Goal: Transaction & Acquisition: Download file/media

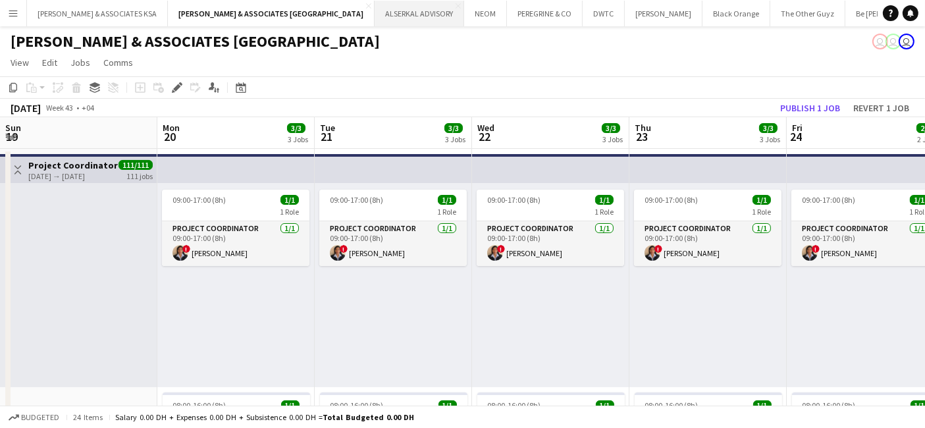
scroll to position [0, 530]
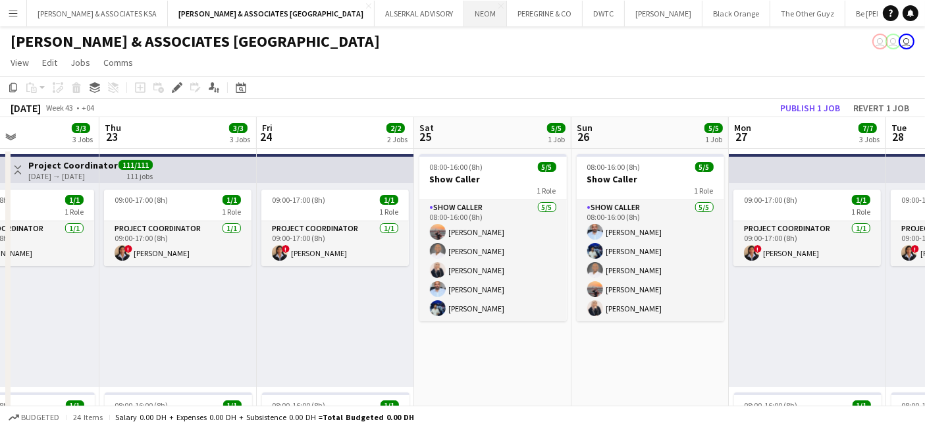
click at [464, 13] on button "NEOM Close" at bounding box center [485, 14] width 43 height 26
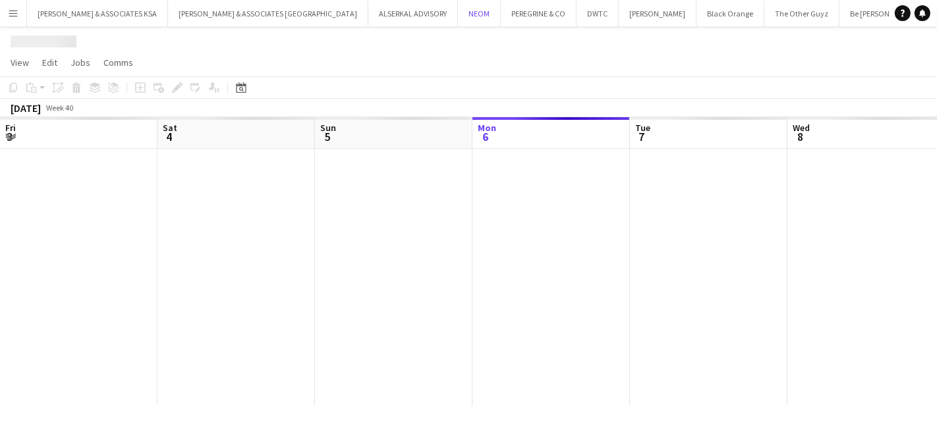
scroll to position [0, 314]
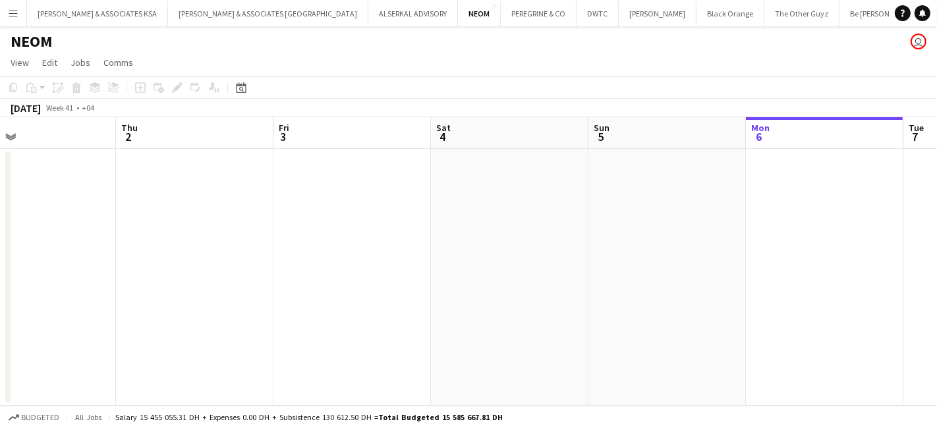
drag, startPoint x: 191, startPoint y: 269, endPoint x: 936, endPoint y: 407, distance: 757.5
click at [925, 407] on app-board "NEOM user View Day view expanded Day view collapsed Month view Date picker Jump…" at bounding box center [468, 227] width 937 height 402
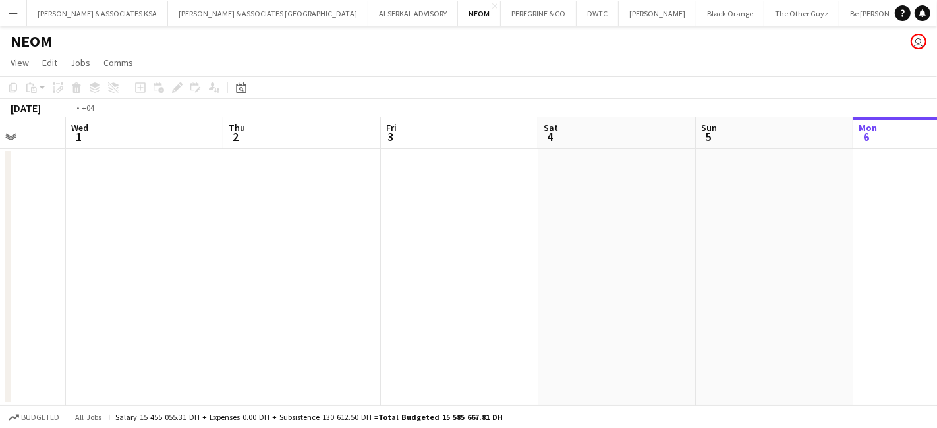
drag, startPoint x: 340, startPoint y: 383, endPoint x: 920, endPoint y: 383, distance: 579.6
click at [920, 383] on app-calendar-viewport "Sun 28 Mon 29 Tue 30 Wed 1 Thu 2 Fri 3 Sat 4 Sun 5 Mon 6 Tue 7 Wed 8" at bounding box center [468, 261] width 937 height 288
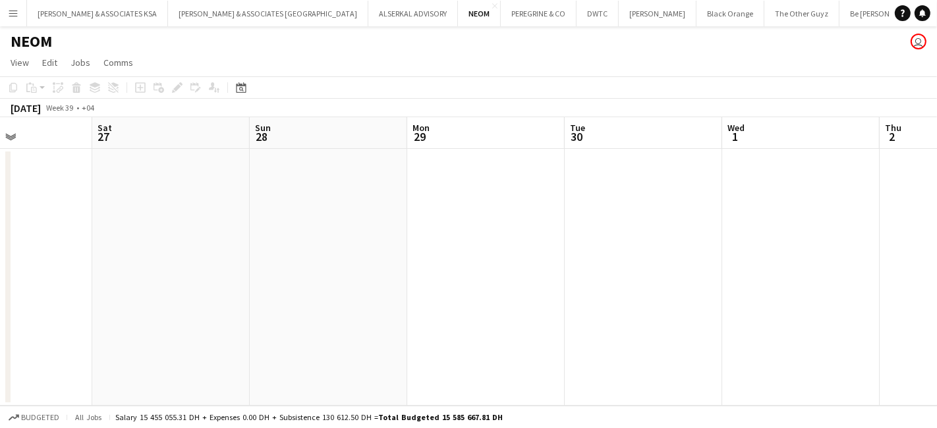
drag, startPoint x: 312, startPoint y: 324, endPoint x: 794, endPoint y: 301, distance: 482.0
click at [794, 301] on app-calendar-viewport "Wed 24 Thu 25 Fri 26 Sat 27 Sun 28 Mon 29 Tue 30 Wed 1 Thu 2 Fri 3 Sat 4" at bounding box center [468, 261] width 937 height 288
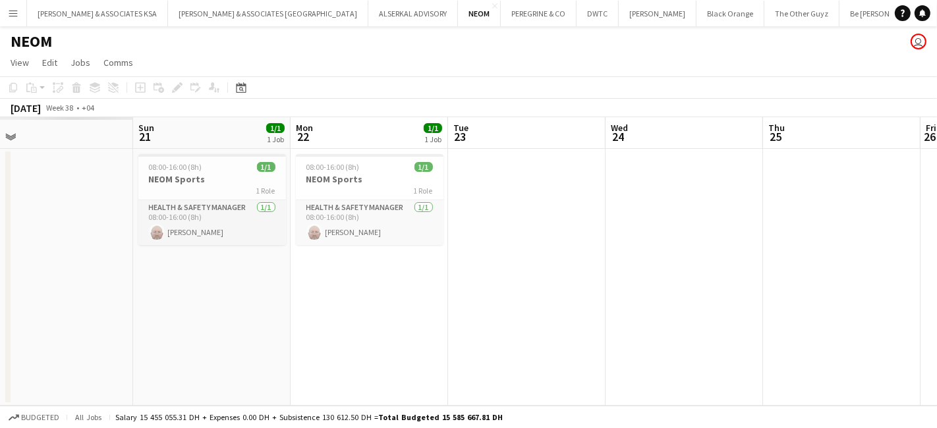
drag, startPoint x: 688, startPoint y: 306, endPoint x: 429, endPoint y: 304, distance: 259.5
click at [851, 304] on app-calendar-viewport "Thu 18 Fri 19 Sat 20 Sun 21 1/1 1 Job Mon 22 1/1 1 Job Tue 23 Wed 24 Thu 25 Fri…" at bounding box center [468, 261] width 937 height 288
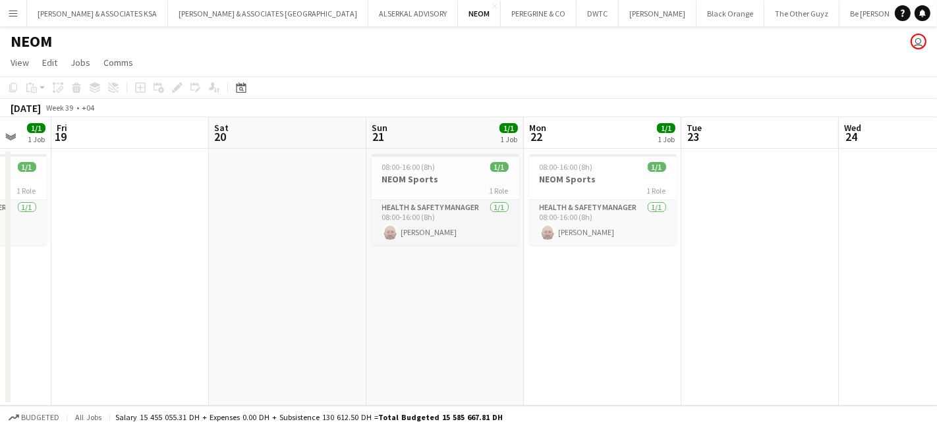
drag, startPoint x: 431, startPoint y: 306, endPoint x: 565, endPoint y: 306, distance: 134.4
click at [565, 306] on app-calendar-viewport "Wed 17 Thu 18 1/1 1 Job Fri 19 Sat 20 Sun 21 1/1 1 Job Mon 22 1/1 1 Job Tue 23 …" at bounding box center [468, 261] width 937 height 288
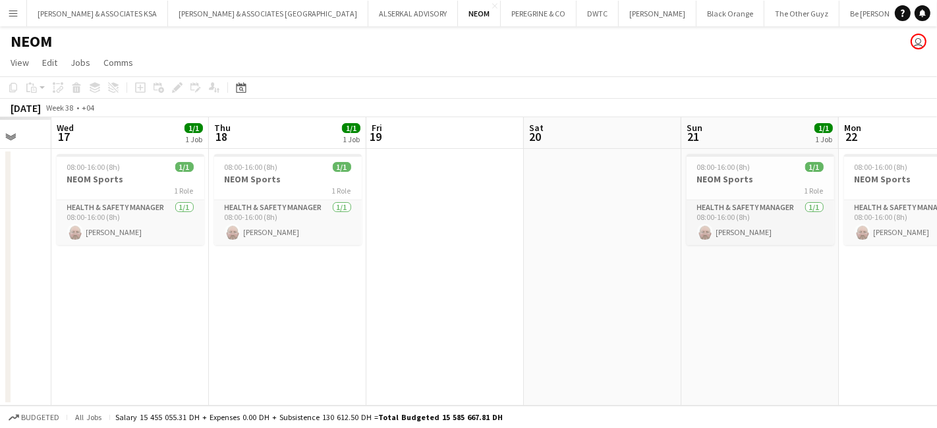
scroll to position [0, 406]
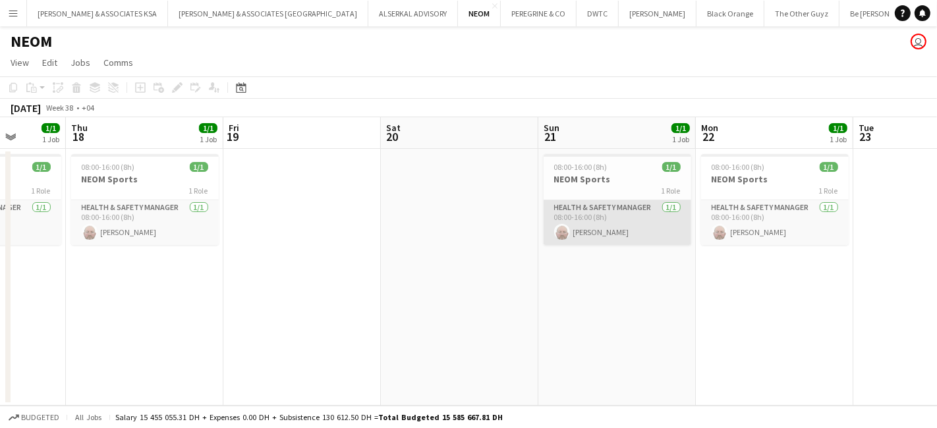
click at [609, 206] on app-card-role "Health & Safety Manager 1/1 08:00-16:00 (8h) Kevin Howard-Perry" at bounding box center [617, 222] width 148 height 45
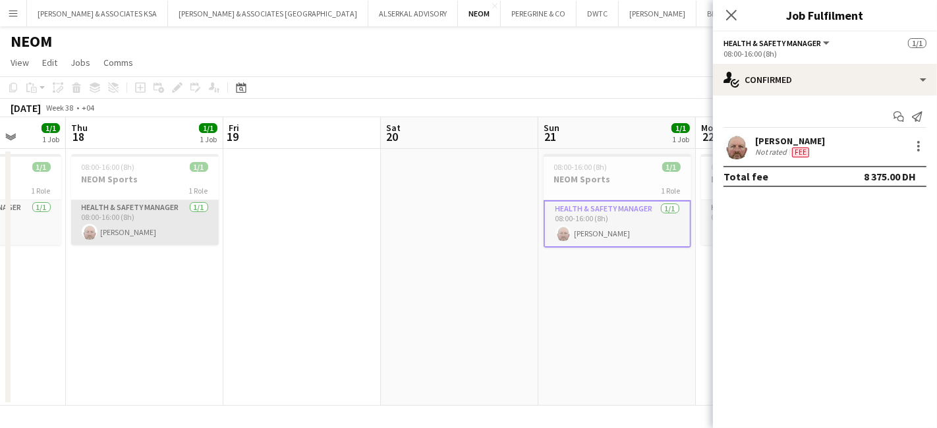
click at [117, 206] on app-card-role "Health & Safety Manager 1/1 08:00-16:00 (8h) Kevin Howard-Perry" at bounding box center [145, 222] width 148 height 45
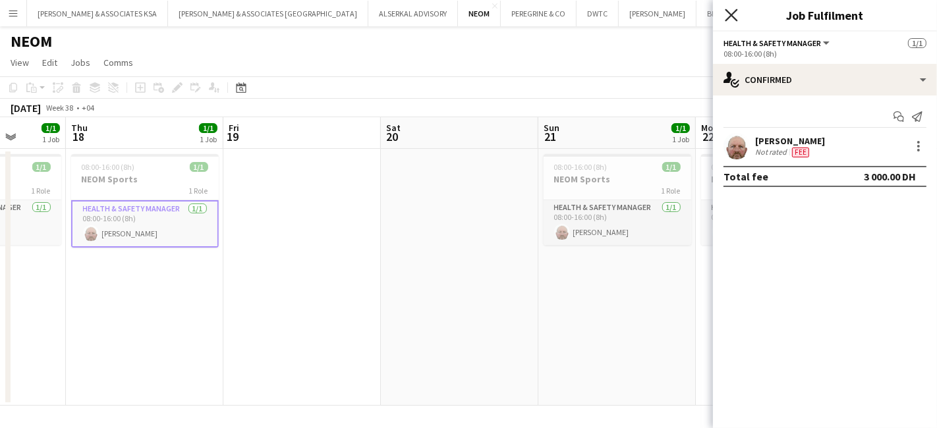
click at [730, 16] on icon at bounding box center [730, 15] width 13 height 13
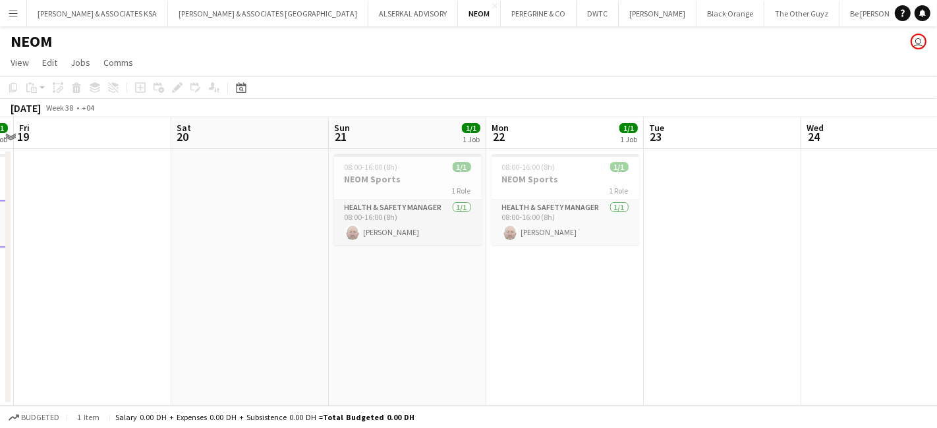
scroll to position [0, 519]
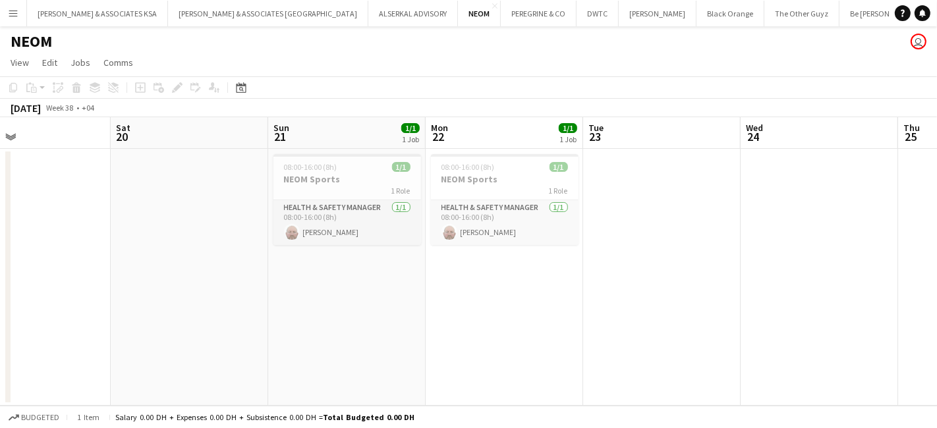
drag, startPoint x: 627, startPoint y: 326, endPoint x: 356, endPoint y: 335, distance: 270.8
click at [356, 335] on app-calendar-viewport "Tue 16 1/1 1 Job Wed 17 1/1 1 Job Thu 18 1/1 1 Job Fri 19 Sat 20 Sun 21 1/1 1 J…" at bounding box center [468, 261] width 937 height 288
click at [512, 202] on app-card-role "Health & Safety Manager 1/1 08:00-16:00 (8h) Kevin Howard-Perry" at bounding box center [505, 222] width 148 height 45
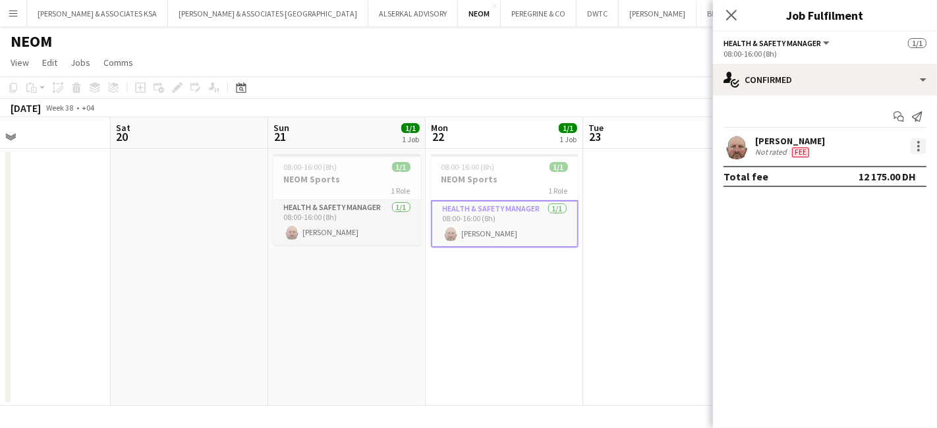
click at [913, 145] on div at bounding box center [918, 146] width 16 height 16
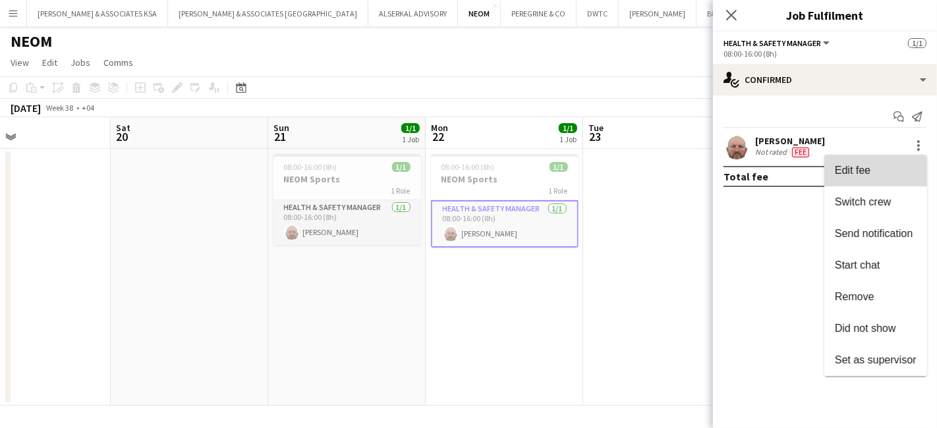
click at [854, 175] on span "Edit fee" at bounding box center [852, 170] width 36 height 11
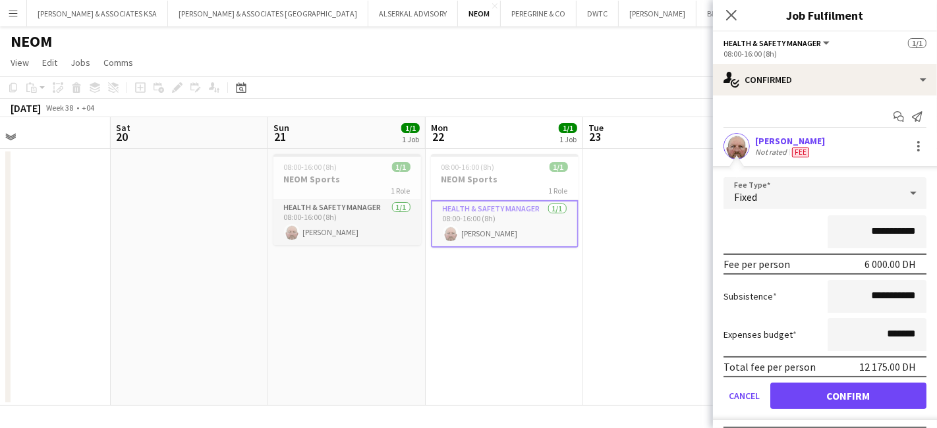
click at [853, 228] on input "**********" at bounding box center [876, 231] width 99 height 33
click at [867, 231] on input "**********" at bounding box center [876, 231] width 99 height 33
type input "**********"
drag, startPoint x: 875, startPoint y: 294, endPoint x: 859, endPoint y: 294, distance: 15.8
click at [859, 294] on input "**********" at bounding box center [876, 296] width 99 height 33
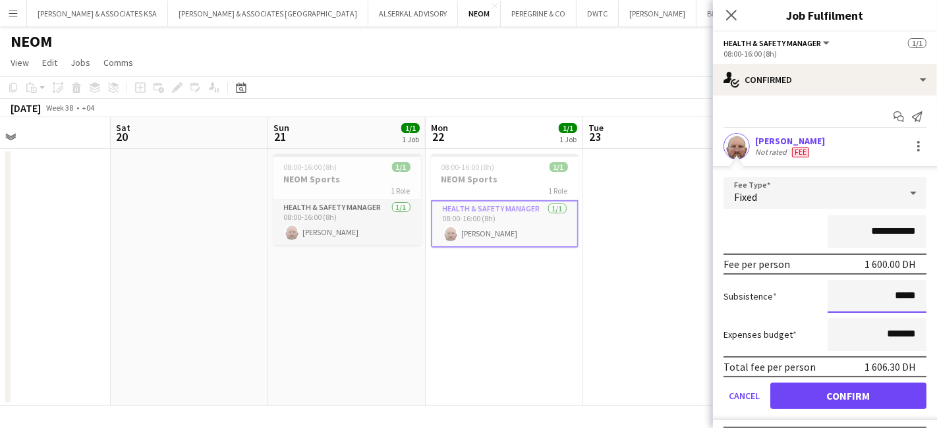
type input "****"
type input "******"
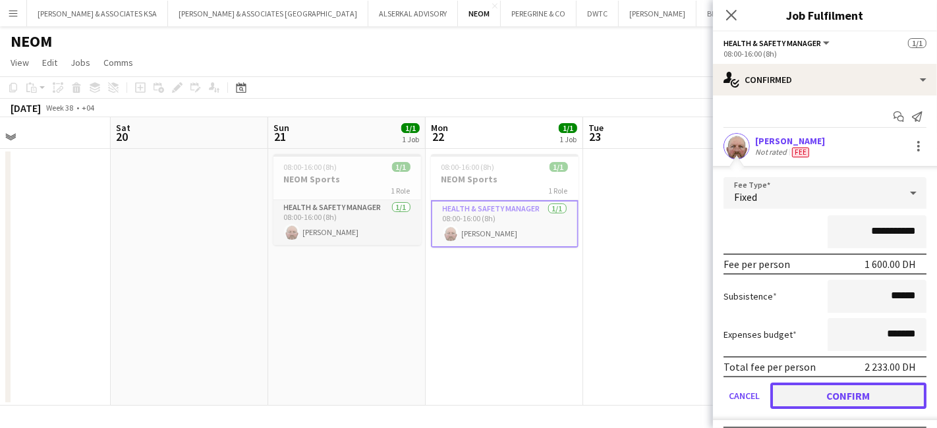
click at [857, 387] on button "Confirm" at bounding box center [848, 396] width 156 height 26
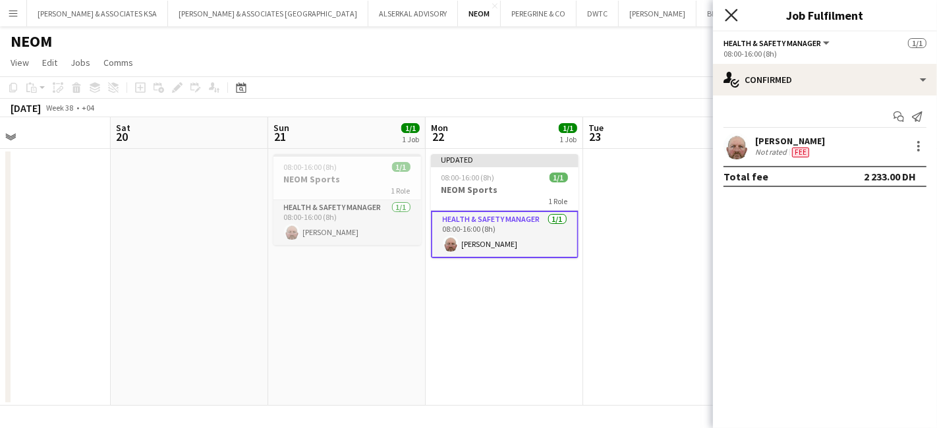
click at [736, 14] on icon "Close pop-in" at bounding box center [730, 15] width 13 height 13
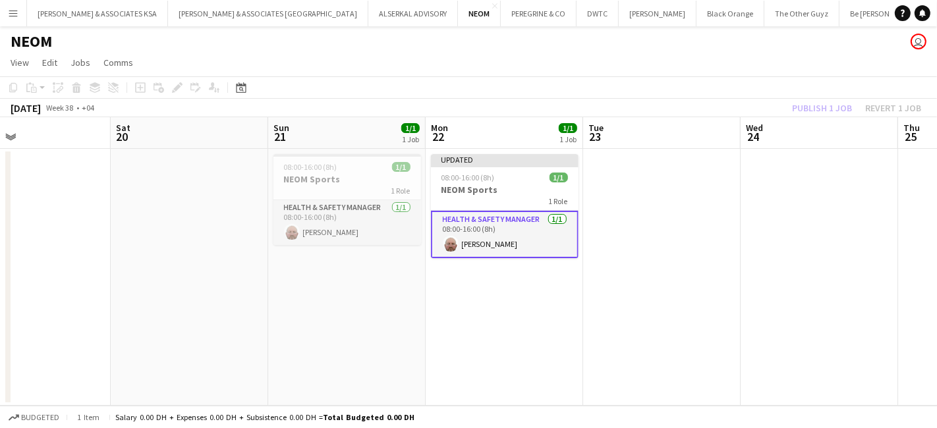
click at [805, 111] on div "Publish 1 job Revert 1 job" at bounding box center [856, 107] width 161 height 17
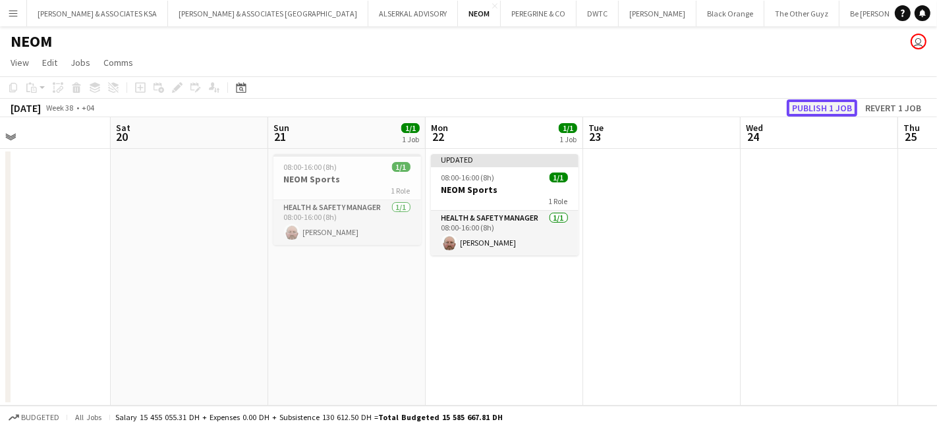
click at [805, 111] on button "Publish 1 job" at bounding box center [821, 107] width 70 height 17
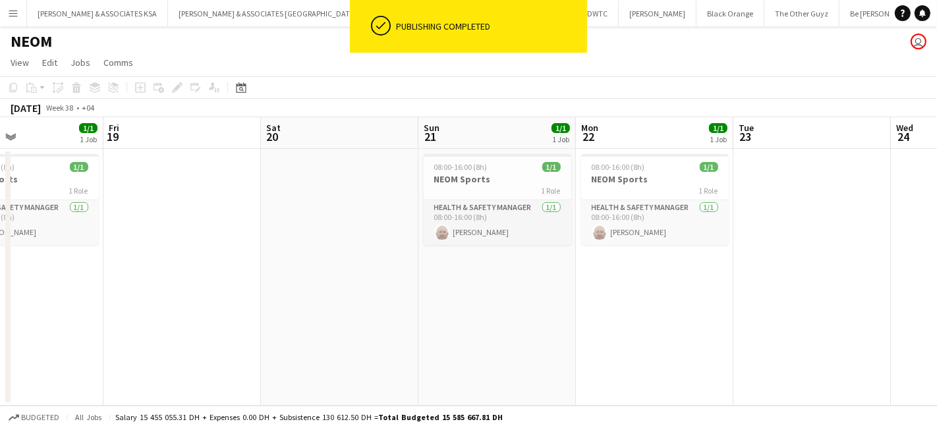
scroll to position [0, 356]
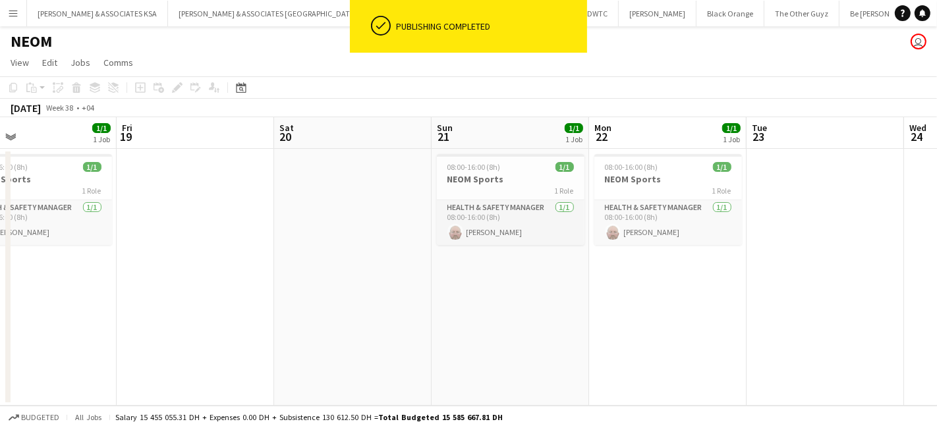
drag, startPoint x: 495, startPoint y: 286, endPoint x: 658, endPoint y: 283, distance: 163.4
click at [659, 285] on app-calendar-viewport "Tue 16 1/1 1 Job Wed 17 1/1 1 Job Thu 18 1/1 1 Job Fri 19 Sat 20 Sun 21 1/1 1 J…" at bounding box center [468, 261] width 937 height 288
click at [527, 209] on app-card-role "Health & Safety Manager 1/1 08:00-16:00 (8h) Kevin Howard-Perry" at bounding box center [511, 222] width 148 height 45
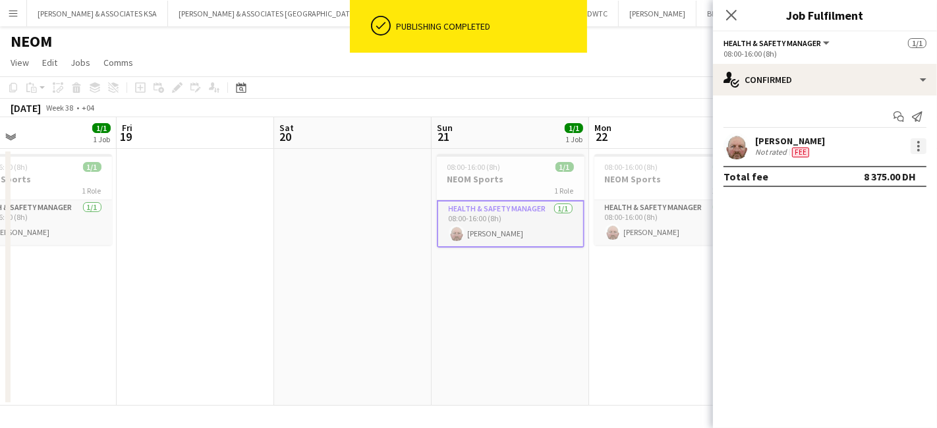
click at [913, 146] on div at bounding box center [918, 146] width 16 height 16
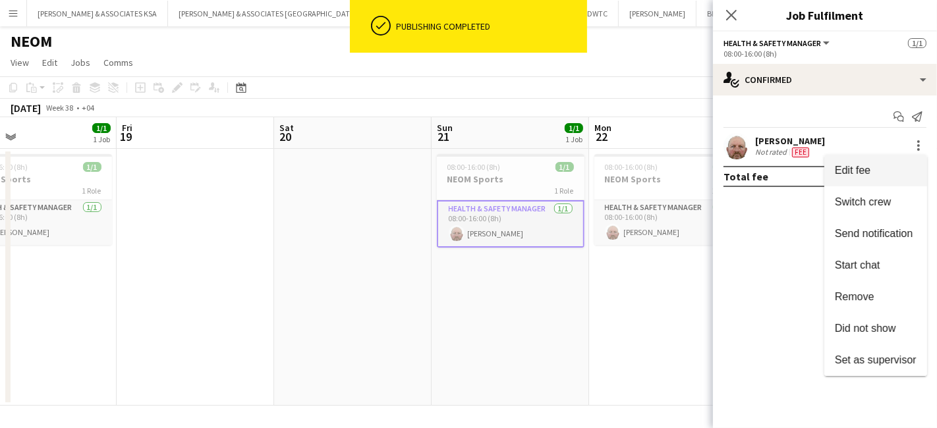
click at [854, 174] on span "Edit fee" at bounding box center [852, 170] width 36 height 11
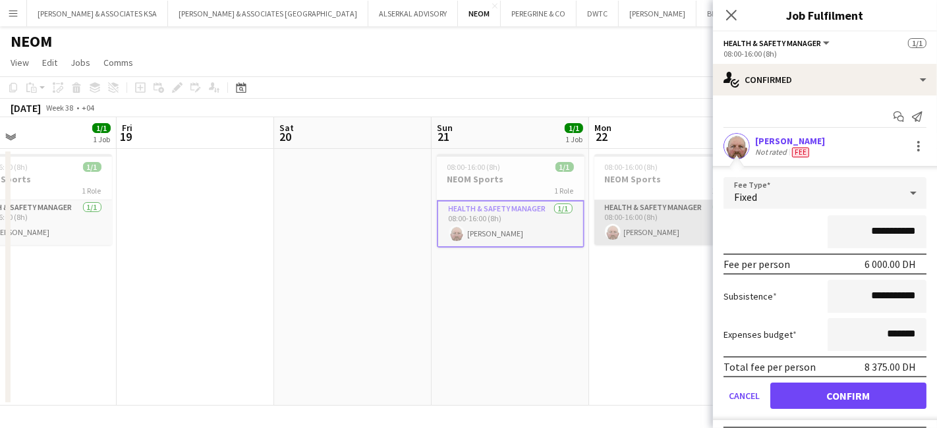
drag, startPoint x: 904, startPoint y: 232, endPoint x: 615, endPoint y: 231, distance: 288.5
click at [615, 231] on body "Menu Boards Boards Boards All jobs Status Workforce Workforce My Workforce Recr…" at bounding box center [468, 214] width 937 height 428
type input "********"
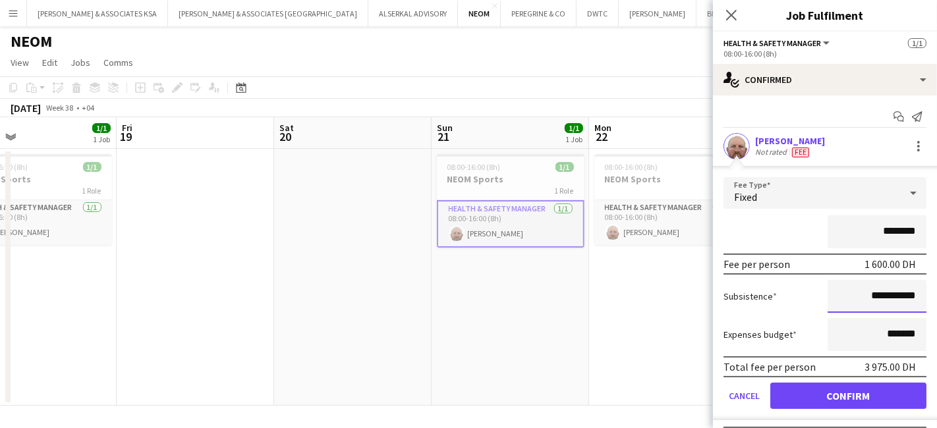
drag, startPoint x: 883, startPoint y: 295, endPoint x: 813, endPoint y: 294, distance: 69.2
click at [813, 294] on div "**********" at bounding box center [824, 296] width 203 height 33
type input "****"
type input "********"
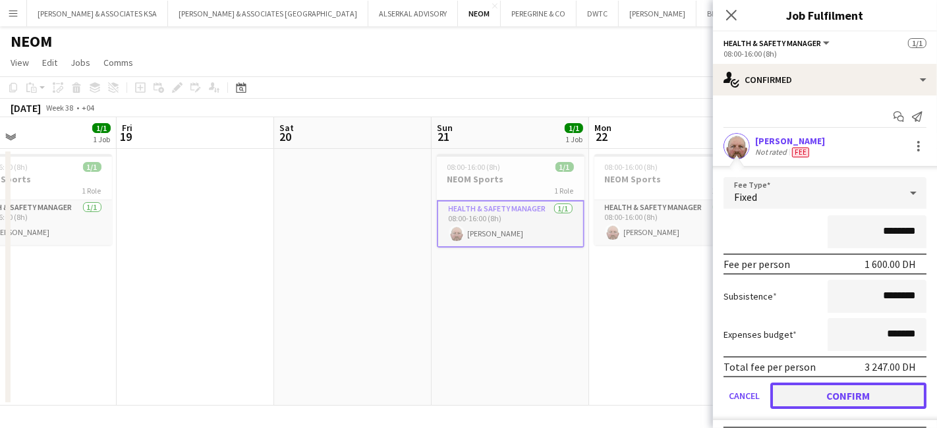
click at [839, 393] on button "Confirm" at bounding box center [848, 396] width 156 height 26
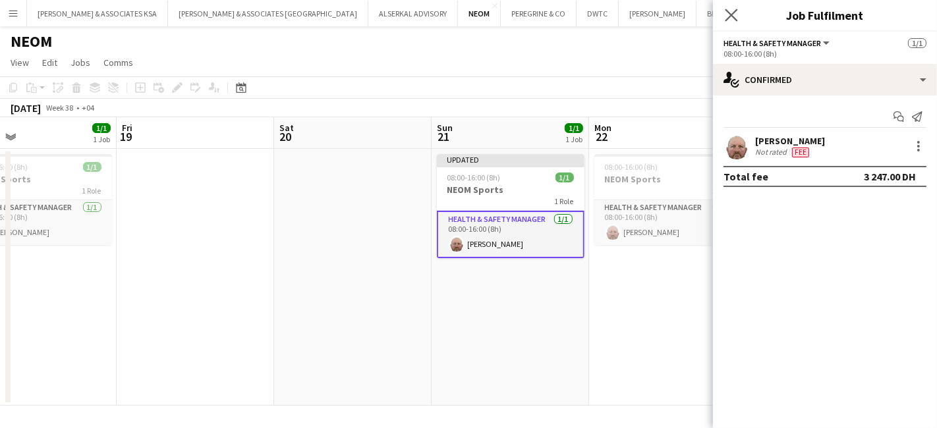
click at [734, 22] on app-icon "Close pop-in" at bounding box center [731, 15] width 19 height 19
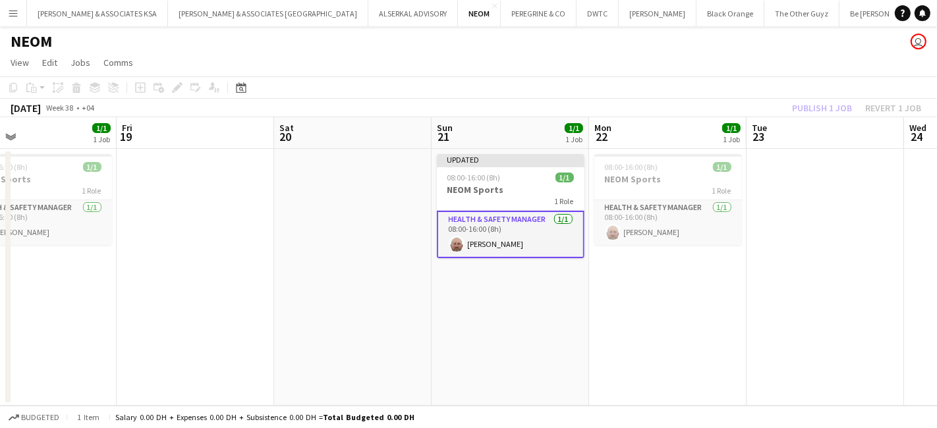
click at [829, 109] on div "Publish 1 job Revert 1 job" at bounding box center [856, 107] width 161 height 17
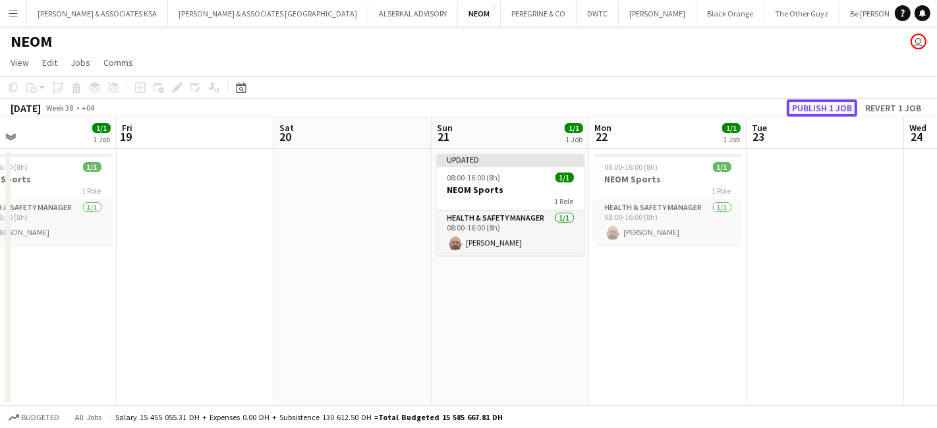
click at [807, 108] on button "Publish 1 job" at bounding box center [821, 107] width 70 height 17
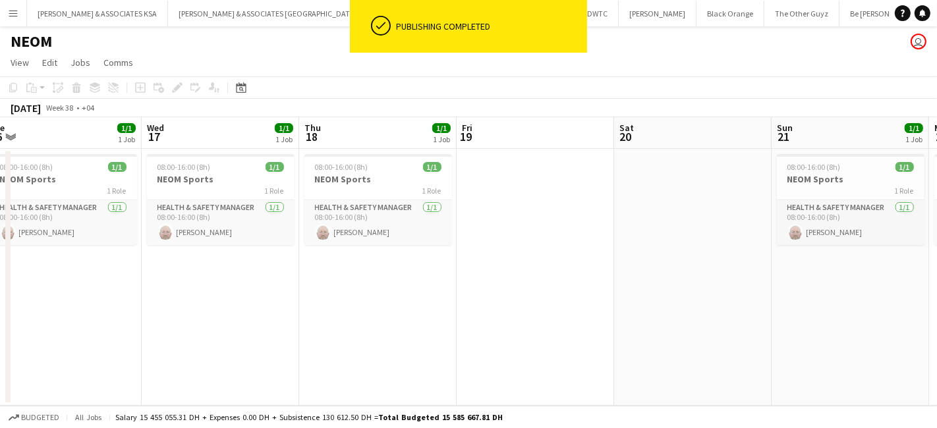
scroll to position [0, 312]
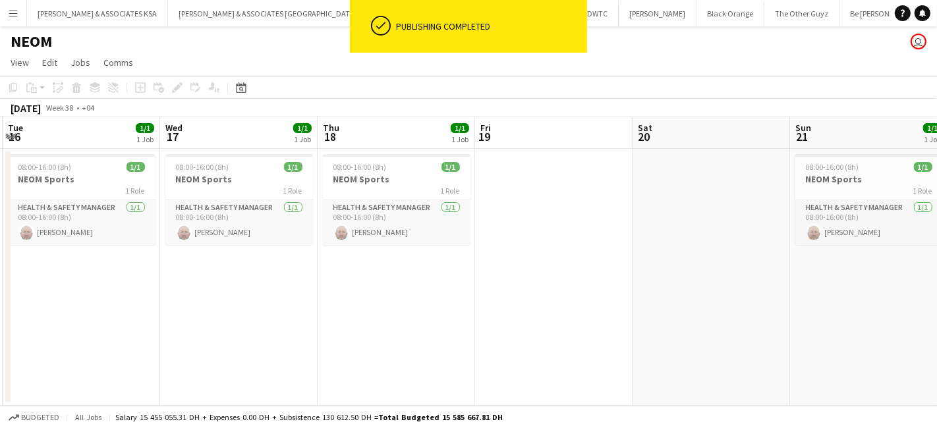
drag, startPoint x: 323, startPoint y: 279, endPoint x: 681, endPoint y: 281, distance: 358.3
click at [681, 281] on app-calendar-viewport "Sun 14 Mon 15 1/1 1 Job Tue 16 1/1 1 Job Wed 17 1/1 1 Job Thu 18 1/1 1 Job Fri …" at bounding box center [468, 261] width 937 height 288
click at [404, 213] on app-card-role "Health & Safety Manager 1/1 08:00-16:00 (8h) Kevin Howard-Perry" at bounding box center [397, 222] width 148 height 45
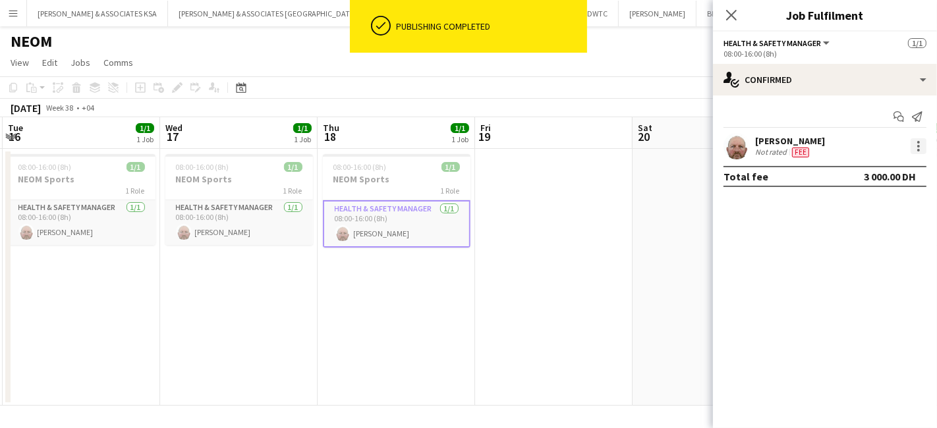
click at [923, 147] on div at bounding box center [918, 146] width 16 height 16
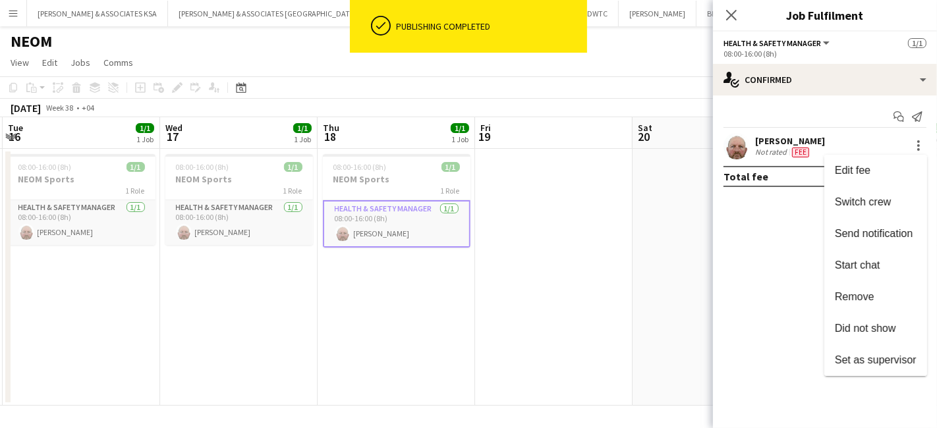
click at [526, 230] on div at bounding box center [468, 214] width 937 height 428
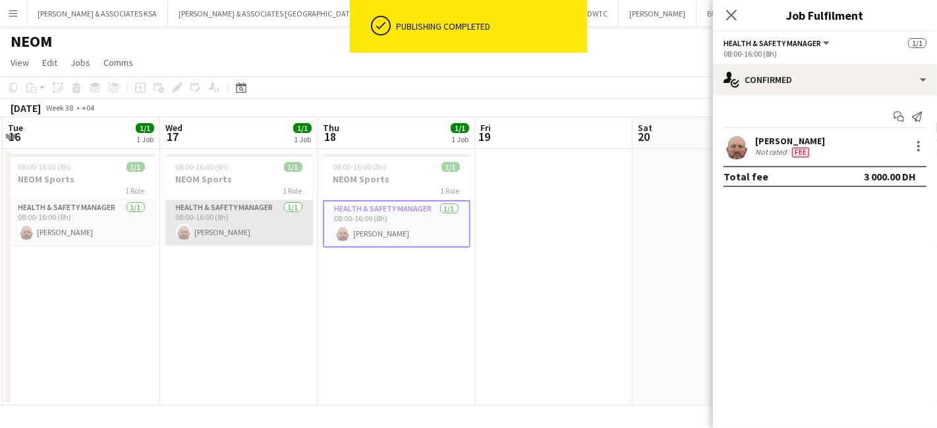
click at [218, 202] on app-card-role "Health & Safety Manager 1/1 08:00-16:00 (8h) Kevin Howard-Perry" at bounding box center [239, 222] width 148 height 45
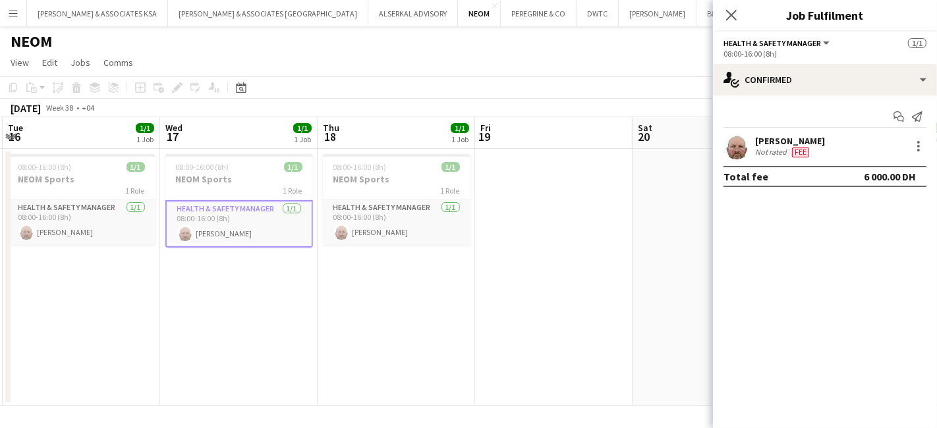
click at [369, 277] on app-date-cell "08:00-16:00 (8h) 1/1 NEOM Sports 1 Role Health & Safety Manager 1/1 08:00-16:00…" at bounding box center [395, 277] width 157 height 257
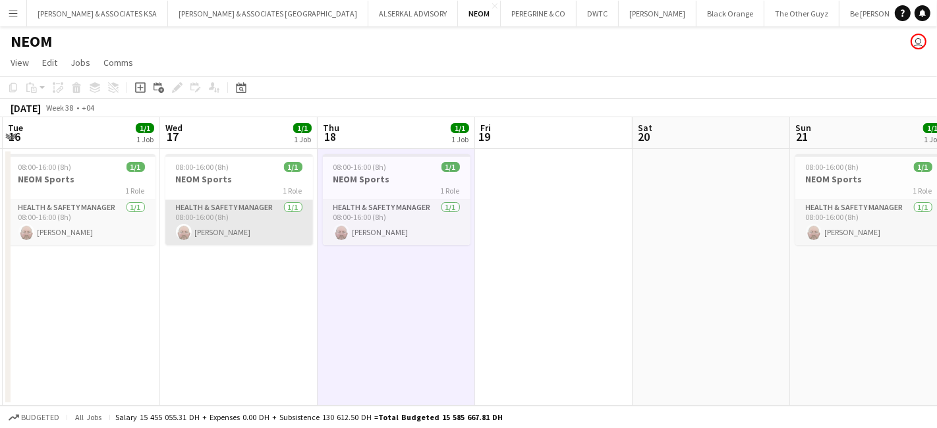
click at [248, 207] on app-card-role "Health & Safety Manager 1/1 08:00-16:00 (8h) Kevin Howard-Perry" at bounding box center [239, 222] width 148 height 45
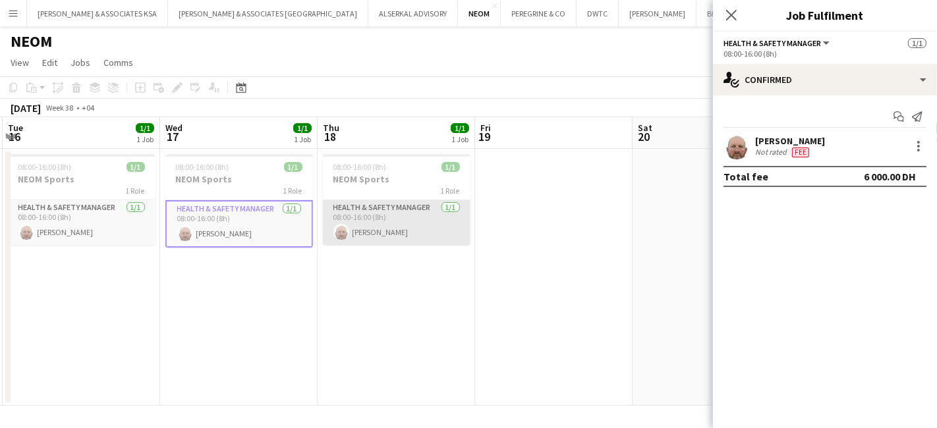
click at [391, 205] on app-card-role "Health & Safety Manager 1/1 08:00-16:00 (8h) Kevin Howard-Perry" at bounding box center [397, 222] width 148 height 45
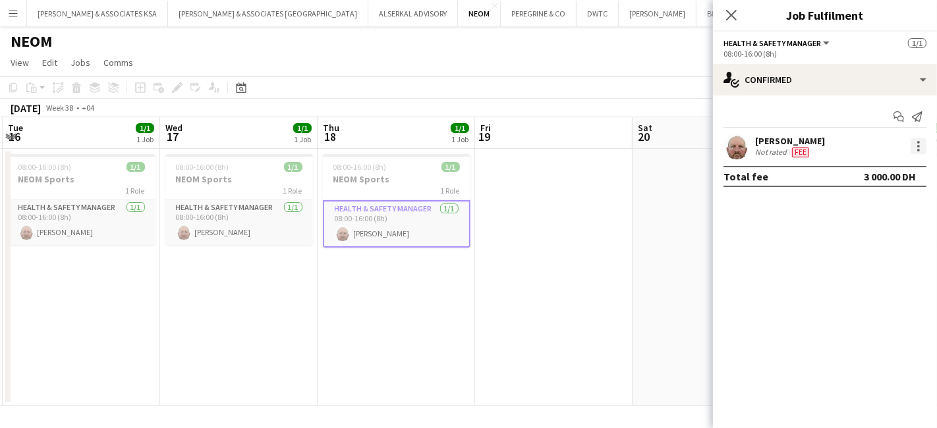
click at [923, 142] on div at bounding box center [918, 146] width 16 height 16
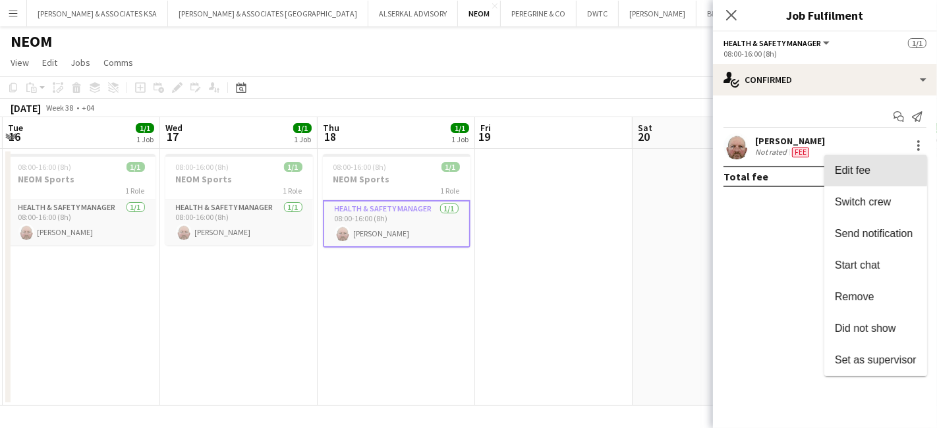
drag, startPoint x: 858, startPoint y: 166, endPoint x: 810, endPoint y: 172, distance: 47.8
click at [857, 166] on span "Edit fee" at bounding box center [852, 170] width 36 height 11
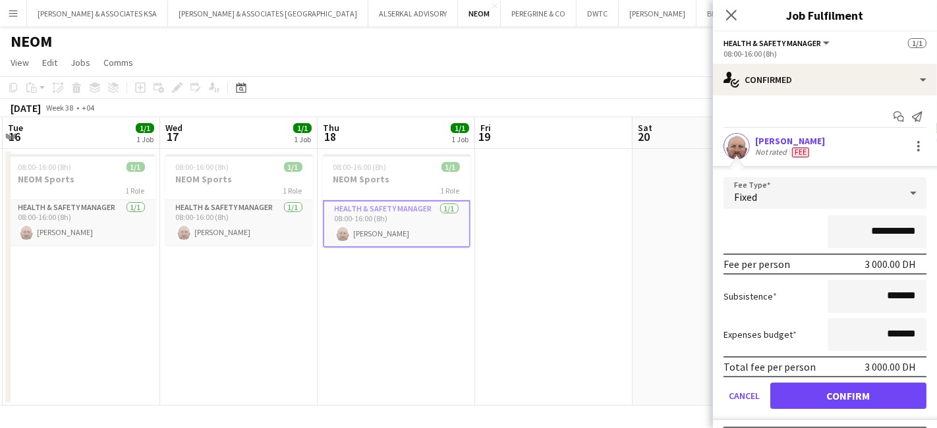
drag, startPoint x: 906, startPoint y: 231, endPoint x: 753, endPoint y: 234, distance: 152.8
click at [753, 234] on div "**********" at bounding box center [824, 231] width 203 height 33
type input "******"
click at [866, 387] on button "Confirm" at bounding box center [848, 396] width 156 height 26
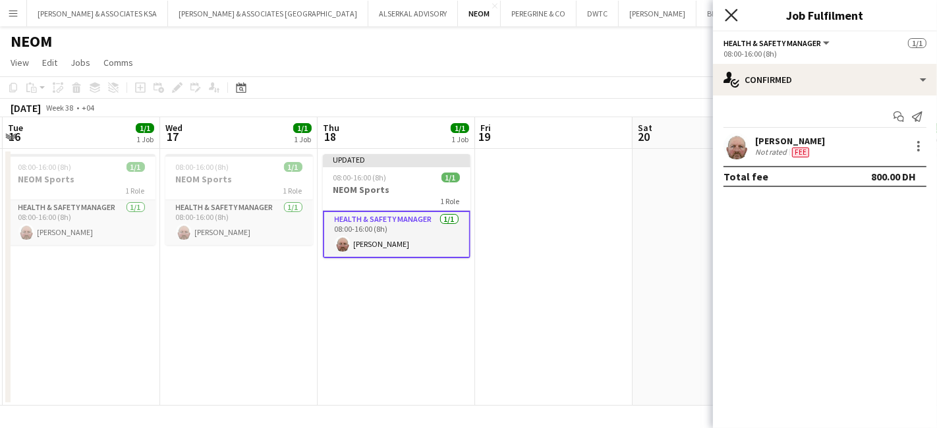
click at [730, 11] on icon "Close pop-in" at bounding box center [730, 15] width 13 height 13
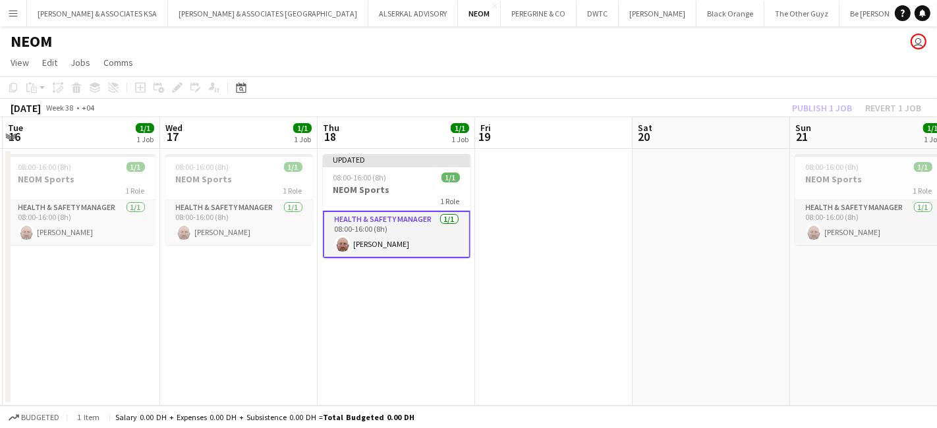
click at [825, 109] on div "Publish 1 job Revert 1 job" at bounding box center [856, 107] width 161 height 17
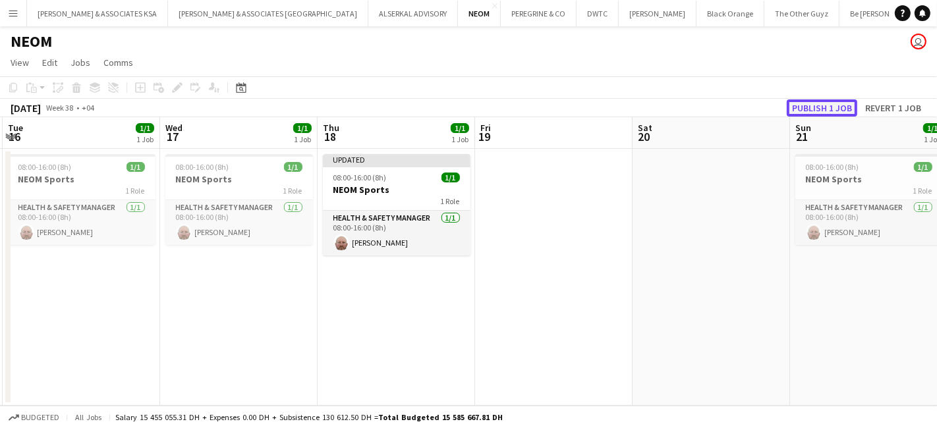
click at [824, 110] on button "Publish 1 job" at bounding box center [821, 107] width 70 height 17
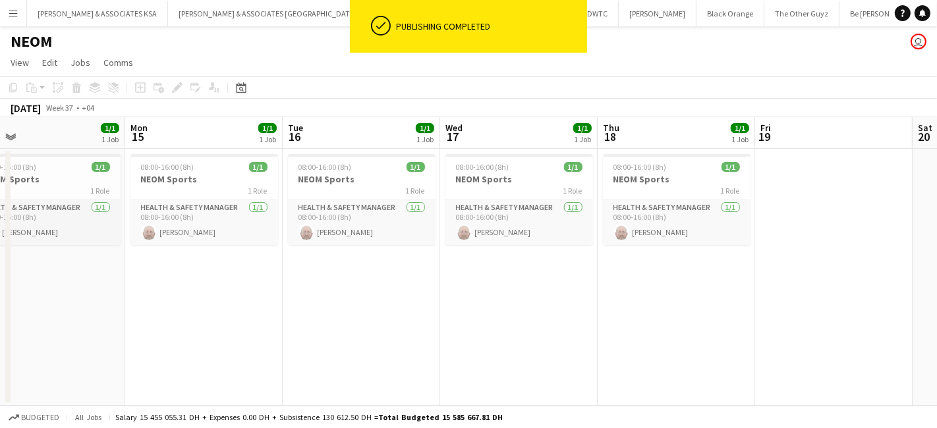
scroll to position [0, 288]
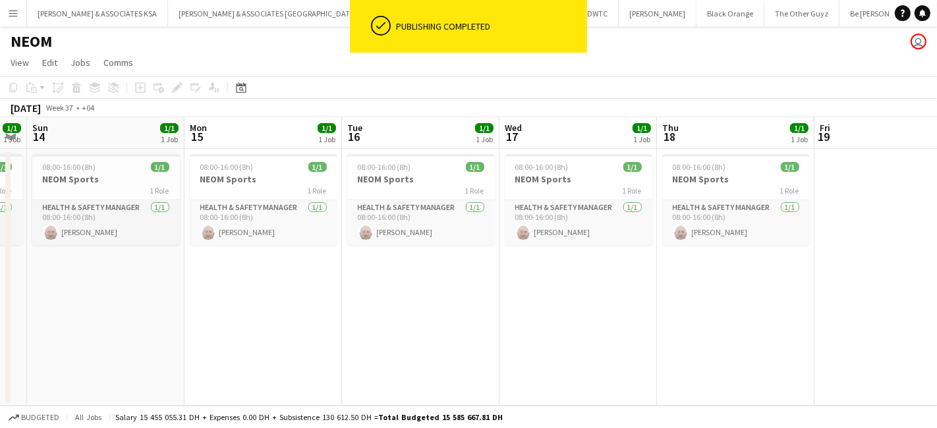
drag, startPoint x: 549, startPoint y: 277, endPoint x: 775, endPoint y: 251, distance: 227.4
click at [888, 268] on app-calendar-viewport "Fri 12 Sat 13 1/1 1 Job Sun 14 1/1 1 Job Mon 15 1/1 1 Job Tue 16 1/1 1 Job Wed …" at bounding box center [468, 261] width 937 height 288
click at [583, 202] on app-card-role "Health & Safety Manager 1/1 08:00-16:00 (8h) Kevin Howard-Perry" at bounding box center [578, 222] width 148 height 45
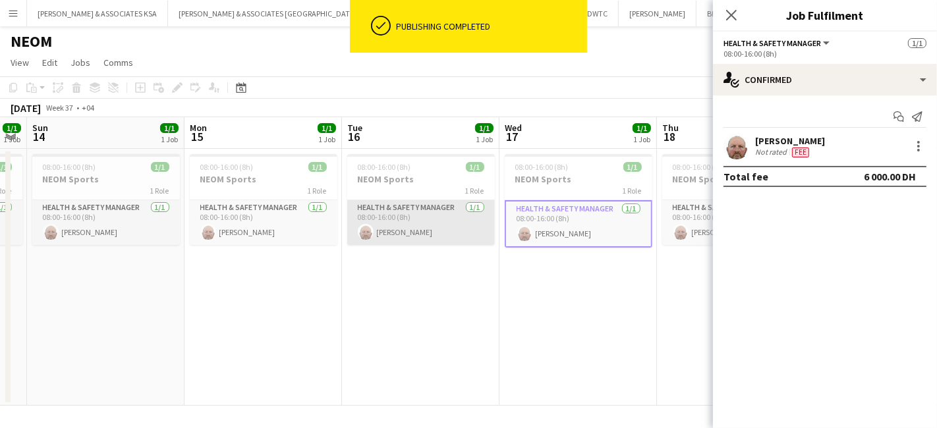
click at [404, 206] on app-card-role "Health & Safety Manager 1/1 08:00-16:00 (8h) Kevin Howard-Perry" at bounding box center [421, 222] width 148 height 45
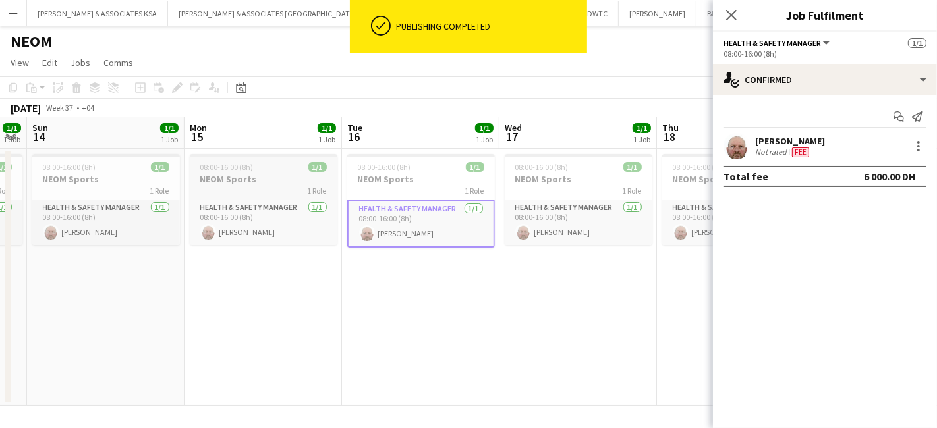
scroll to position [0, 290]
click at [285, 199] on app-job-card "08:00-16:00 (8h) 1/1 NEOM Sports 1 Role Health & Safety Manager 1/1 08:00-16:00…" at bounding box center [261, 199] width 148 height 91
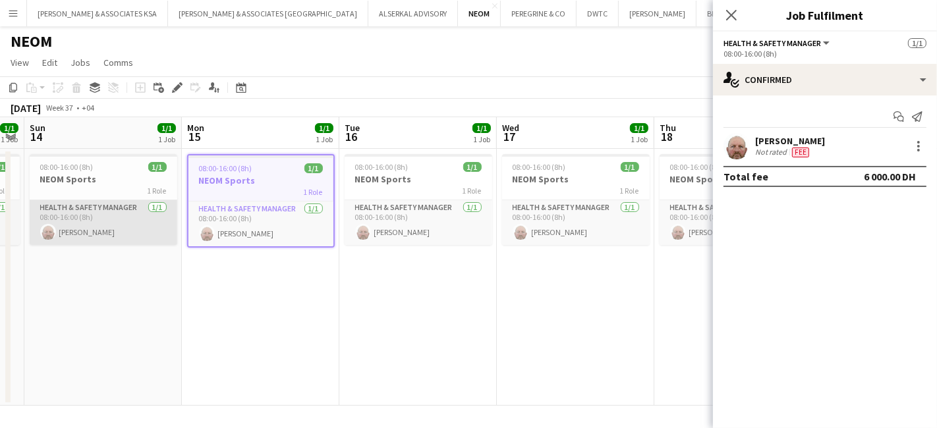
click at [99, 205] on app-card-role "Health & Safety Manager 1/1 08:00-16:00 (8h) Kevin Howard-Perry" at bounding box center [104, 222] width 148 height 45
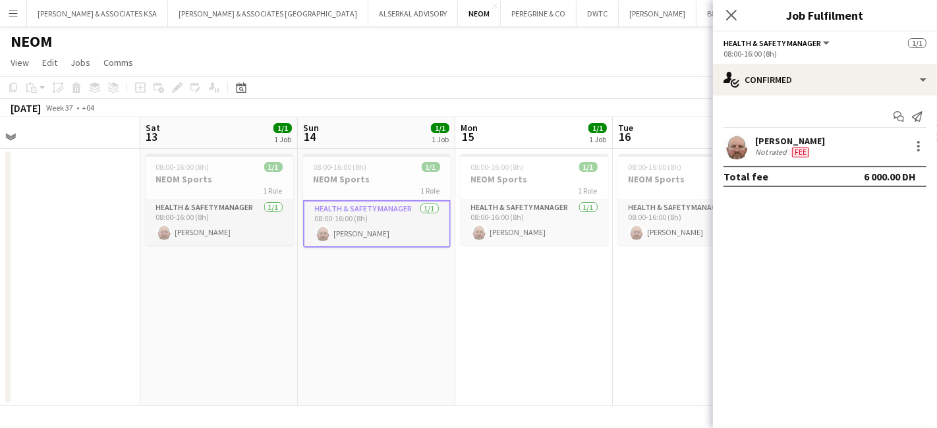
scroll to position [0, 315]
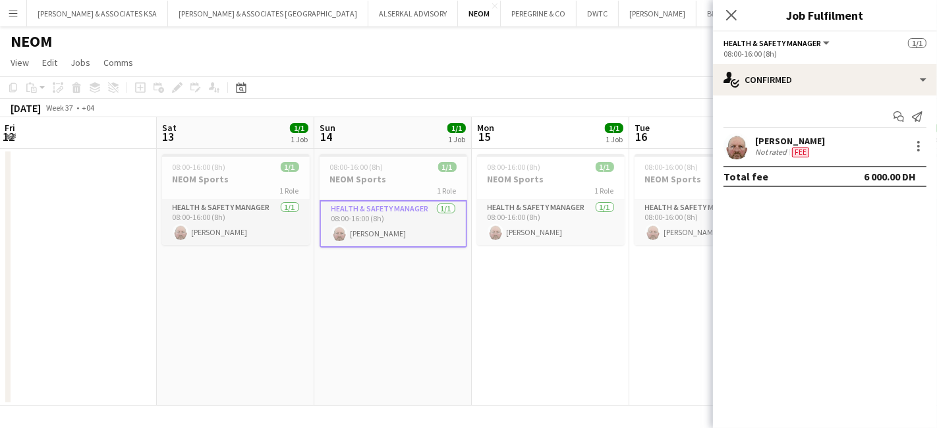
drag, startPoint x: 102, startPoint y: 283, endPoint x: 392, endPoint y: 308, distance: 290.8
click at [392, 308] on app-calendar-viewport "Wed 10 1/1 1 Job Thu 11 1/1 1 Job Fri 12 Sat 13 1/1 1 Job Sun 14 1/1 1 Job Mon …" at bounding box center [468, 261] width 937 height 288
click at [226, 205] on app-card-role "Health & Safety Manager 1/1 08:00-16:00 (8h) Kevin Howard-Perry" at bounding box center [236, 222] width 148 height 45
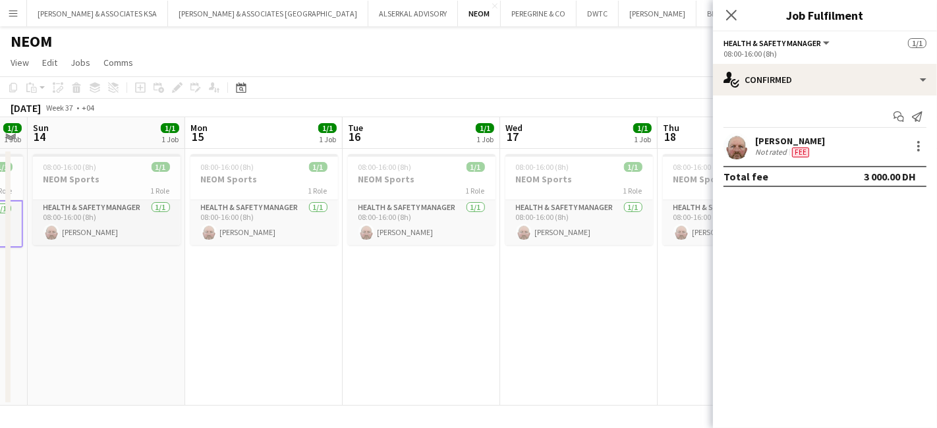
scroll to position [0, 475]
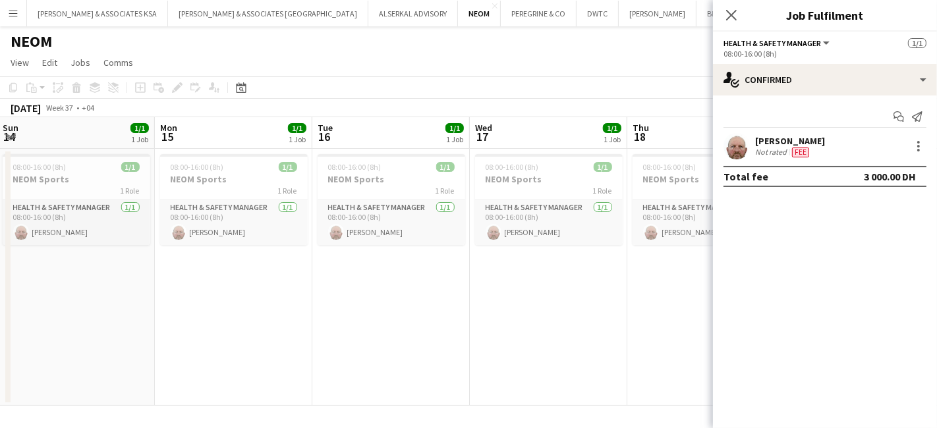
drag, startPoint x: 396, startPoint y: 321, endPoint x: 79, endPoint y: 299, distance: 317.6
click at [79, 299] on app-calendar-viewport "Thu 11 1/1 1 Job Fri 12 Sat 13 1/1 1 Job Sun 14 1/1 1 Job Mon 15 1/1 1 Job Tue …" at bounding box center [468, 261] width 937 height 288
click at [59, 204] on app-card-role "Health & Safety Manager 1/1 08:00-16:00 (8h) Kevin Howard-Perry" at bounding box center [77, 222] width 148 height 45
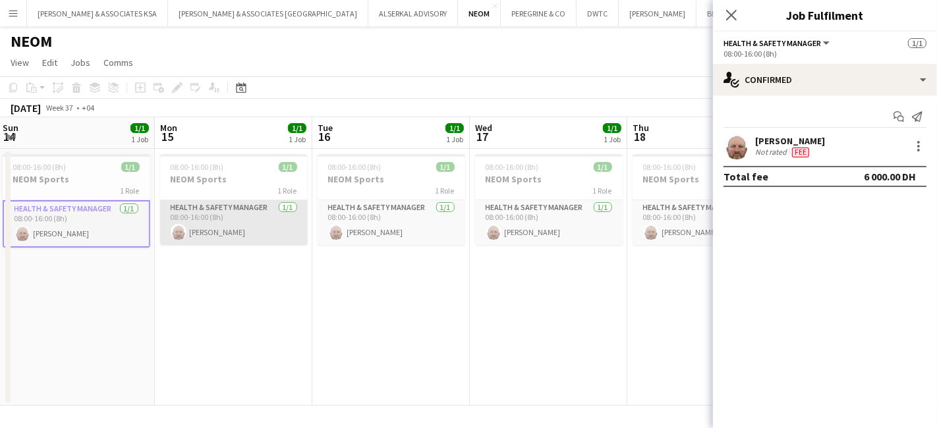
click at [223, 210] on app-card-role "Health & Safety Manager 1/1 08:00-16:00 (8h) Kevin Howard-Perry" at bounding box center [234, 222] width 148 height 45
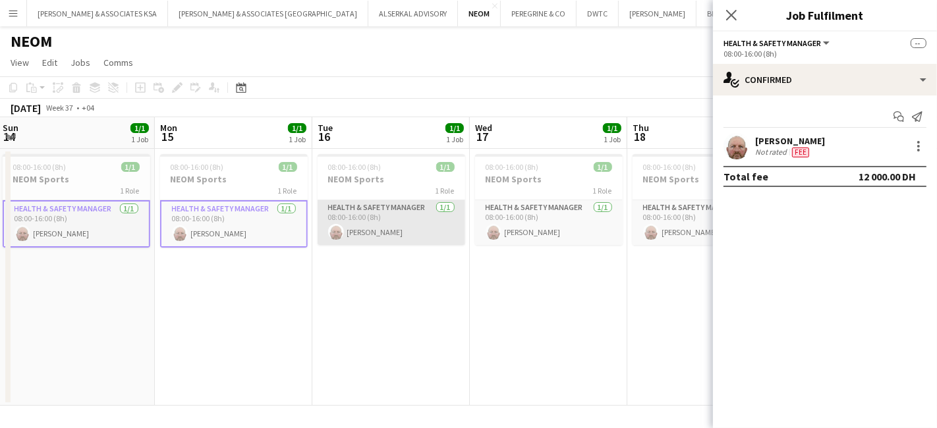
drag, startPoint x: 366, startPoint y: 209, endPoint x: 436, endPoint y: 209, distance: 70.5
click at [366, 209] on app-card-role "Health & Safety Manager 1/1 08:00-16:00 (8h) Kevin Howard-Perry" at bounding box center [391, 222] width 148 height 45
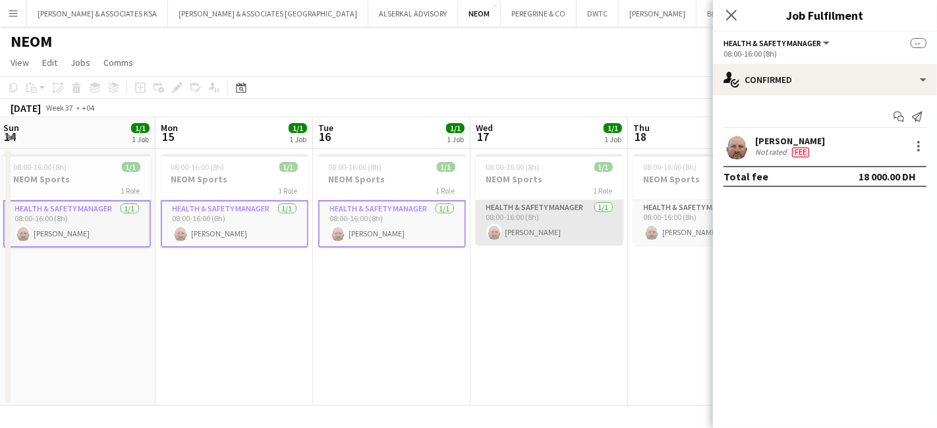
click at [525, 209] on app-card-role "Health & Safety Manager 1/1 08:00-16:00 (8h) Kevin Howard-Perry" at bounding box center [550, 222] width 148 height 45
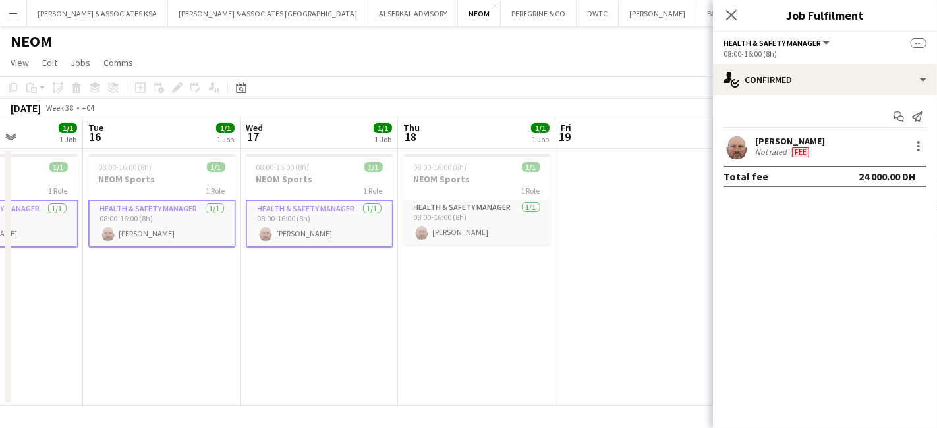
drag, startPoint x: 567, startPoint y: 323, endPoint x: 389, endPoint y: 315, distance: 178.0
click at [389, 323] on app-calendar-viewport "Sat 13 1/1 1 Job Sun 14 1/1 1 Job Mon 15 1/1 1 Job Tue 16 1/1 1 Job Wed 17 1/1 …" at bounding box center [468, 261] width 937 height 288
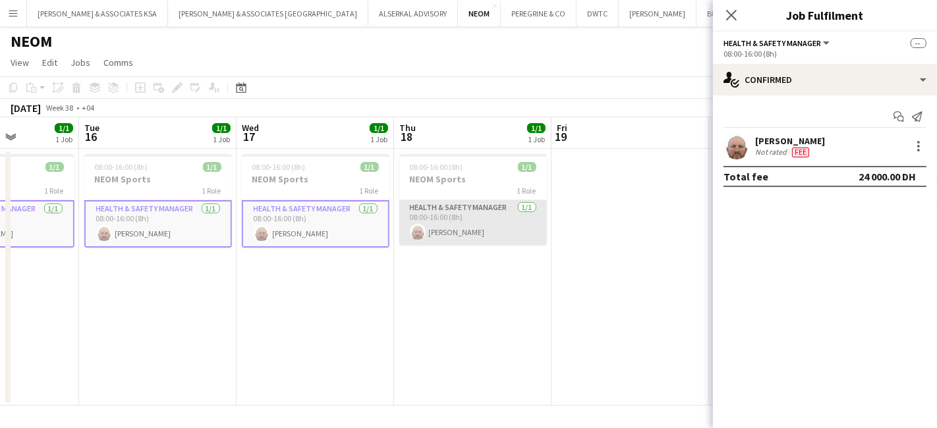
drag, startPoint x: 457, startPoint y: 210, endPoint x: 472, endPoint y: 209, distance: 15.2
click at [458, 210] on app-card-role "Health & Safety Manager 1/1 08:00-16:00 (8h) Kevin Howard-Perry" at bounding box center [473, 222] width 148 height 45
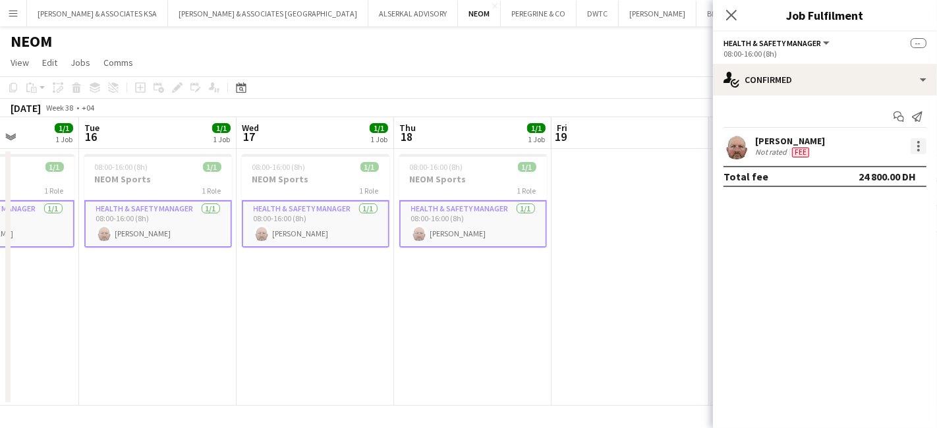
click at [919, 150] on div at bounding box center [918, 146] width 16 height 16
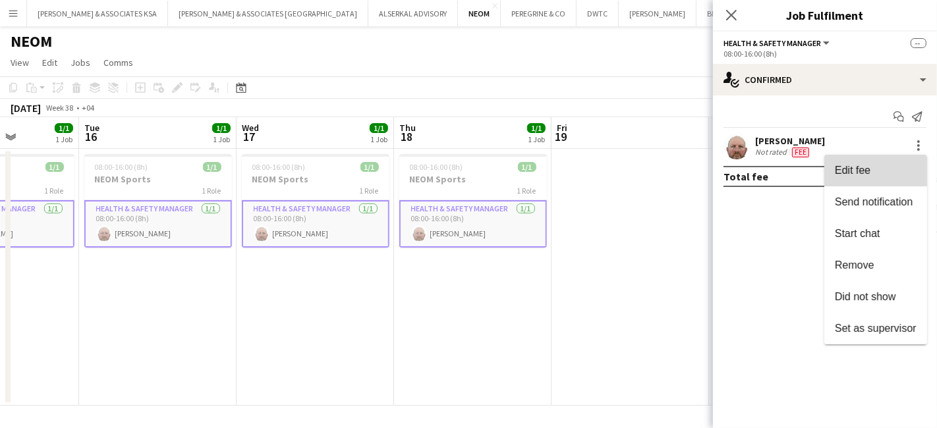
click at [878, 173] on span "Edit fee" at bounding box center [875, 171] width 82 height 12
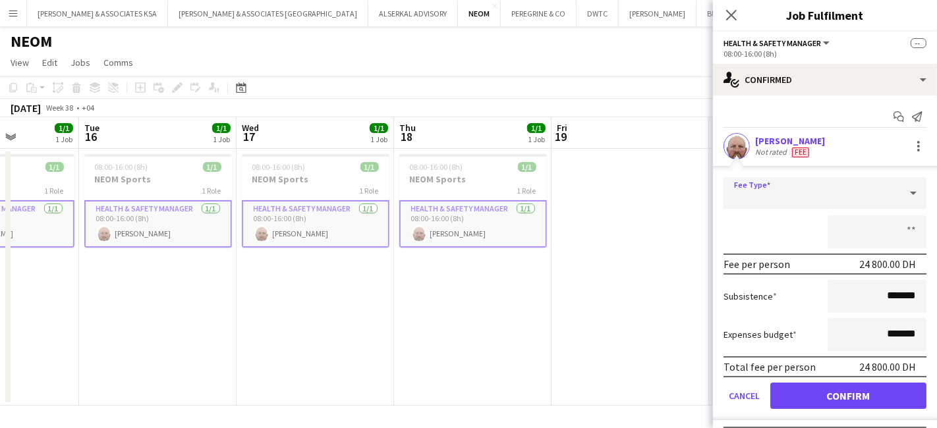
click at [840, 185] on div at bounding box center [811, 193] width 177 height 32
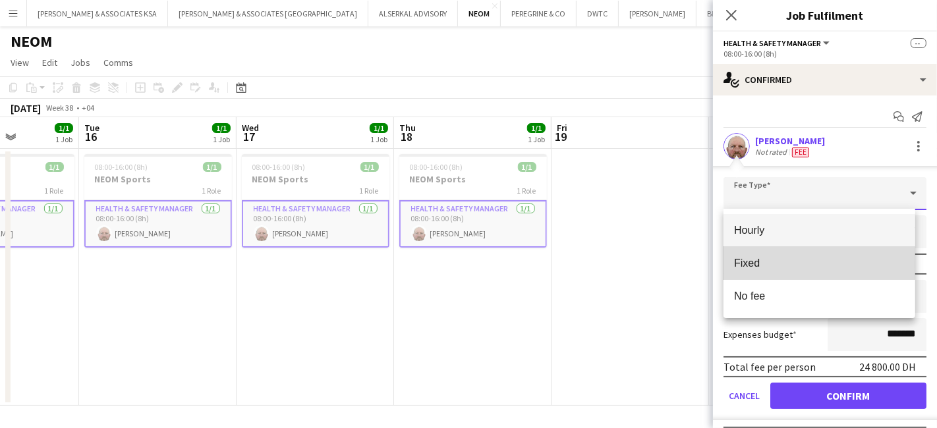
click at [776, 263] on span "Fixed" at bounding box center [819, 263] width 171 height 13
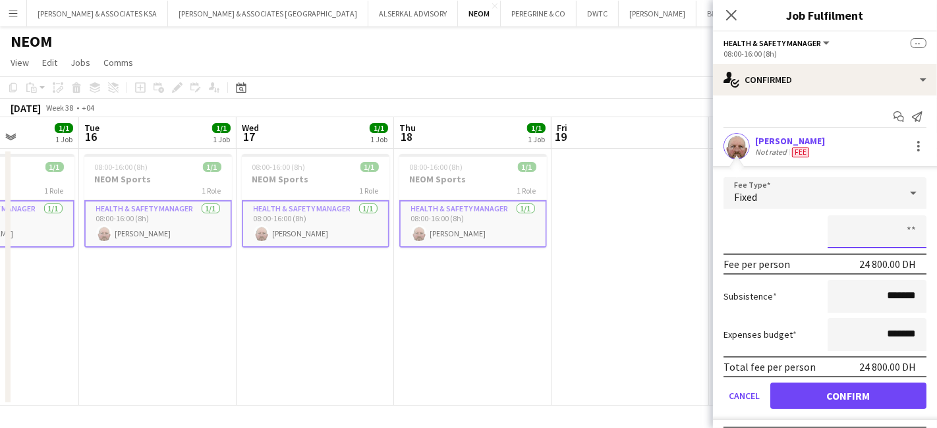
click at [875, 223] on input at bounding box center [876, 231] width 99 height 33
type input "********"
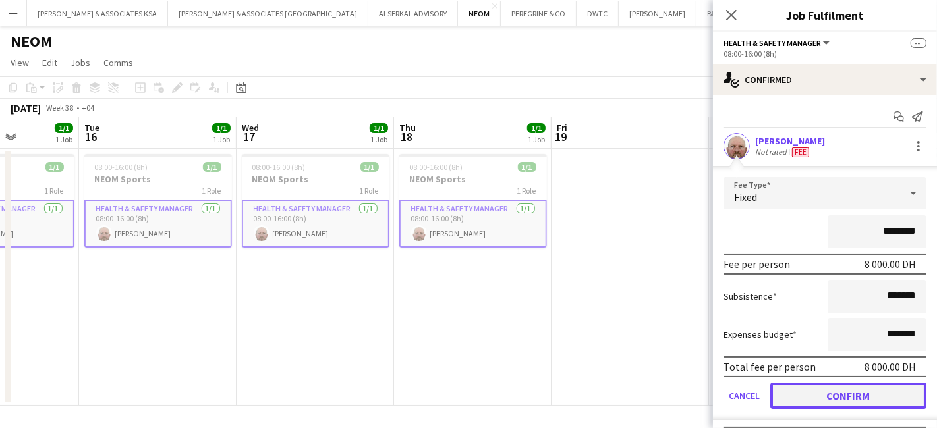
click at [859, 391] on button "Confirm" at bounding box center [848, 396] width 156 height 26
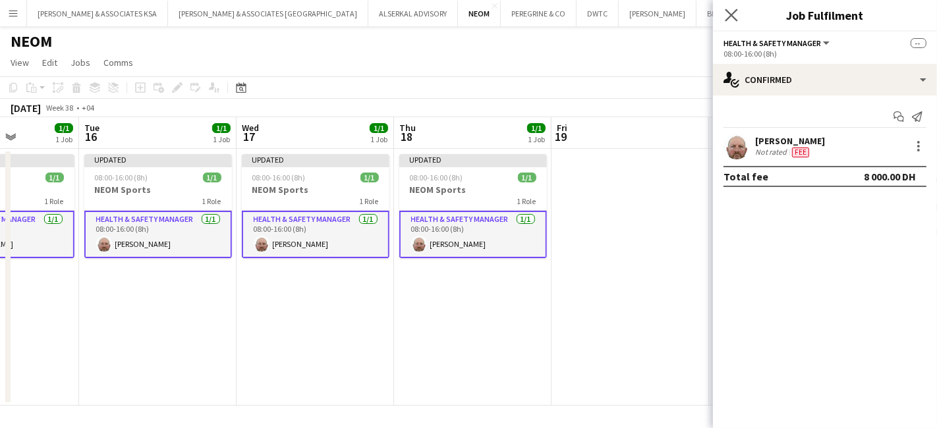
click at [730, 7] on app-icon "Close pop-in" at bounding box center [731, 15] width 19 height 19
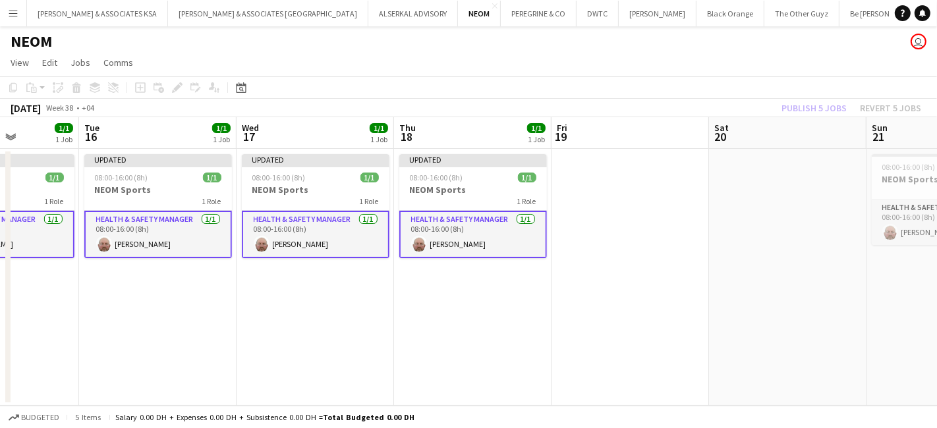
click at [800, 105] on div "Publish 5 jobs Revert 5 jobs" at bounding box center [850, 107] width 171 height 17
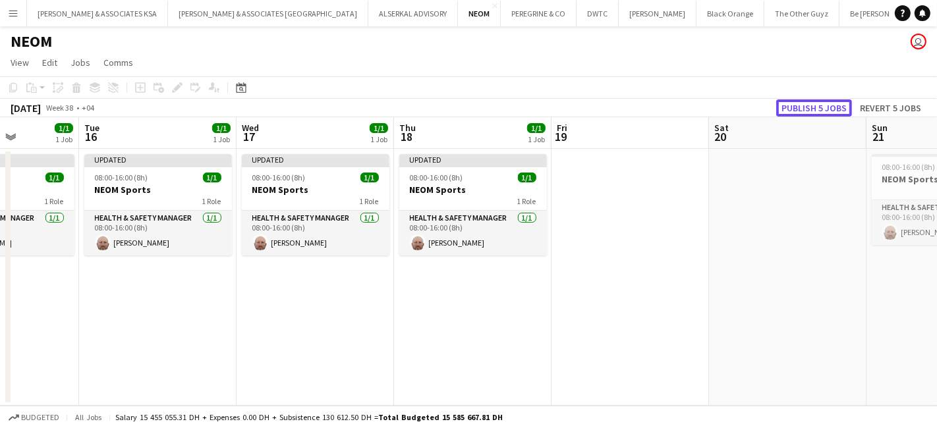
click at [800, 105] on button "Publish 5 jobs" at bounding box center [814, 107] width 76 height 17
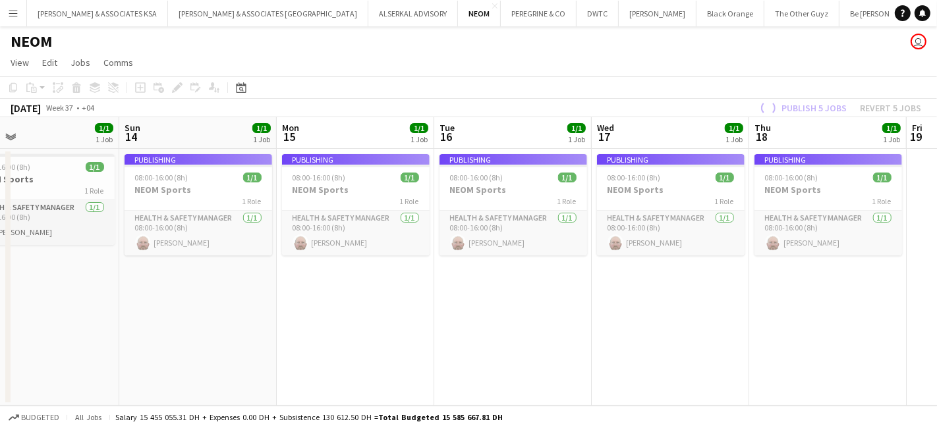
drag, startPoint x: 391, startPoint y: 319, endPoint x: 746, endPoint y: 336, distance: 355.4
click at [746, 336] on app-calendar-viewport "Thu 11 1/1 1 Job Fri 12 Sat 13 1/1 1 Job Sun 14 1/1 1 Job Mon 15 1/1 1 Job Tue …" at bounding box center [468, 261] width 937 height 288
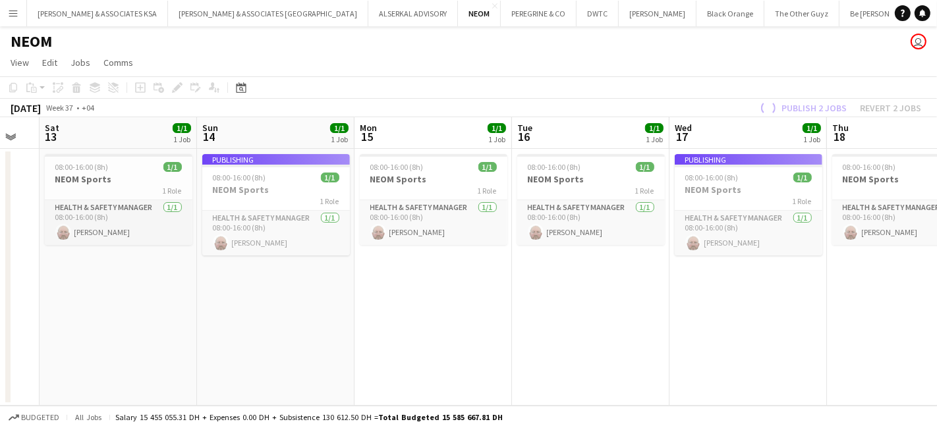
drag, startPoint x: 380, startPoint y: 337, endPoint x: 615, endPoint y: 336, distance: 235.1
click at [615, 336] on app-calendar-viewport "Thu 11 1/1 1 Job Fri 12 Sat 13 1/1 1 Job Sun 14 1/1 1 Job Mon 15 1/1 1 Job Tue …" at bounding box center [468, 261] width 937 height 288
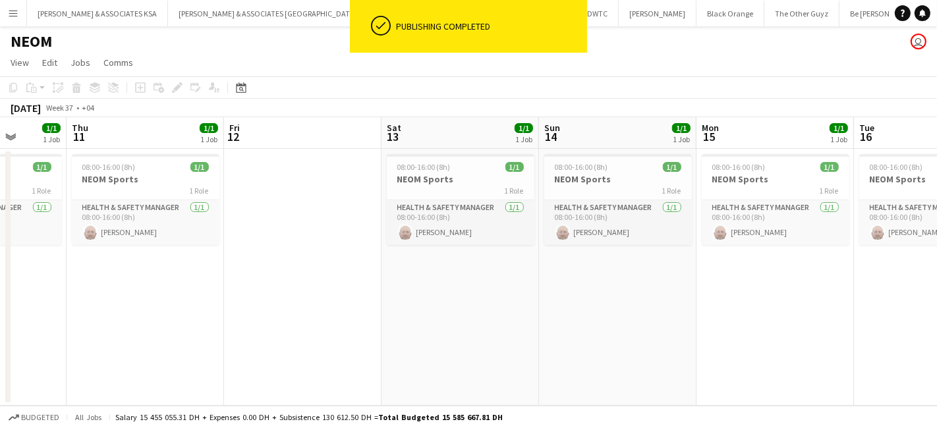
drag, startPoint x: 280, startPoint y: 336, endPoint x: 464, endPoint y: 330, distance: 183.8
click at [465, 339] on app-calendar-viewport "Mon 8 Tue 9 1/1 1 Job Wed 10 1/1 1 Job Thu 11 1/1 1 Job Fri 12 Sat 13 1/1 1 Job…" at bounding box center [468, 261] width 937 height 288
click at [449, 204] on app-card-role "Health & Safety Manager 1/1 08:00-16:00 (8h) Kevin Howard-Perry" at bounding box center [461, 222] width 148 height 45
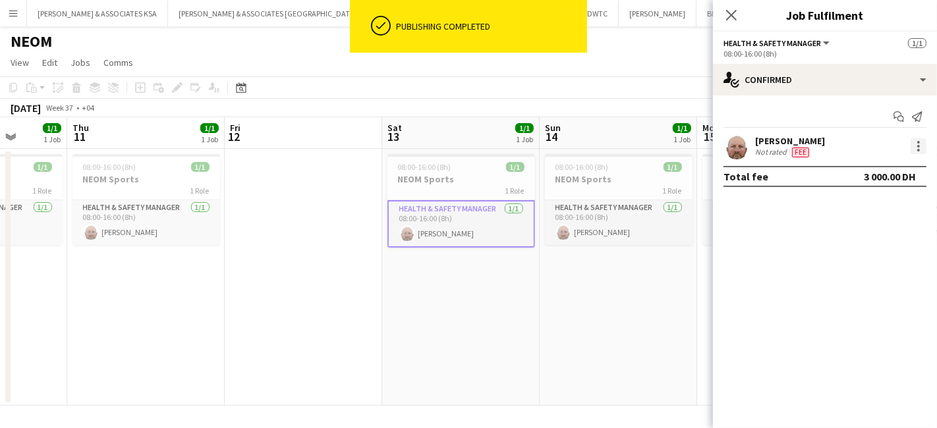
click at [910, 148] on div at bounding box center [918, 146] width 16 height 16
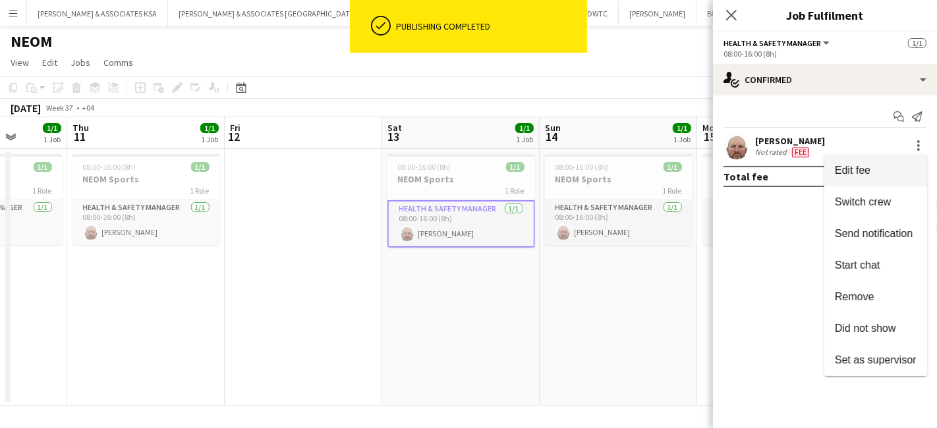
click at [867, 175] on span "Edit fee" at bounding box center [852, 170] width 36 height 11
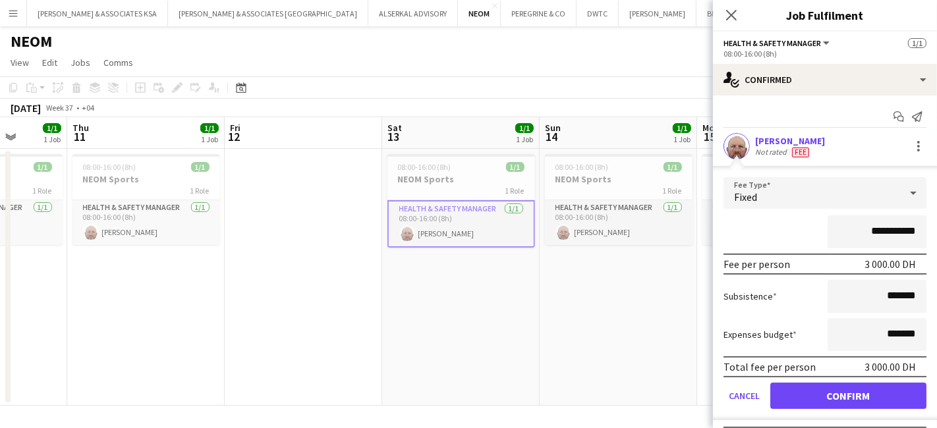
drag, startPoint x: 908, startPoint y: 228, endPoint x: 807, endPoint y: 228, distance: 100.8
click at [807, 228] on div "**********" at bounding box center [824, 231] width 203 height 33
type input "******"
click at [833, 389] on button "Confirm" at bounding box center [848, 396] width 156 height 26
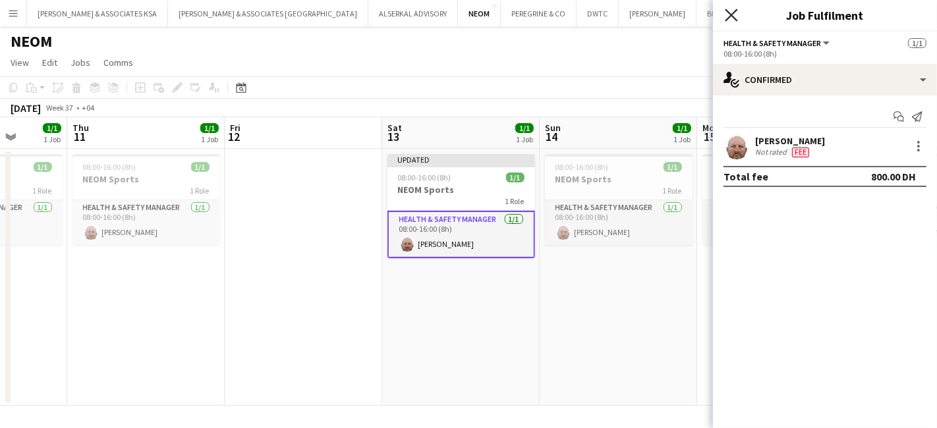
click at [734, 12] on icon at bounding box center [730, 15] width 13 height 13
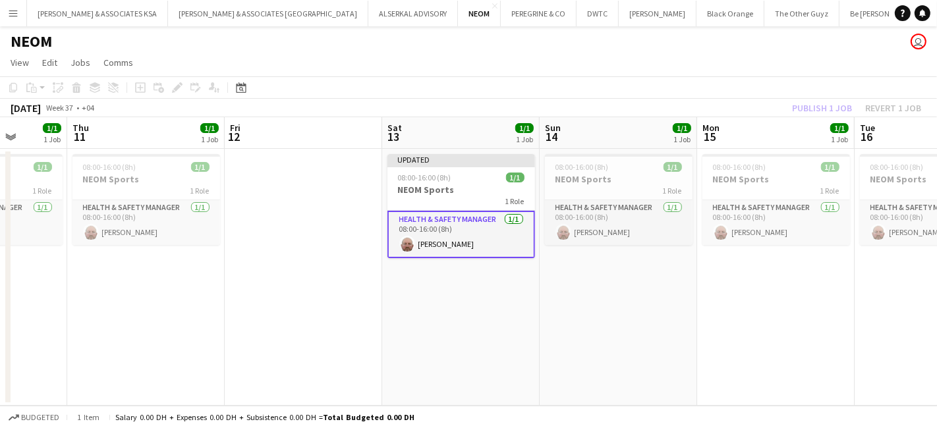
click at [803, 105] on div "Publish 1 job Revert 1 job" at bounding box center [856, 107] width 161 height 17
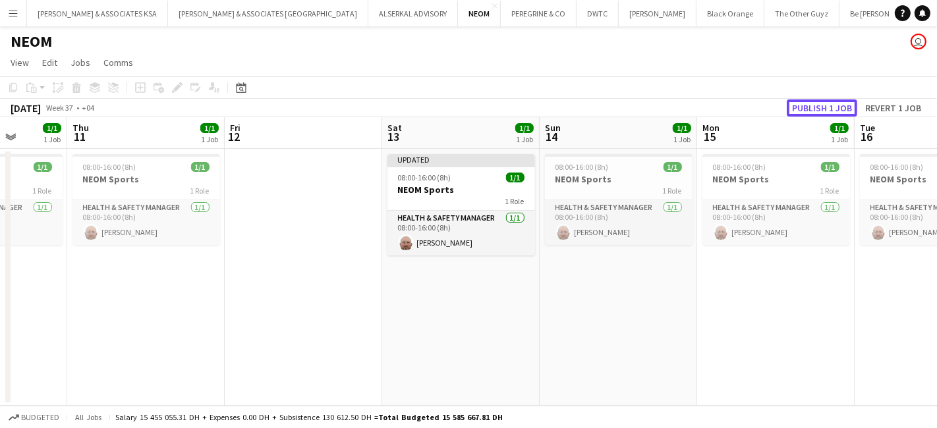
click at [803, 105] on button "Publish 1 job" at bounding box center [821, 107] width 70 height 17
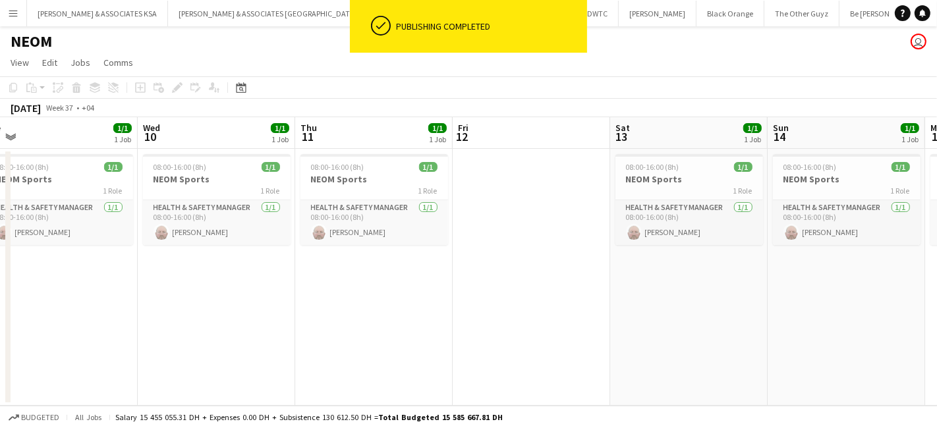
scroll to position [0, 295]
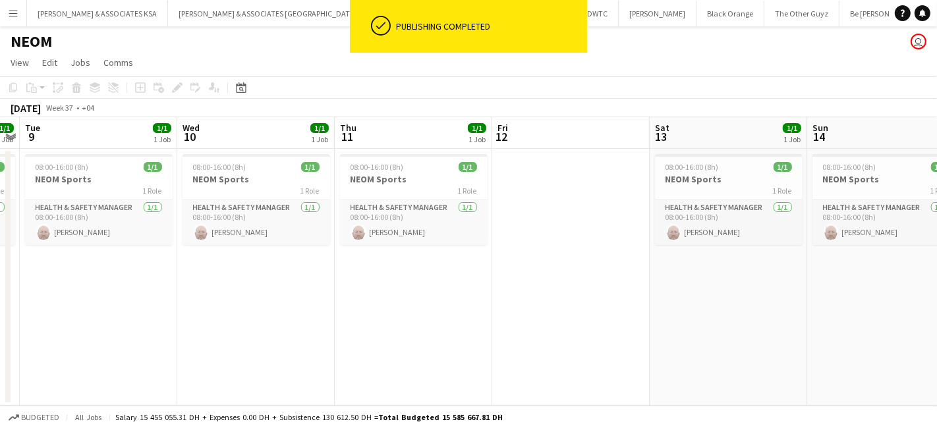
drag, startPoint x: 425, startPoint y: 287, endPoint x: 692, endPoint y: 292, distance: 267.4
click at [692, 292] on app-calendar-viewport "Sun 7 Mon 8 1/1 1 Job Tue 9 1/1 1 Job Wed 10 1/1 1 Job Thu 11 1/1 1 Job Fri 12 …" at bounding box center [468, 261] width 937 height 288
click at [371, 205] on app-card-role "Health & Safety Manager 1/1 08:00-16:00 (8h) Kevin Howard-Perry" at bounding box center [414, 222] width 148 height 45
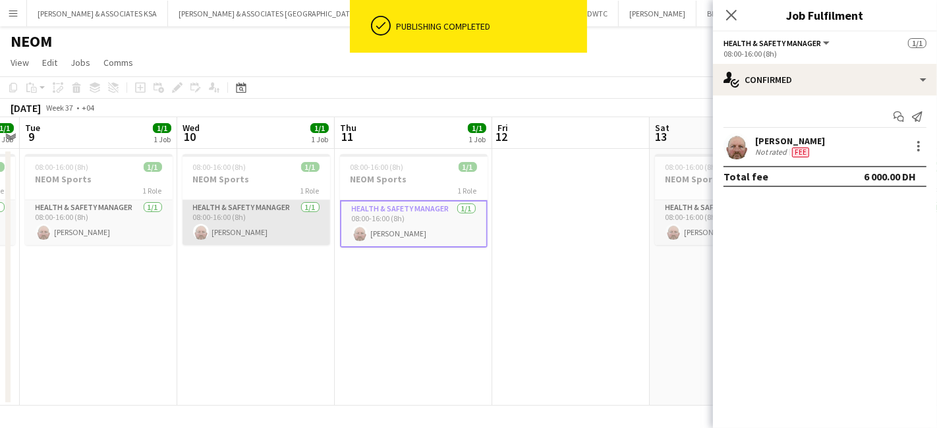
click at [256, 204] on app-card-role "Health & Safety Manager 1/1 08:00-16:00 (8h) Kevin Howard-Perry" at bounding box center [256, 222] width 148 height 45
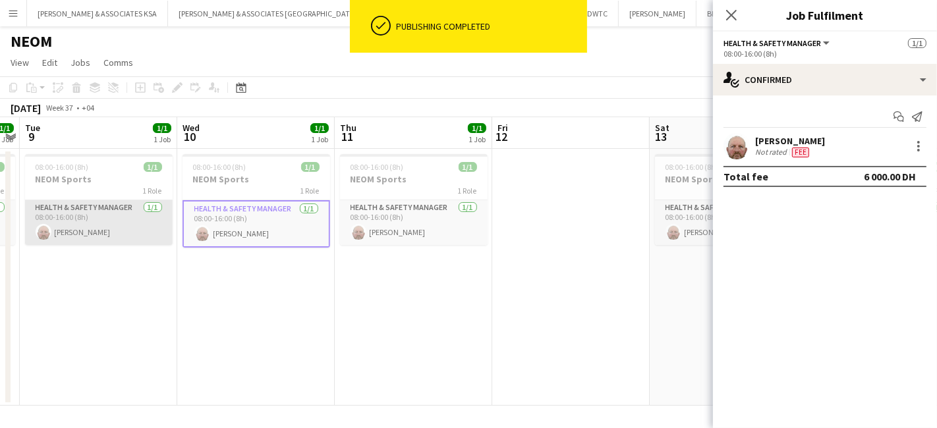
click at [69, 201] on app-card-role "Health & Safety Manager 1/1 08:00-16:00 (8h) Kevin Howard-Perry" at bounding box center [99, 222] width 148 height 45
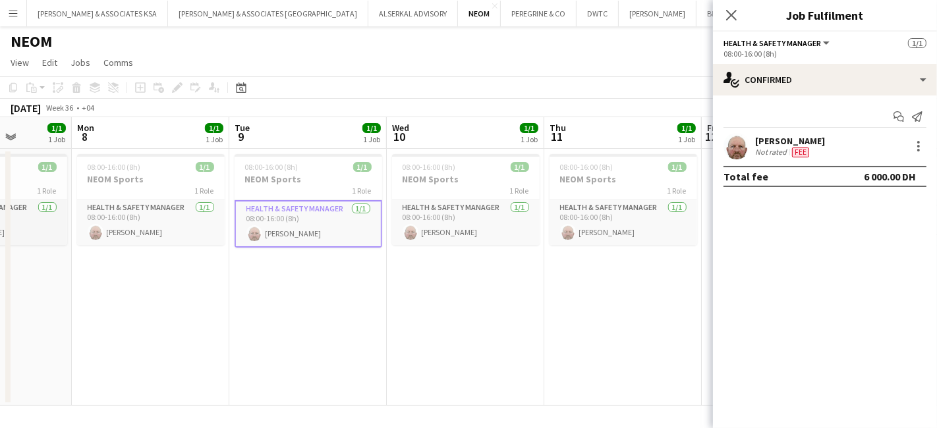
scroll to position [0, 376]
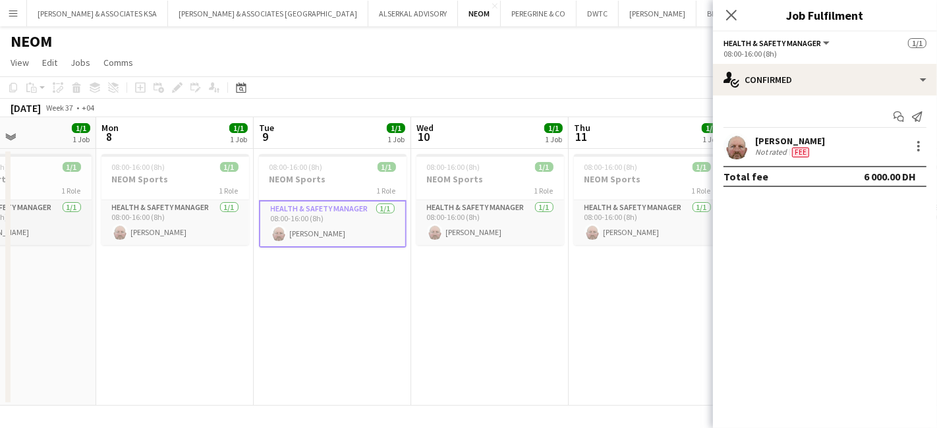
drag, startPoint x: 107, startPoint y: 294, endPoint x: 340, endPoint y: 319, distance: 235.1
click at [340, 319] on app-calendar-viewport "Fri 5 Sat 6 Sun 7 1/1 1 Job Mon 8 1/1 1 Job Tue 9 1/1 1 Job Wed 10 1/1 1 Job Th…" at bounding box center [468, 261] width 937 height 288
click at [648, 213] on app-card-role "Health & Safety Manager 1/1 08:00-16:00 (8h) Kevin Howard-Perry" at bounding box center [648, 222] width 148 height 45
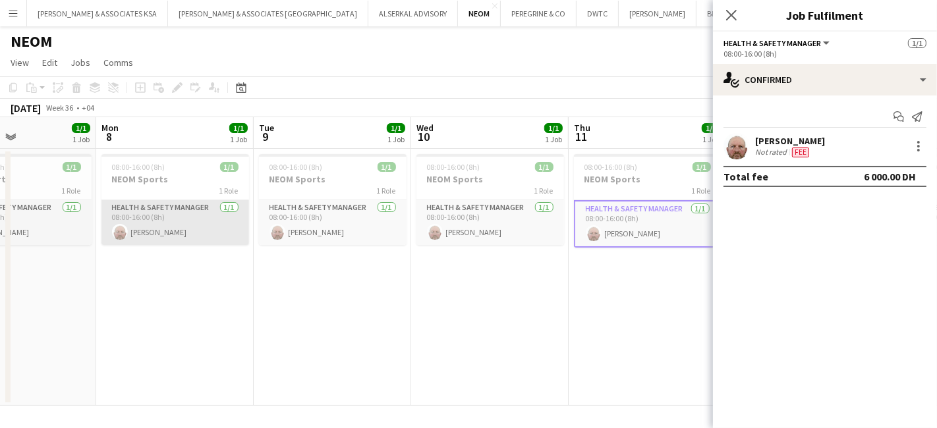
click at [180, 211] on app-card-role "Health & Safety Manager 1/1 08:00-16:00 (8h) Kevin Howard-Perry" at bounding box center [175, 222] width 148 height 45
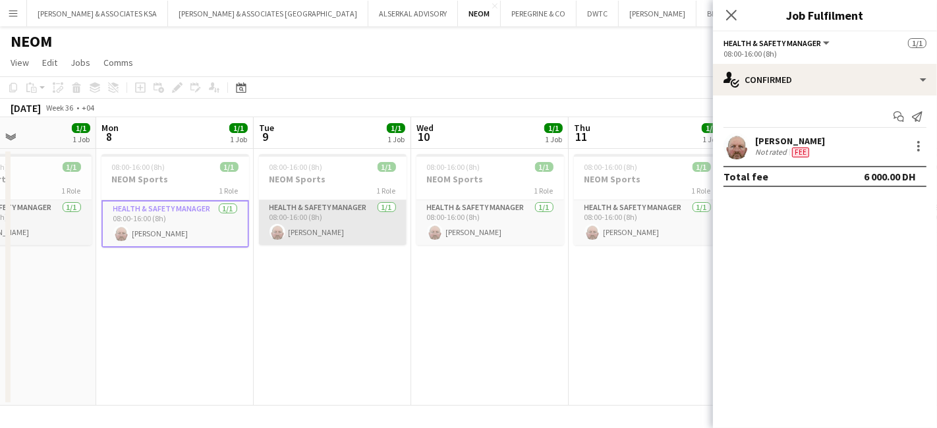
drag, startPoint x: 310, startPoint y: 210, endPoint x: 403, endPoint y: 209, distance: 93.5
click at [310, 210] on app-card-role "Health & Safety Manager 1/1 08:00-16:00 (8h) Kevin Howard-Perry" at bounding box center [333, 222] width 148 height 45
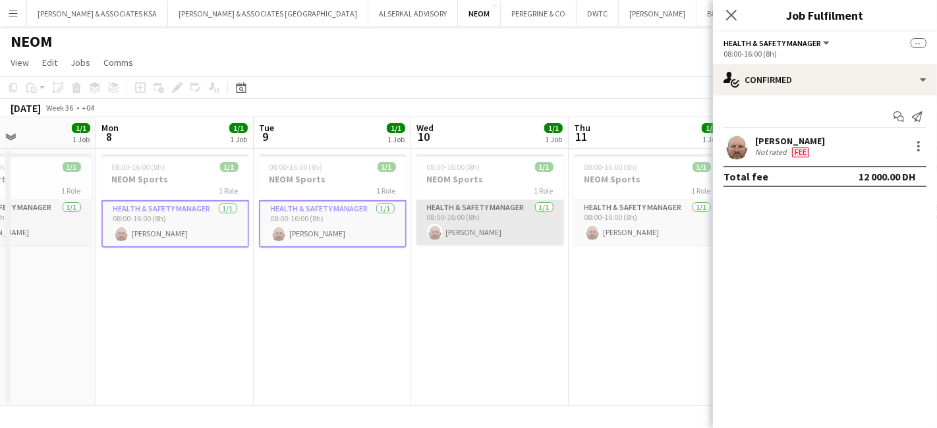
click at [457, 204] on app-card-role "Health & Safety Manager 1/1 08:00-16:00 (8h) Kevin Howard-Perry" at bounding box center [490, 222] width 148 height 45
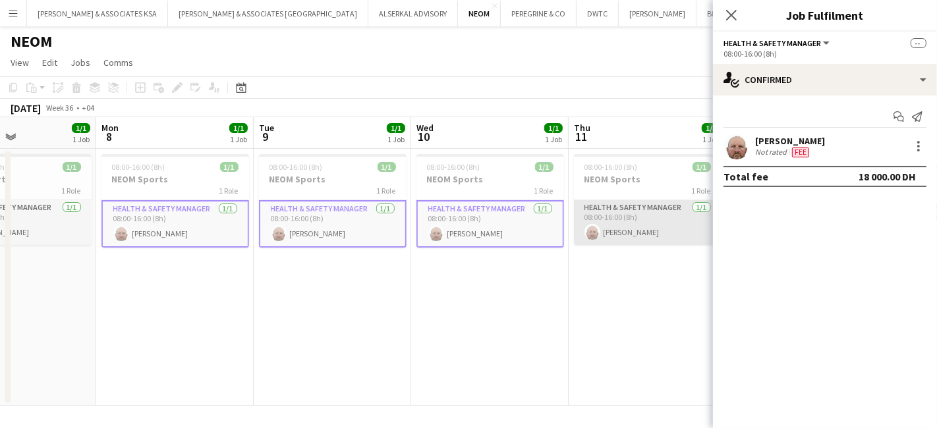
click at [621, 205] on app-card-role "Health & Safety Manager 1/1 08:00-16:00 (8h) Kevin Howard-Perry" at bounding box center [648, 222] width 148 height 45
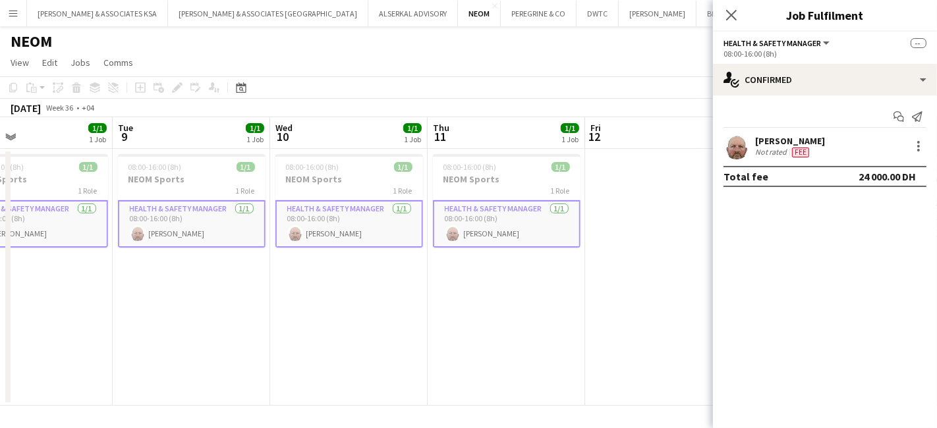
drag, startPoint x: 548, startPoint y: 283, endPoint x: 840, endPoint y: 196, distance: 305.3
click at [408, 281] on app-calendar-viewport "Fri 5 Sat 6 Sun 7 1/1 1 Job Mon 8 1/1 1 Job Tue 9 1/1 1 Job Wed 10 1/1 1 Job Th…" at bounding box center [468, 261] width 937 height 288
click at [922, 148] on div at bounding box center [918, 146] width 16 height 16
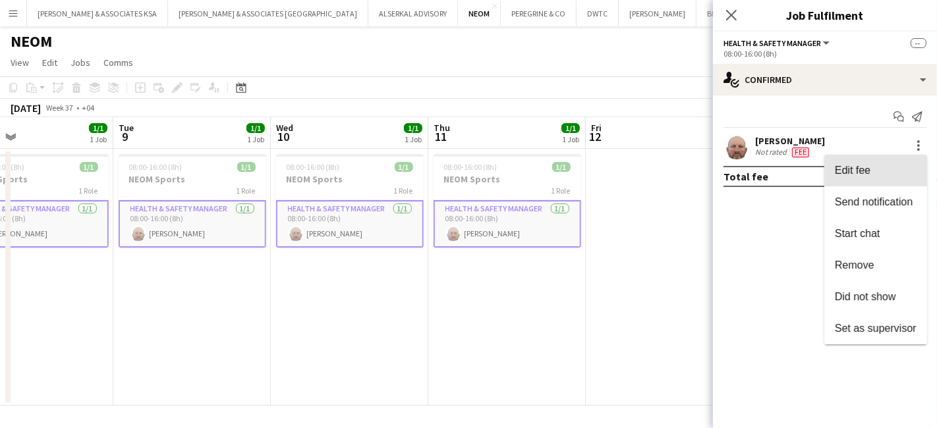
drag, startPoint x: 892, startPoint y: 174, endPoint x: 778, endPoint y: 202, distance: 117.4
click at [890, 175] on span "Edit fee" at bounding box center [875, 171] width 82 height 12
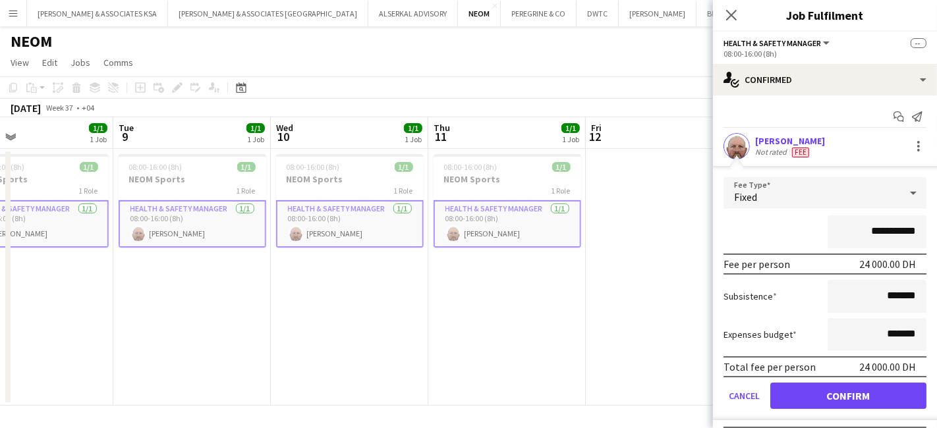
drag, startPoint x: 907, startPoint y: 227, endPoint x: 771, endPoint y: 228, distance: 135.7
click at [782, 231] on div "**********" at bounding box center [824, 231] width 203 height 33
type input "********"
click at [828, 385] on button "Confirm" at bounding box center [848, 396] width 156 height 26
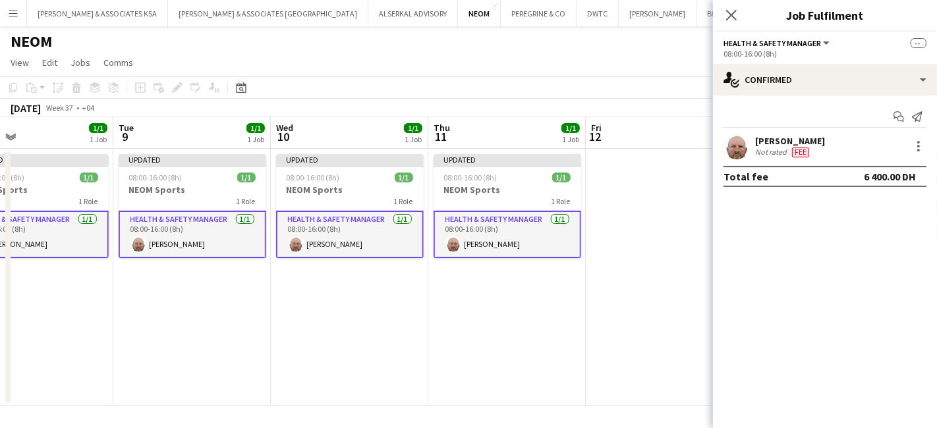
click at [722, 18] on div "Close pop-in" at bounding box center [731, 15] width 37 height 30
click at [727, 18] on icon "Close pop-in" at bounding box center [730, 15] width 13 height 13
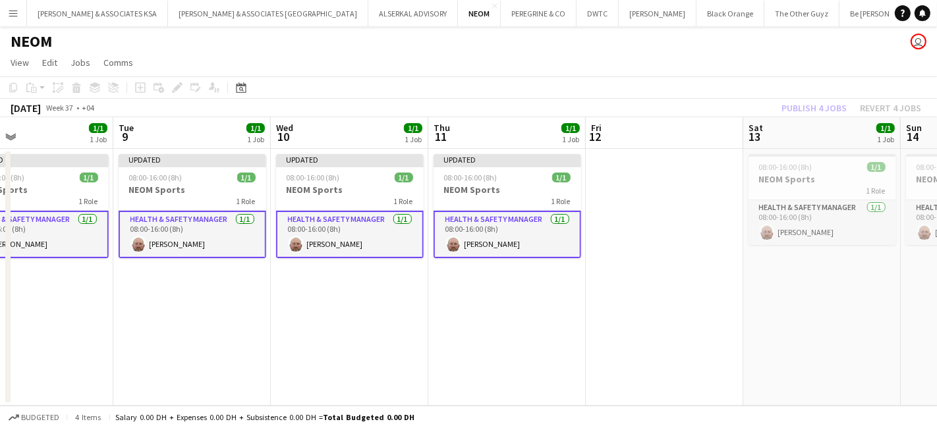
click at [794, 109] on div "Publish 4 jobs Revert 4 jobs" at bounding box center [850, 107] width 171 height 17
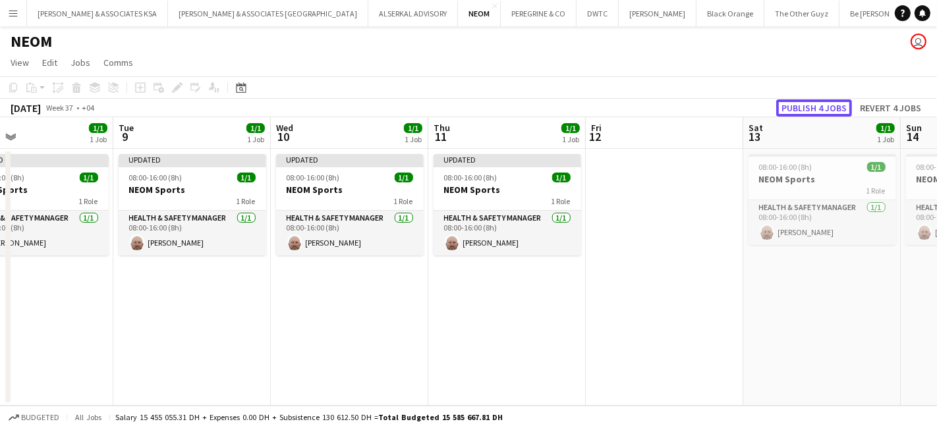
click at [794, 109] on button "Publish 4 jobs" at bounding box center [814, 107] width 76 height 17
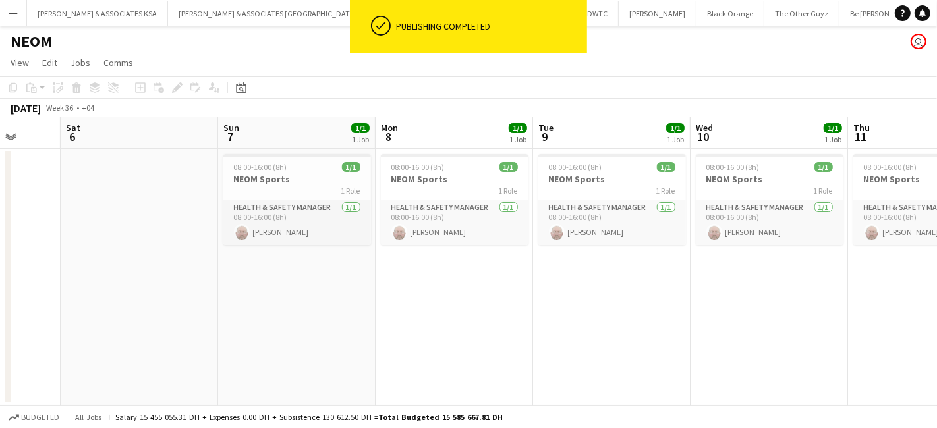
drag, startPoint x: 366, startPoint y: 346, endPoint x: 729, endPoint y: 335, distance: 363.7
click at [776, 342] on app-calendar-viewport "Wed 3 Thu 4 1/1 1 Job Fri 5 Sat 6 Sun 7 1/1 1 Job Mon 8 1/1 1 Job Tue 9 1/1 1 J…" at bounding box center [468, 261] width 937 height 288
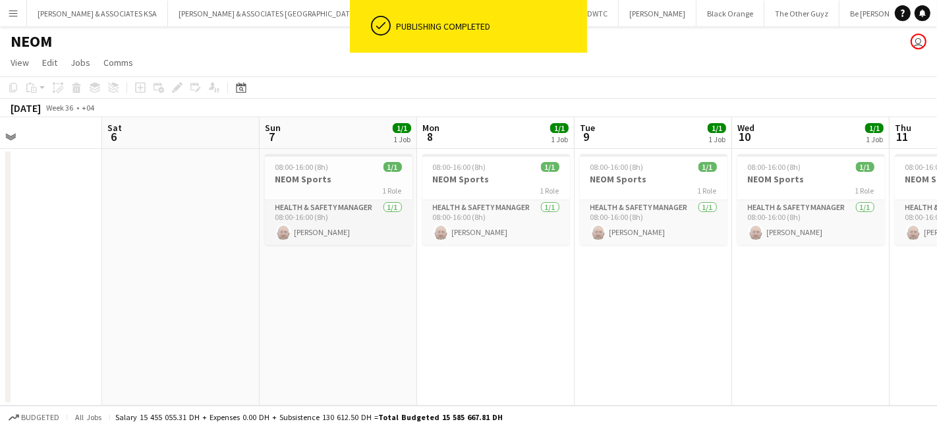
drag, startPoint x: 370, startPoint y: 332, endPoint x: 526, endPoint y: 258, distance: 172.6
click at [548, 326] on app-calendar-viewport "Wed 3 1/1 1 Job Thu 4 1/1 1 Job Fri 5 Sat 6 Sun 7 1/1 1 Job Mon 8 1/1 1 Job Tue…" at bounding box center [468, 261] width 937 height 288
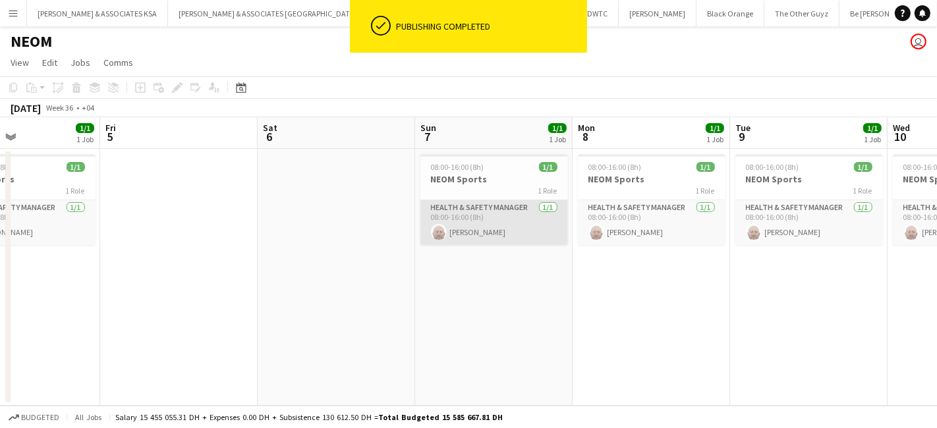
click at [495, 214] on app-card-role "Health & Safety Manager 1/1 08:00-16:00 (8h) Kevin Howard-Perry" at bounding box center [494, 222] width 148 height 45
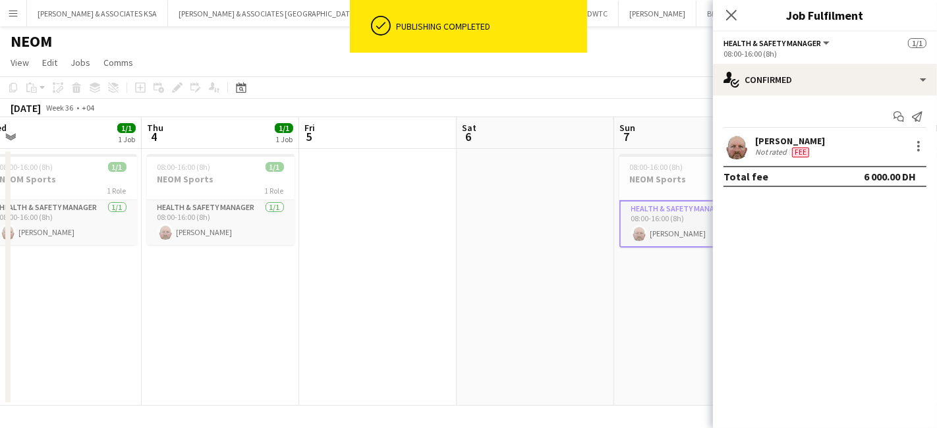
scroll to position [0, 310]
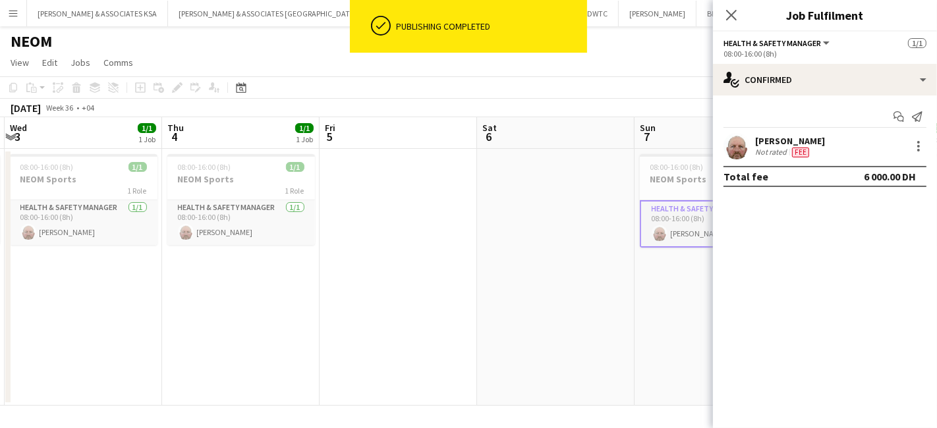
drag, startPoint x: 258, startPoint y: 298, endPoint x: 474, endPoint y: 305, distance: 216.8
click at [474, 305] on app-calendar-viewport "Mon 1 1/1 1 Job Tue 2 1/1 1 Job Wed 3 1/1 1 Job Thu 4 1/1 1 Job Fri 5 Sat 6 Sun…" at bounding box center [468, 261] width 937 height 288
click at [234, 210] on app-card-role "Health & Safety Manager 1/1 08:00-16:00 (8h) Kevin Howard-Perry" at bounding box center [241, 222] width 148 height 45
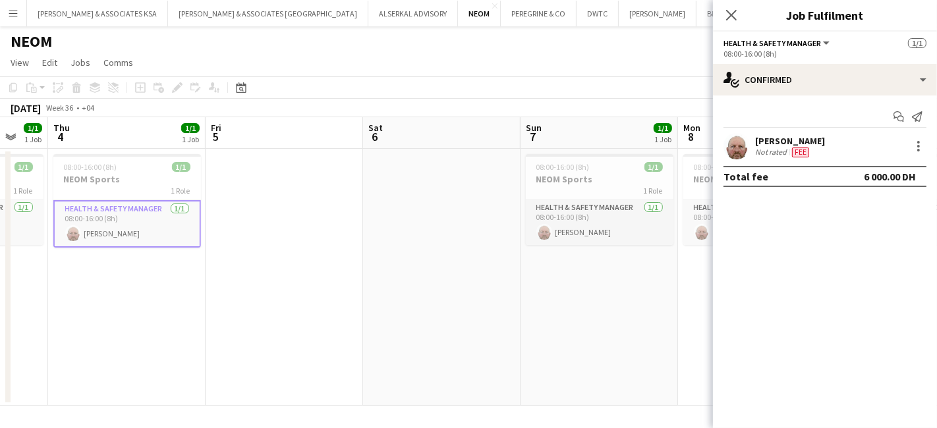
drag, startPoint x: 439, startPoint y: 317, endPoint x: 379, endPoint y: 316, distance: 59.3
click at [379, 316] on app-calendar-viewport "Mon 1 1/1 1 Job Tue 2 1/1 1 Job Wed 3 1/1 1 Job Thu 4 1/1 1 Job Fri 5 Sat 6 Sun…" at bounding box center [468, 261] width 937 height 288
drag, startPoint x: 609, startPoint y: 211, endPoint x: 504, endPoint y: 231, distance: 107.2
click at [606, 213] on app-card-role "Health & Safety Manager 1/1 08:00-16:00 (8h) Kevin Howard-Perry" at bounding box center [600, 222] width 148 height 45
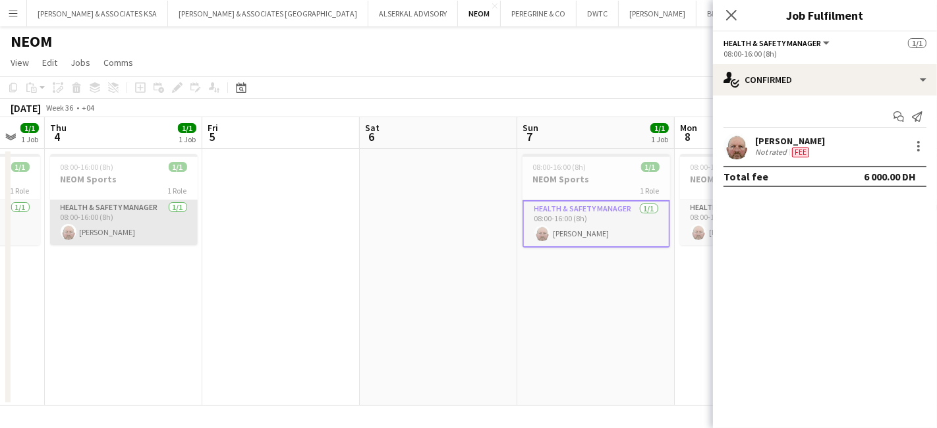
click at [130, 213] on app-card-role "Health & Safety Manager 1/1 08:00-16:00 (8h) Kevin Howard-Perry" at bounding box center [124, 222] width 148 height 45
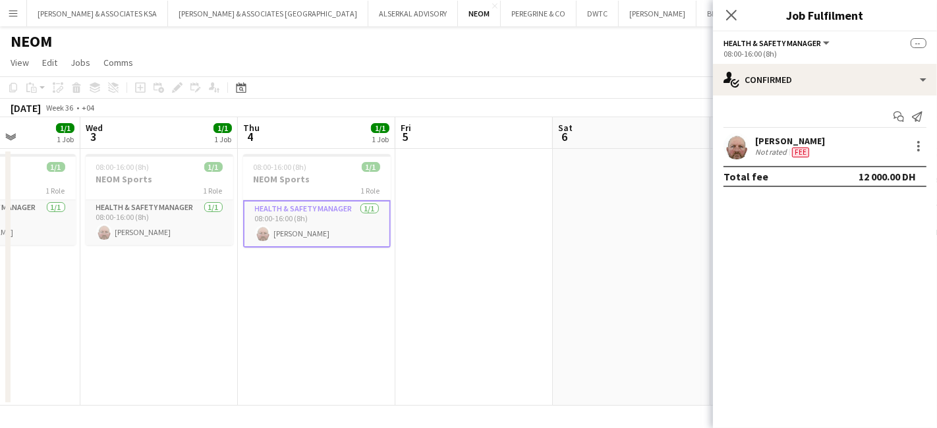
scroll to position [0, 369]
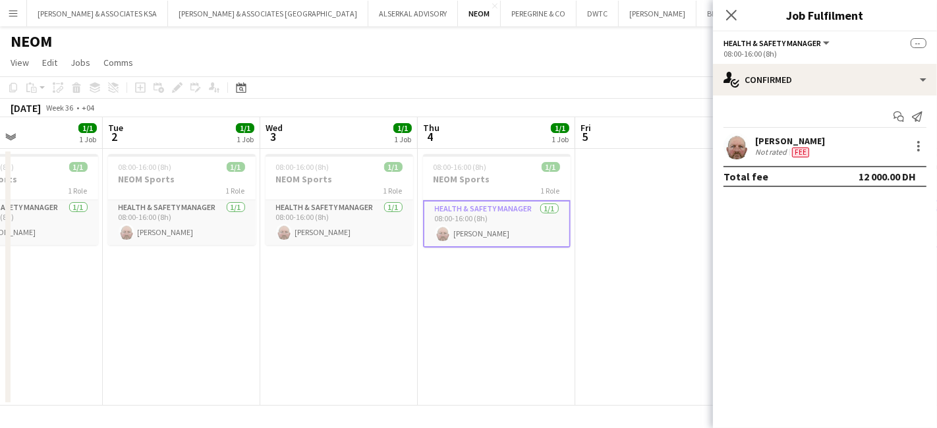
drag, startPoint x: 78, startPoint y: 290, endPoint x: 451, endPoint y: 304, distance: 373.0
click at [451, 304] on app-calendar-viewport "Sat 30 Sun 31 1/1 1 Job Mon 1 1/1 1 Job Tue 2 1/1 1 Job Wed 3 1/1 1 Job Thu 4 1…" at bounding box center [468, 261] width 937 height 288
click at [922, 143] on div at bounding box center [918, 146] width 16 height 16
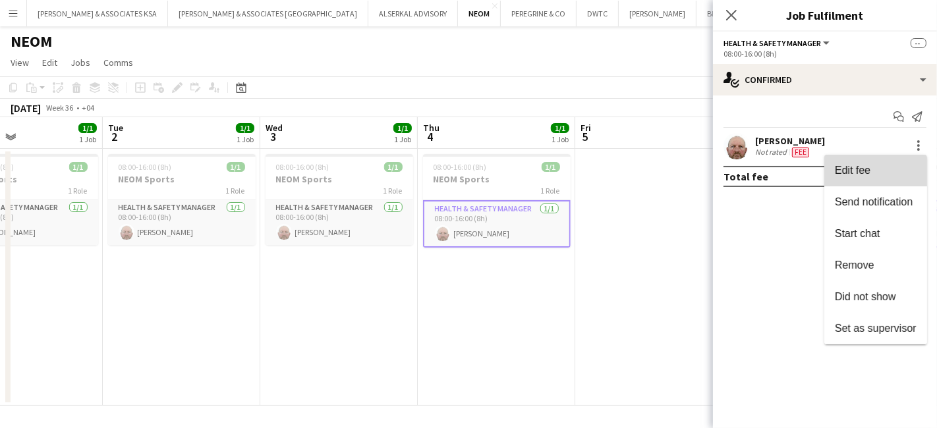
click at [875, 176] on span "Edit fee" at bounding box center [875, 171] width 82 height 12
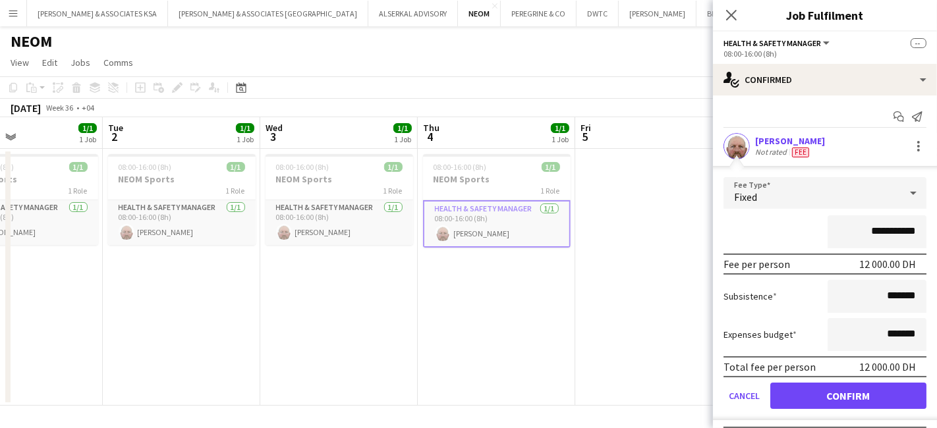
drag, startPoint x: 902, startPoint y: 232, endPoint x: 752, endPoint y: 236, distance: 150.2
click at [753, 236] on div "**********" at bounding box center [824, 231] width 203 height 33
type input "********"
click at [830, 394] on button "Confirm" at bounding box center [848, 396] width 156 height 26
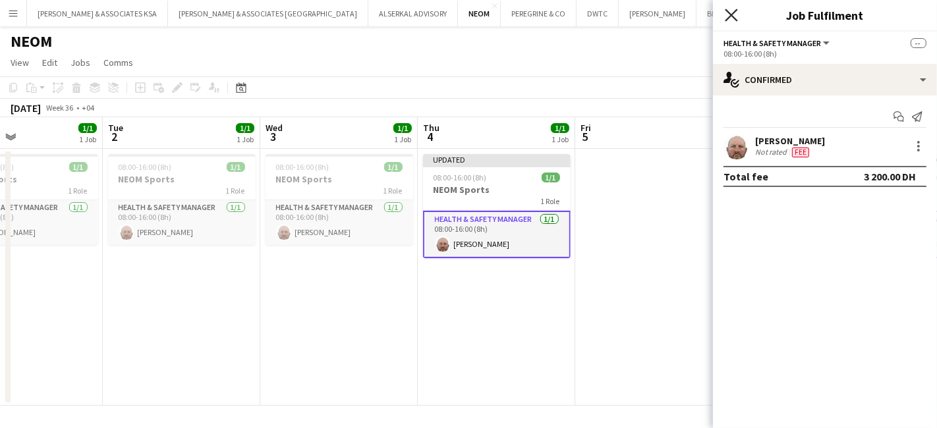
click at [730, 16] on icon at bounding box center [730, 15] width 13 height 13
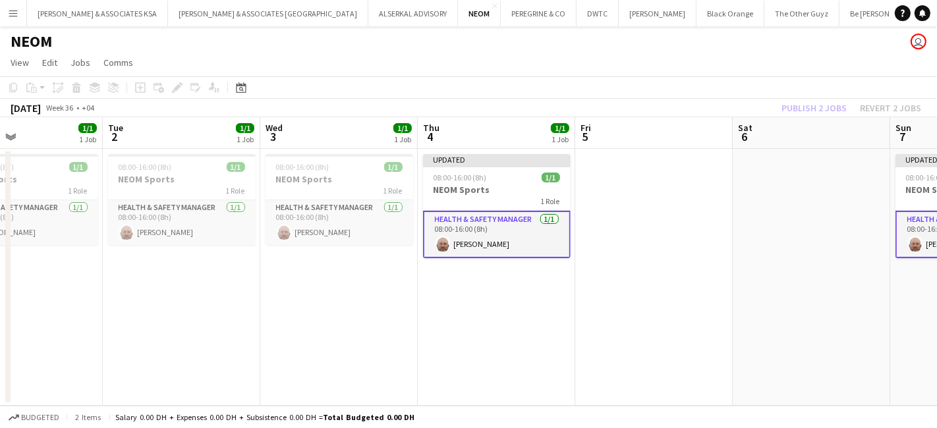
click at [833, 113] on div "Publish 2 jobs Revert 2 jobs" at bounding box center [850, 107] width 171 height 17
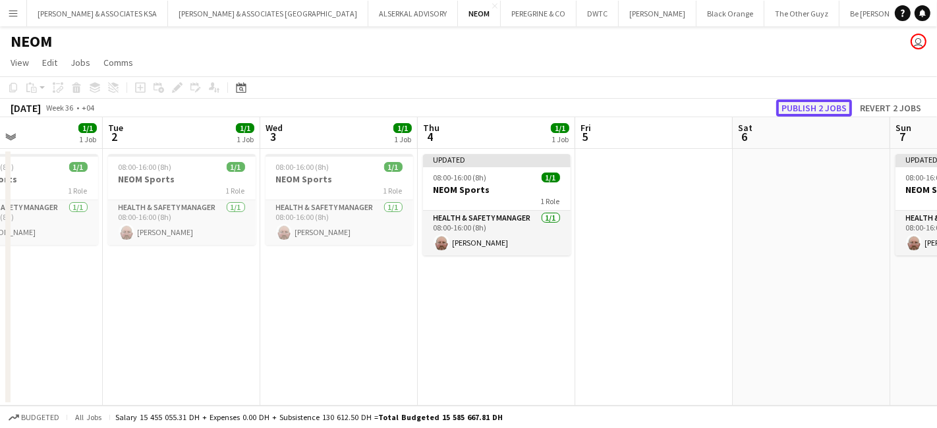
click at [831, 111] on button "Publish 2 jobs" at bounding box center [814, 107] width 76 height 17
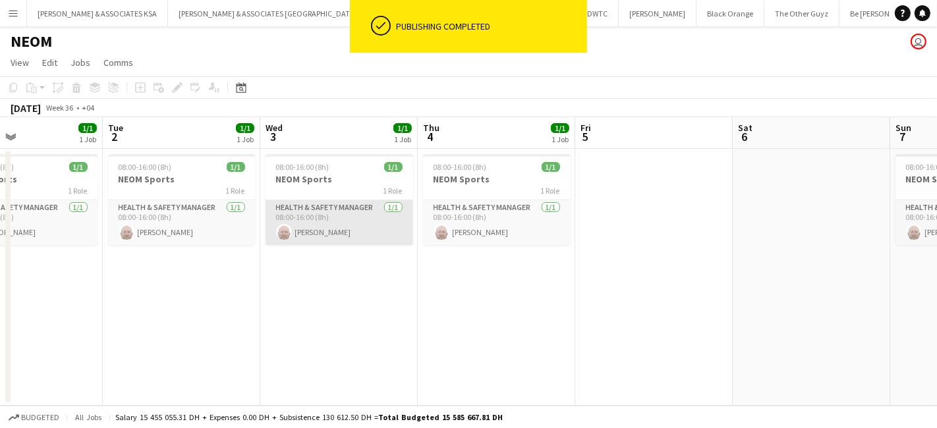
click at [342, 207] on app-card-role "Health & Safety Manager 1/1 08:00-16:00 (8h) Kevin Howard-Perry" at bounding box center [339, 222] width 148 height 45
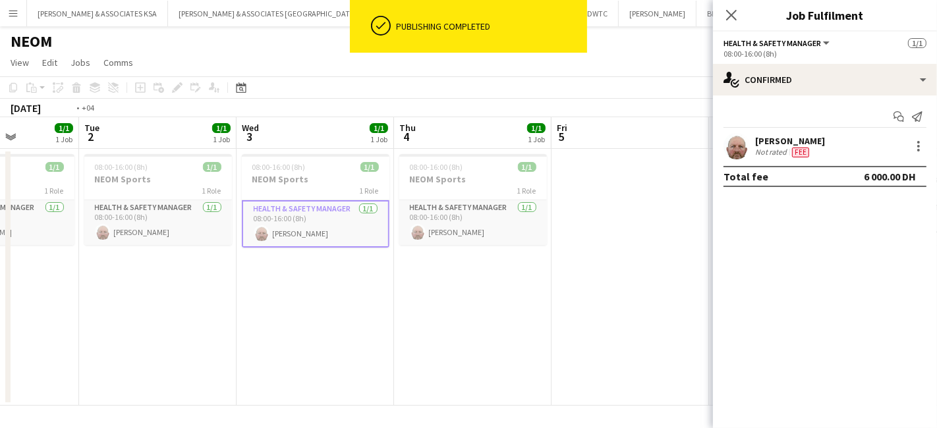
scroll to position [0, 323]
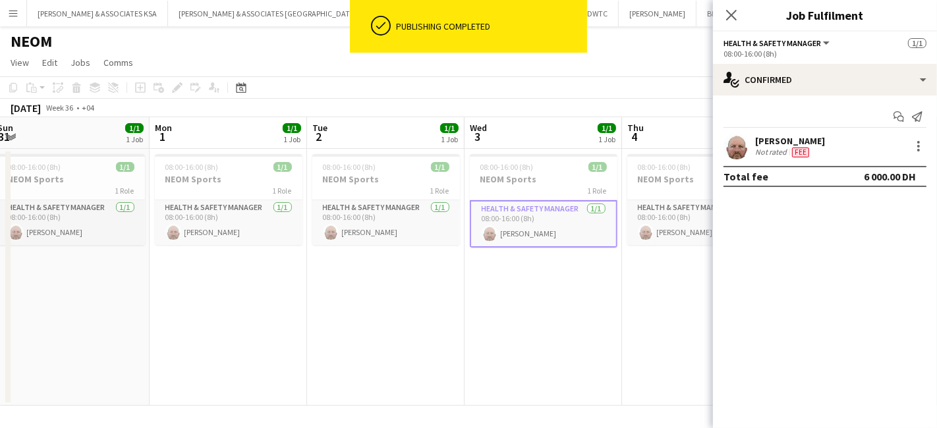
drag, startPoint x: 319, startPoint y: 294, endPoint x: 524, endPoint y: 285, distance: 205.0
click at [524, 285] on app-calendar-viewport "Fri 29 Sat 30 Sun 31 1/1 1 Job Mon 1 1/1 1 Job Tue 2 1/1 1 Job Wed 3 1/1 1 Job …" at bounding box center [468, 261] width 937 height 288
click at [350, 204] on app-card-role "Health & Safety Manager 1/1 08:00-16:00 (8h) Kevin Howard-Perry" at bounding box center [386, 222] width 148 height 45
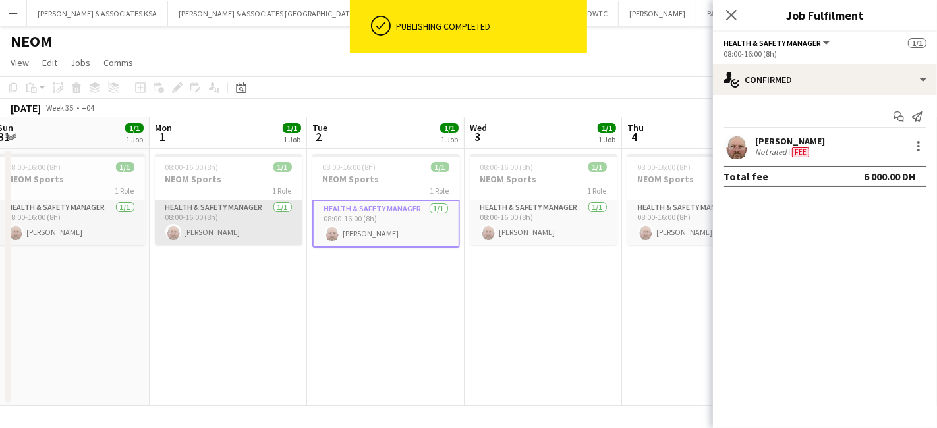
click at [256, 204] on app-card-role "Health & Safety Manager 1/1 08:00-16:00 (8h) Kevin Howard-Perry" at bounding box center [229, 222] width 148 height 45
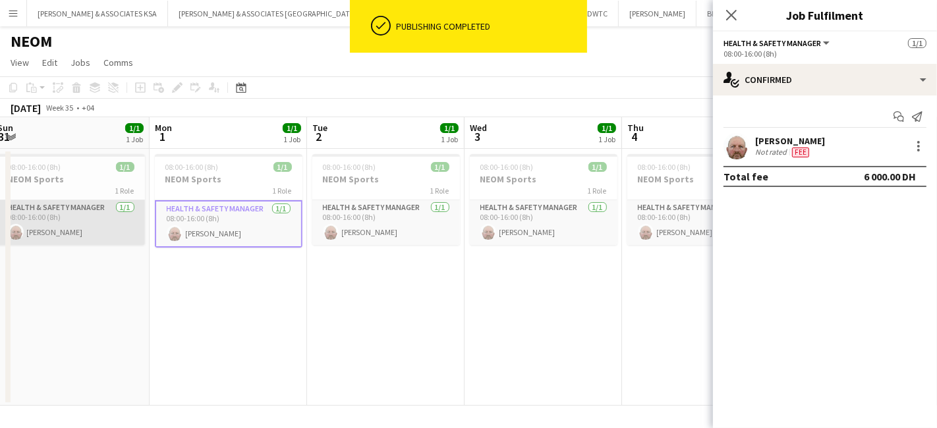
click at [76, 204] on app-card-role "Health & Safety Manager 1/1 08:00-16:00 (8h) Kevin Howard-Perry" at bounding box center [71, 222] width 148 height 45
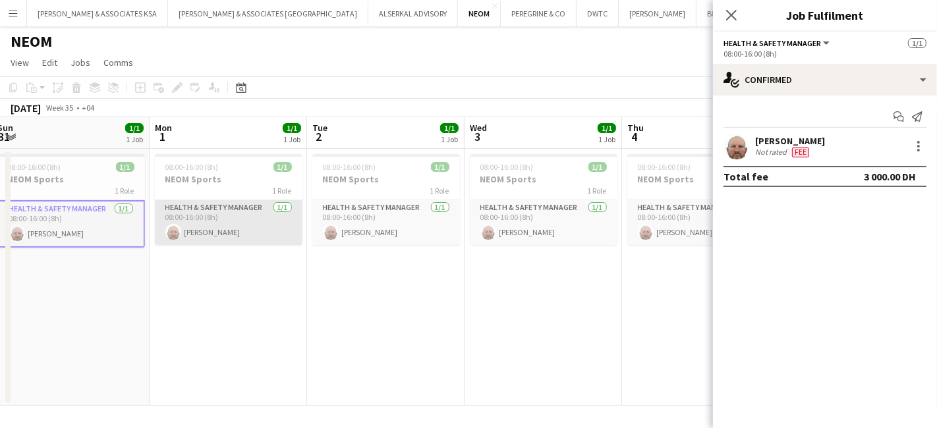
click at [205, 213] on app-card-role "Health & Safety Manager 1/1 08:00-16:00 (8h) Kevin Howard-Perry" at bounding box center [229, 222] width 148 height 45
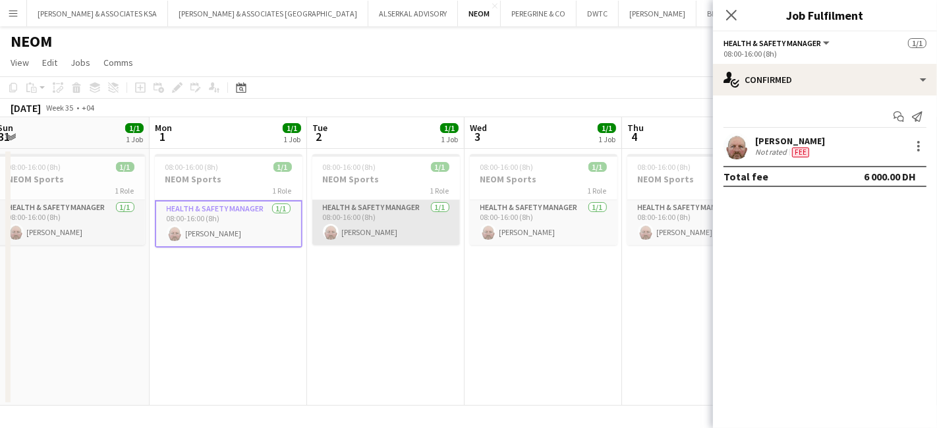
click at [363, 212] on app-card-role "Health & Safety Manager 1/1 08:00-16:00 (8h) Kevin Howard-Perry" at bounding box center [386, 222] width 148 height 45
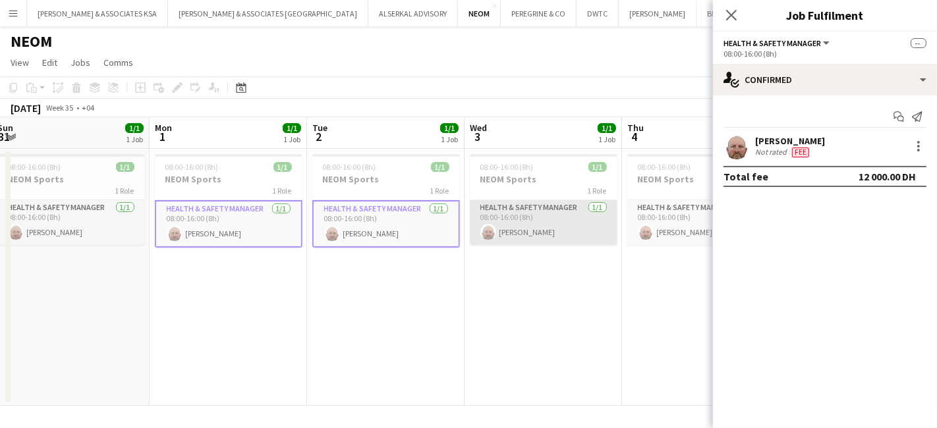
click at [501, 201] on app-card-role "Health & Safety Manager 1/1 08:00-16:00 (8h) Kevin Howard-Perry" at bounding box center [544, 222] width 148 height 45
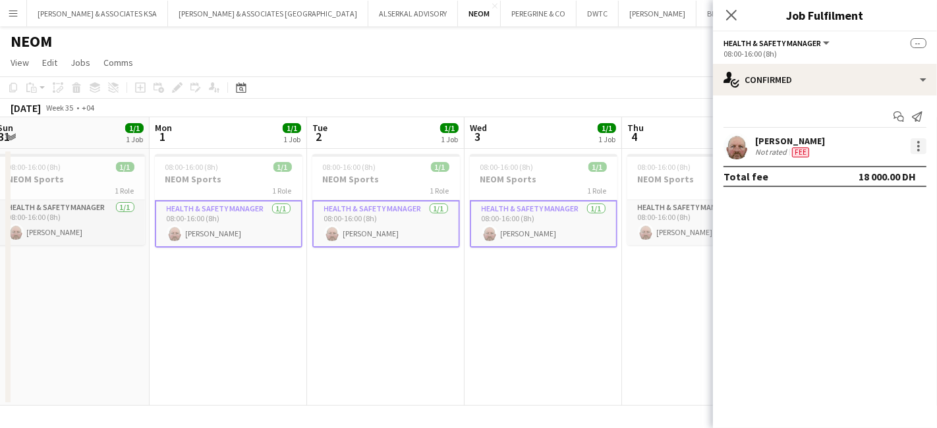
click at [920, 144] on div at bounding box center [918, 146] width 16 height 16
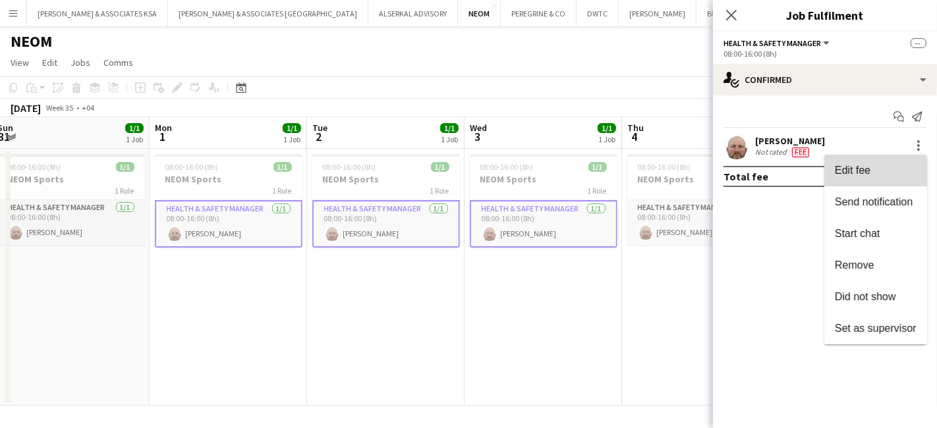
click at [877, 167] on span "Edit fee" at bounding box center [875, 171] width 82 height 12
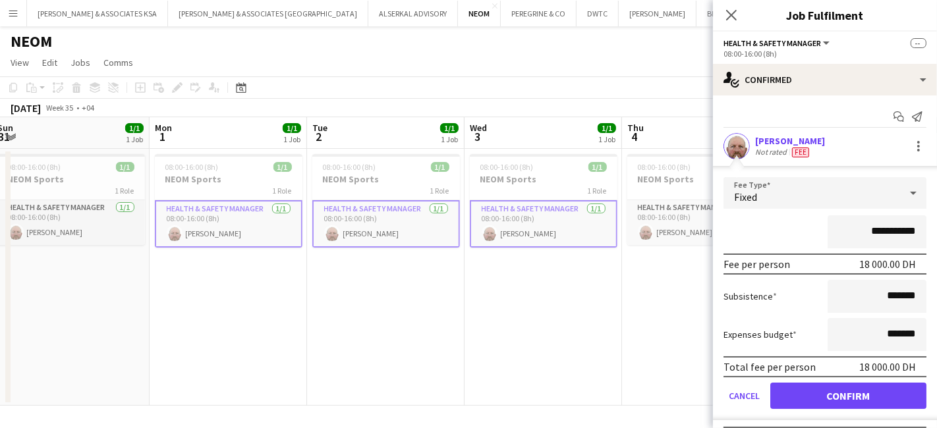
drag, startPoint x: 904, startPoint y: 228, endPoint x: 739, endPoint y: 231, distance: 164.7
click at [747, 236] on div "**********" at bounding box center [824, 231] width 203 height 33
type input "********"
click at [824, 395] on button "Confirm" at bounding box center [848, 396] width 156 height 26
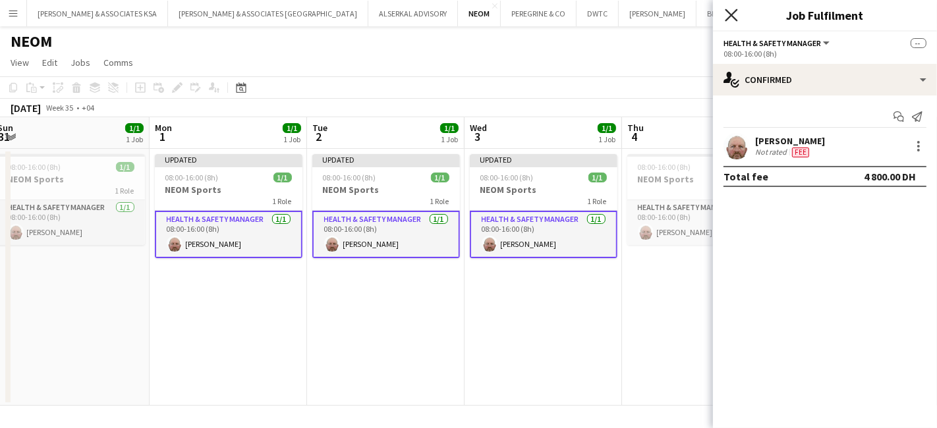
click at [728, 13] on icon at bounding box center [730, 15] width 13 height 13
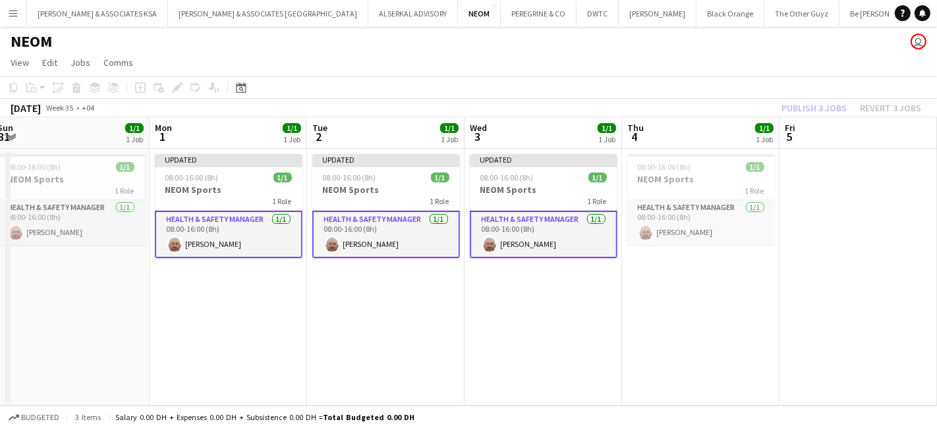
click at [817, 107] on div "Publish 3 jobs Revert 3 jobs" at bounding box center [850, 107] width 171 height 17
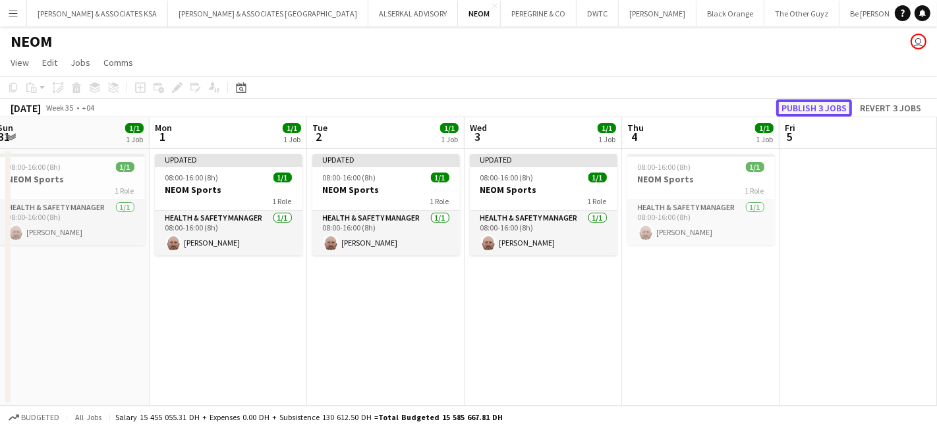
click at [817, 107] on button "Publish 3 jobs" at bounding box center [814, 107] width 76 height 17
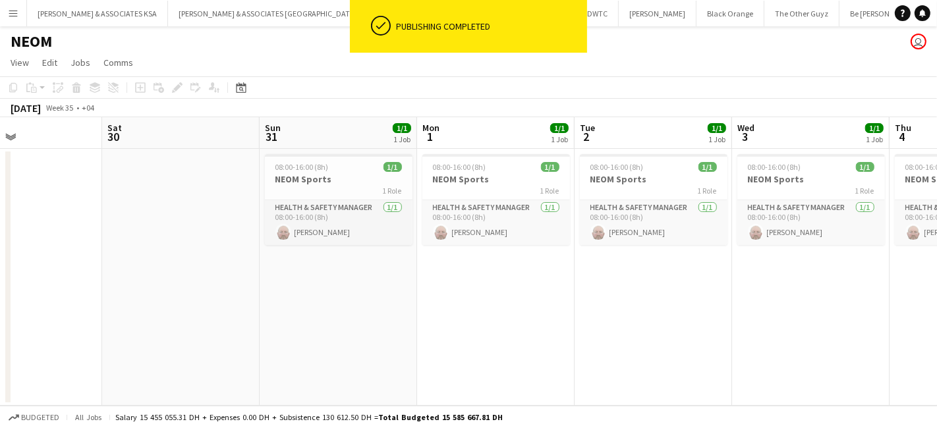
drag, startPoint x: 398, startPoint y: 317, endPoint x: 619, endPoint y: 281, distance: 223.5
click at [657, 295] on app-calendar-viewport "Wed 27 Thu 28 1/1 1 Job Fri 29 Sat 30 Sun 31 1/1 1 Job Mon 1 1/1 1 Job Tue 2 1/…" at bounding box center [468, 261] width 937 height 288
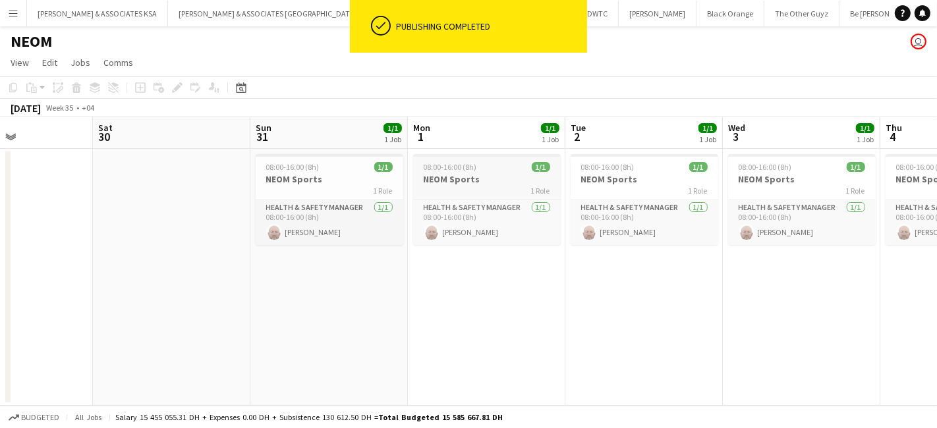
click at [485, 200] on div "Health & Safety Manager 1/1 08:00-16:00 (8h) Kevin Howard-Perry" at bounding box center [487, 222] width 148 height 45
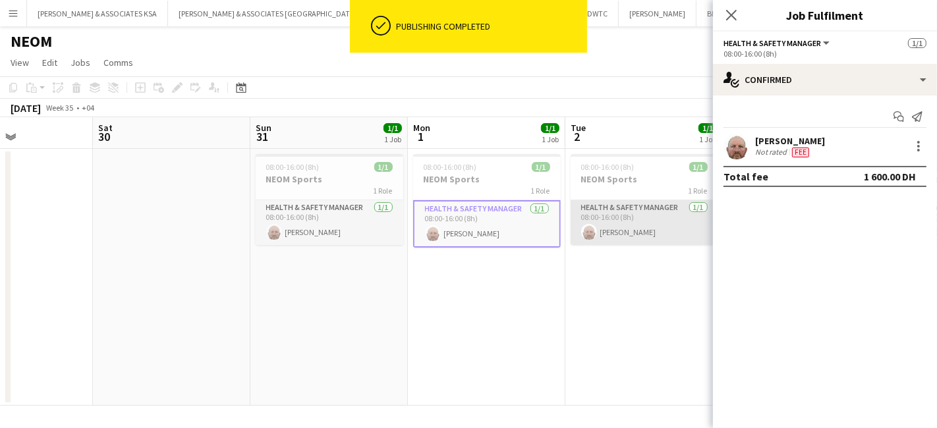
click at [626, 207] on app-card-role "Health & Safety Manager 1/1 08:00-16:00 (8h) Kevin Howard-Perry" at bounding box center [644, 222] width 148 height 45
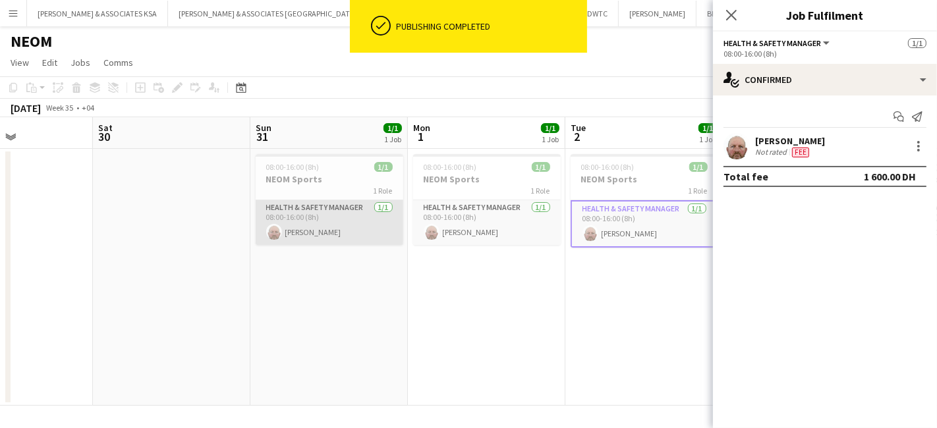
click at [337, 209] on app-card-role "Health & Safety Manager 1/1 08:00-16:00 (8h) Kevin Howard-Perry" at bounding box center [330, 222] width 148 height 45
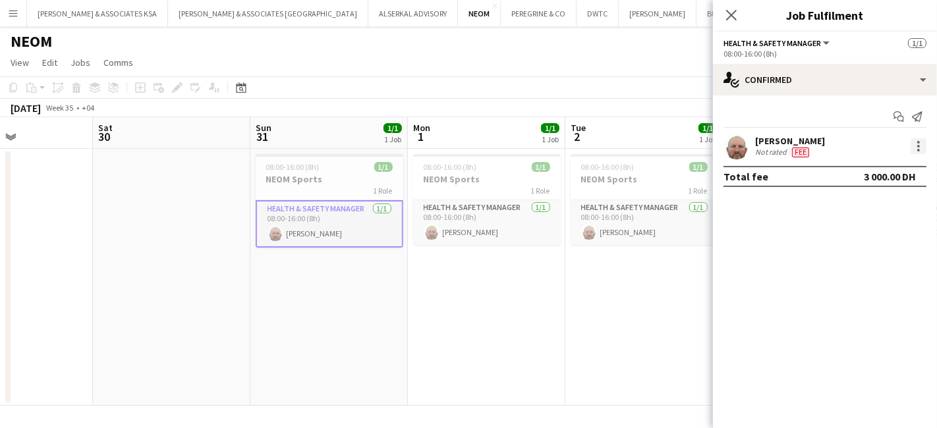
click at [916, 148] on div at bounding box center [918, 146] width 16 height 16
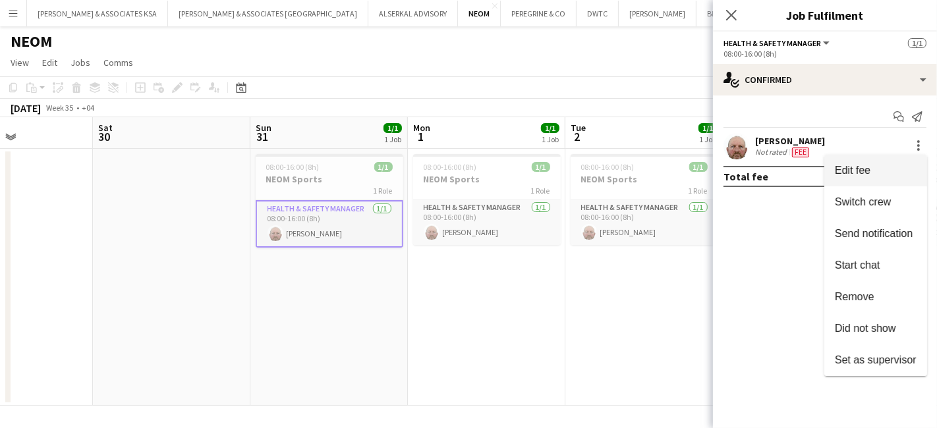
click at [881, 160] on button "Edit fee" at bounding box center [875, 171] width 103 height 32
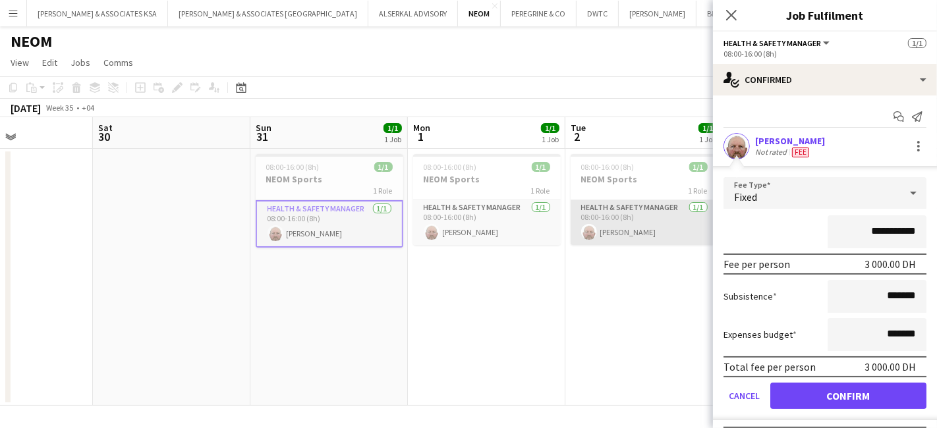
drag, startPoint x: 907, startPoint y: 227, endPoint x: 688, endPoint y: 229, distance: 218.7
click at [702, 237] on body "Menu Boards Boards Boards All jobs Status Workforce Workforce My Workforce Recr…" at bounding box center [468, 214] width 937 height 428
type input "******"
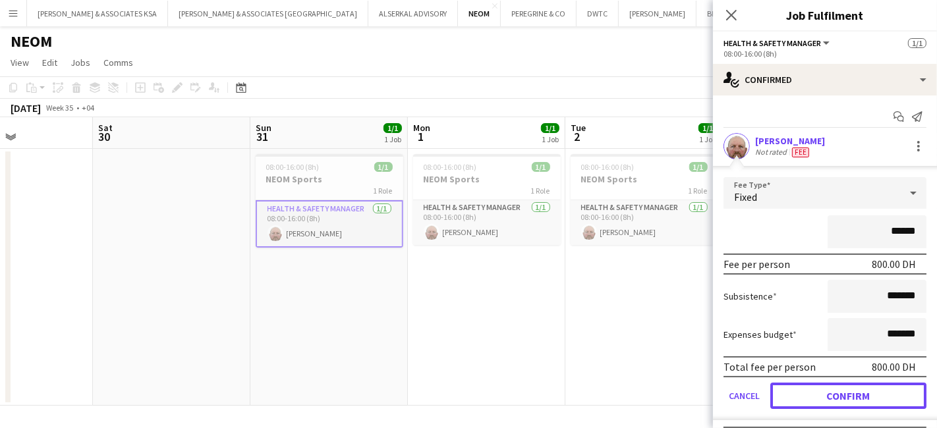
click at [813, 398] on button "Confirm" at bounding box center [848, 396] width 156 height 26
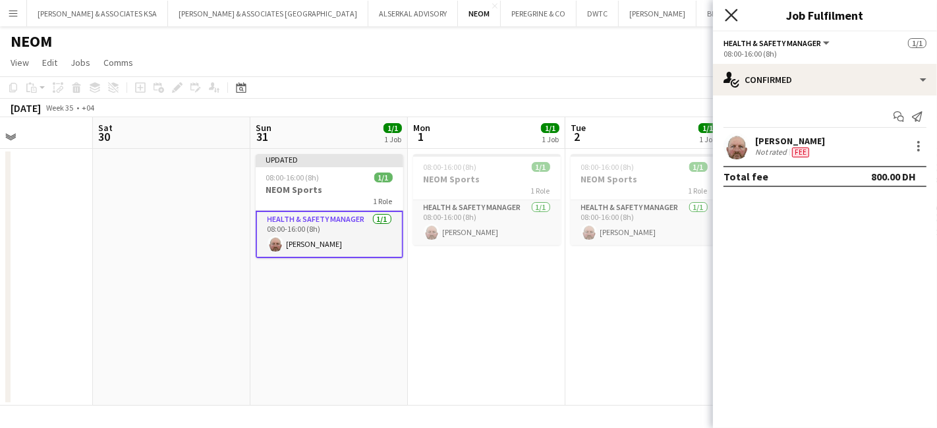
click at [730, 10] on icon "Close pop-in" at bounding box center [730, 15] width 13 height 13
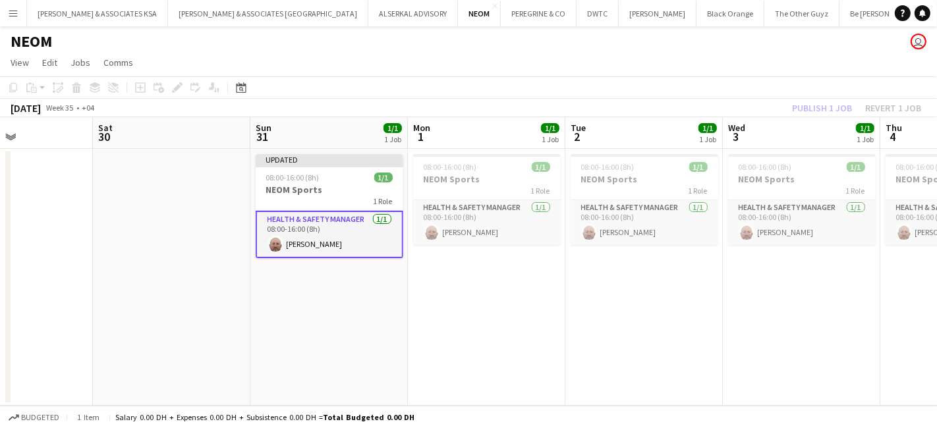
click at [824, 106] on div "Publish 1 job Revert 1 job" at bounding box center [856, 107] width 161 height 17
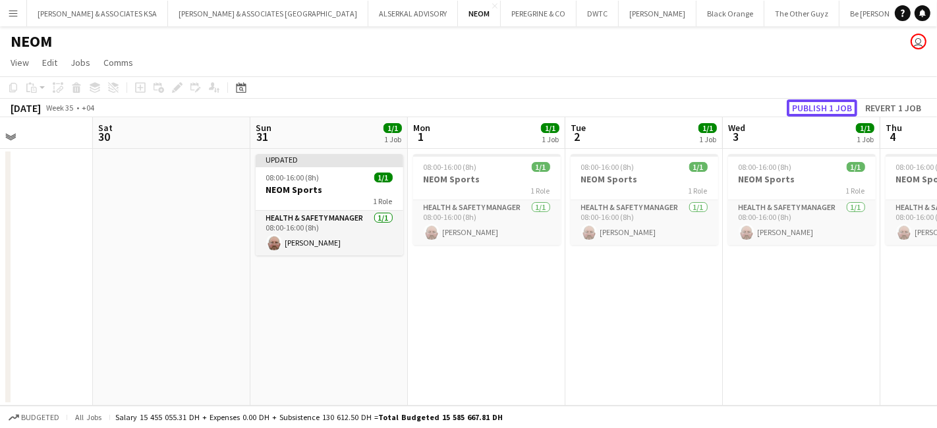
click at [824, 106] on button "Publish 1 job" at bounding box center [821, 107] width 70 height 17
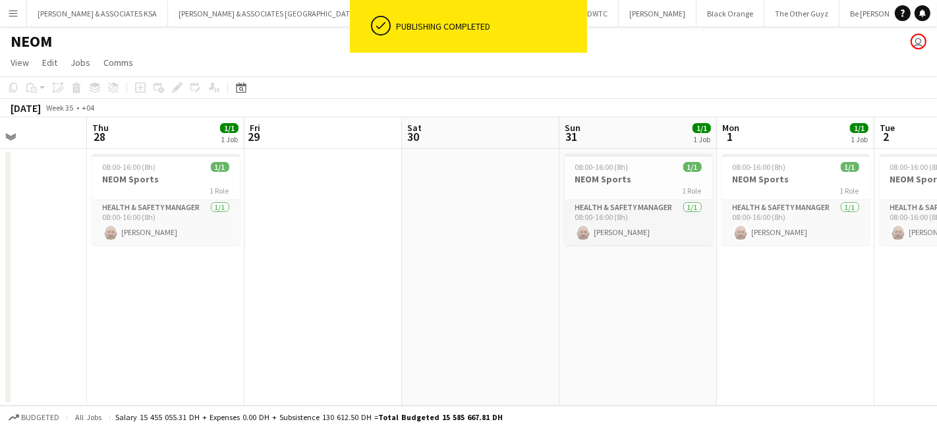
drag, startPoint x: 422, startPoint y: 288, endPoint x: 751, endPoint y: 279, distance: 329.4
click at [751, 279] on app-calendar-viewport "Mon 25 Tue 26 Wed 27 Thu 28 1/1 1 Job Fri 29 Sat 30 Sun 31 1/1 1 Job Mon 1 1/1 …" at bounding box center [468, 261] width 937 height 288
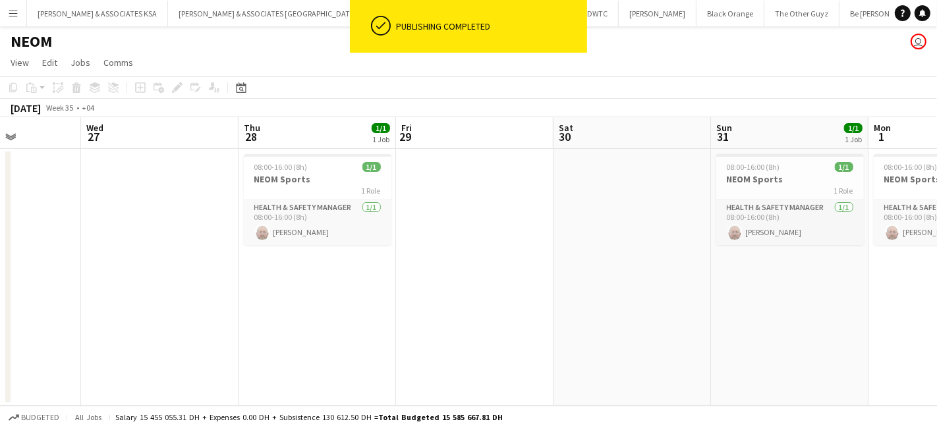
scroll to position [0, 378]
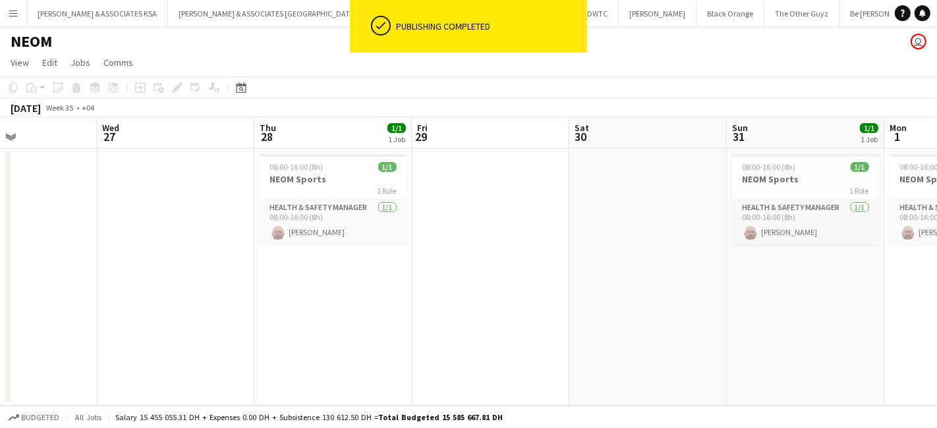
drag, startPoint x: 356, startPoint y: 286, endPoint x: 335, endPoint y: 236, distance: 54.6
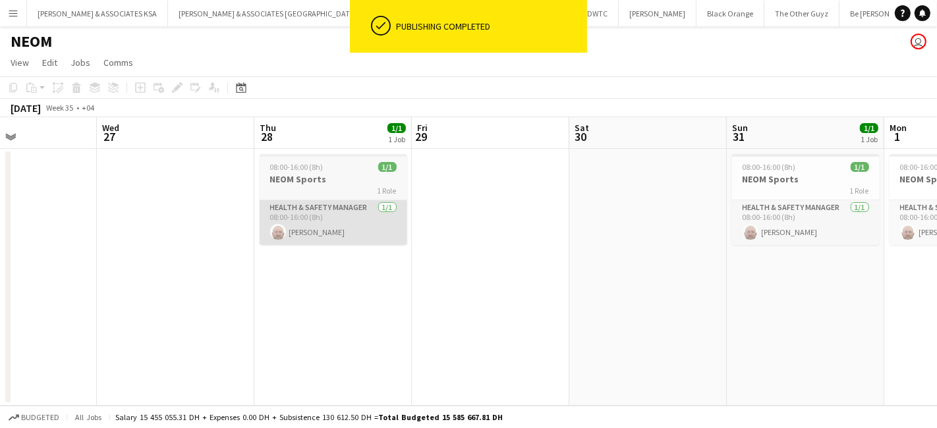
click at [354, 285] on app-calendar-viewport "Sun 24 Mon 25 Tue 26 Wed 27 Thu 28 1/1 1 Job Fri 29 Sat 30 Sun 31 1/1 1 Job Mon…" at bounding box center [468, 261] width 937 height 288
click at [334, 207] on app-card-role "Health & Safety Manager 1/1 08:00-16:00 (8h) Kevin Howard-Perry" at bounding box center [331, 222] width 148 height 45
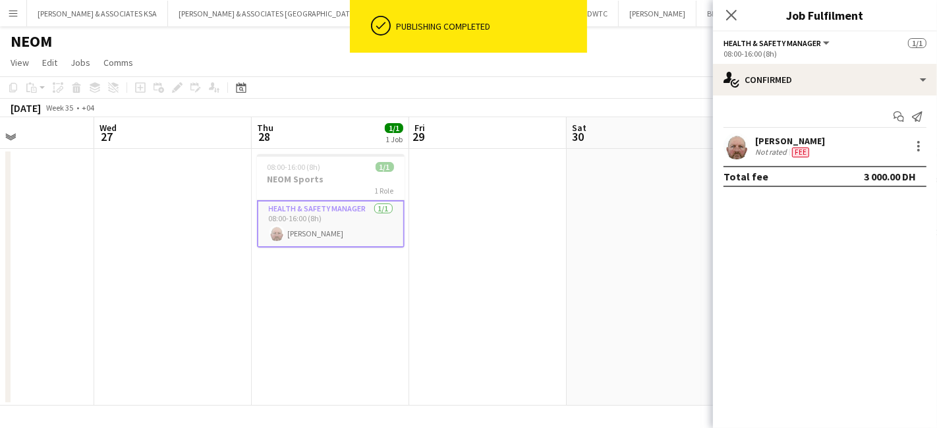
drag, startPoint x: 923, startPoint y: 151, endPoint x: 898, endPoint y: 157, distance: 25.6
click at [915, 154] on div "Kevin Howard-Perry Not rated Fee" at bounding box center [825, 146] width 224 height 26
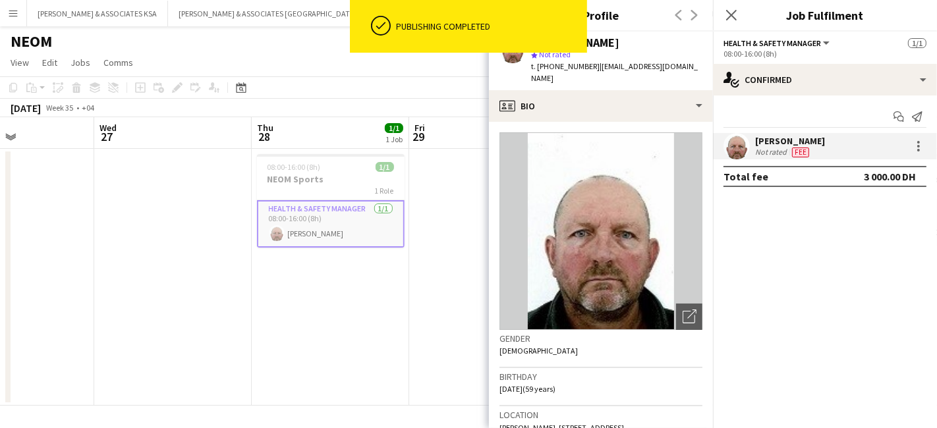
drag, startPoint x: 420, startPoint y: 256, endPoint x: 476, endPoint y: 221, distance: 66.0
click at [420, 256] on app-date-cell at bounding box center [487, 277] width 157 height 257
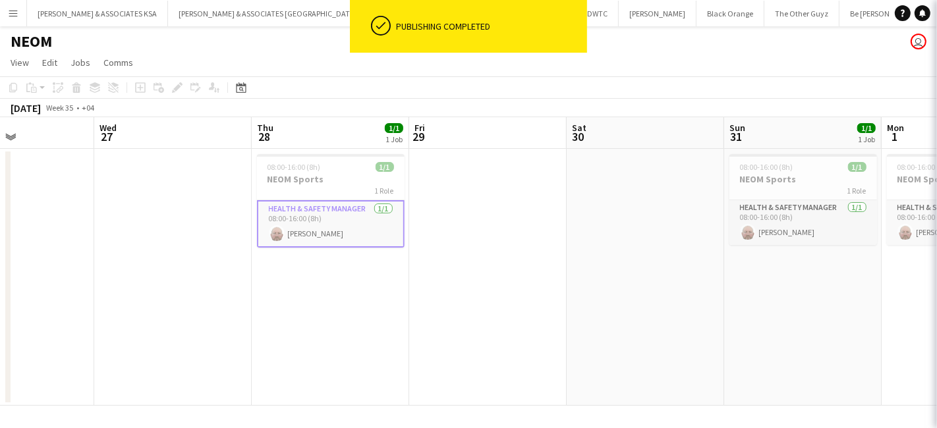
scroll to position [0, 377]
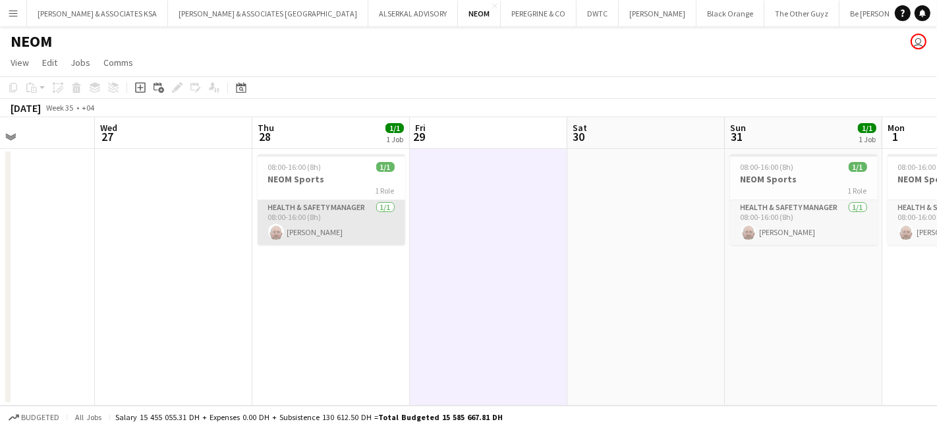
drag, startPoint x: 306, startPoint y: 207, endPoint x: 321, endPoint y: 202, distance: 16.5
click at [306, 207] on app-card-role "Health & Safety Manager 1/1 08:00-16:00 (8h) Kevin Howard-Perry" at bounding box center [332, 222] width 148 height 45
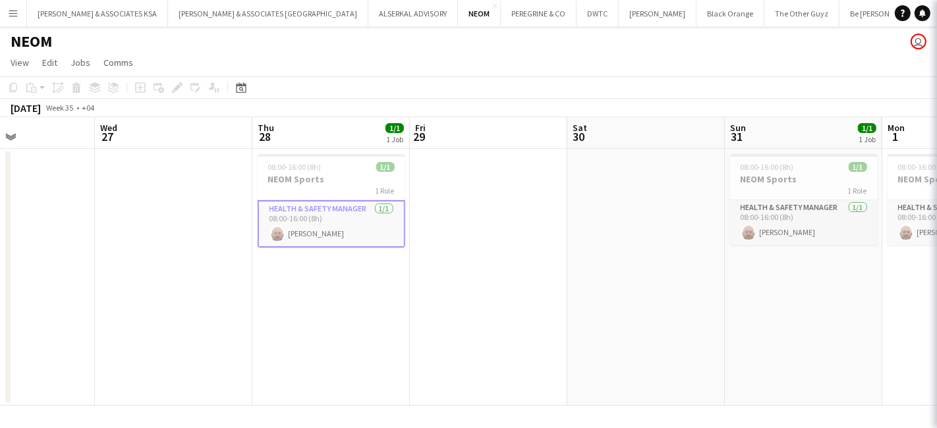
scroll to position [0, 377]
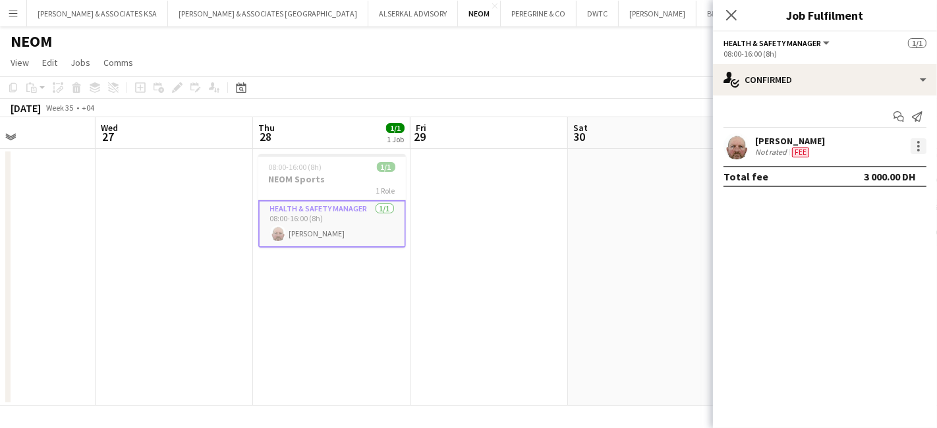
click at [914, 150] on div at bounding box center [918, 146] width 16 height 16
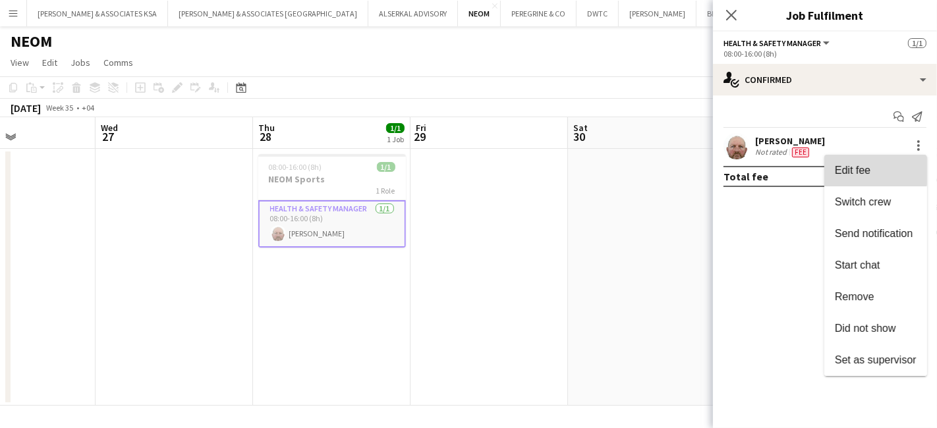
click at [854, 171] on span "Edit fee" at bounding box center [852, 170] width 36 height 11
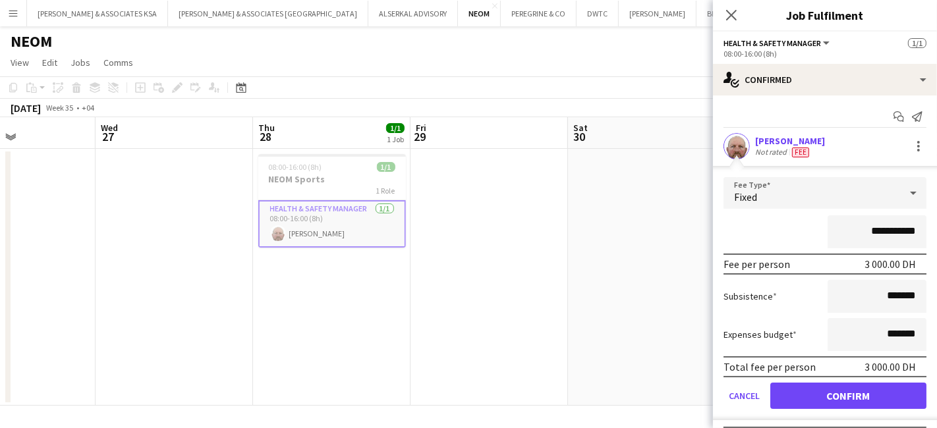
drag, startPoint x: 907, startPoint y: 229, endPoint x: 659, endPoint y: 221, distance: 248.4
click at [668, 224] on body "Menu Boards Boards Boards All jobs Status Workforce Workforce My Workforce Recr…" at bounding box center [468, 214] width 937 height 428
type input "******"
drag, startPoint x: 784, startPoint y: 398, endPoint x: 736, endPoint y: 360, distance: 61.0
click at [783, 396] on button "Confirm" at bounding box center [848, 396] width 156 height 26
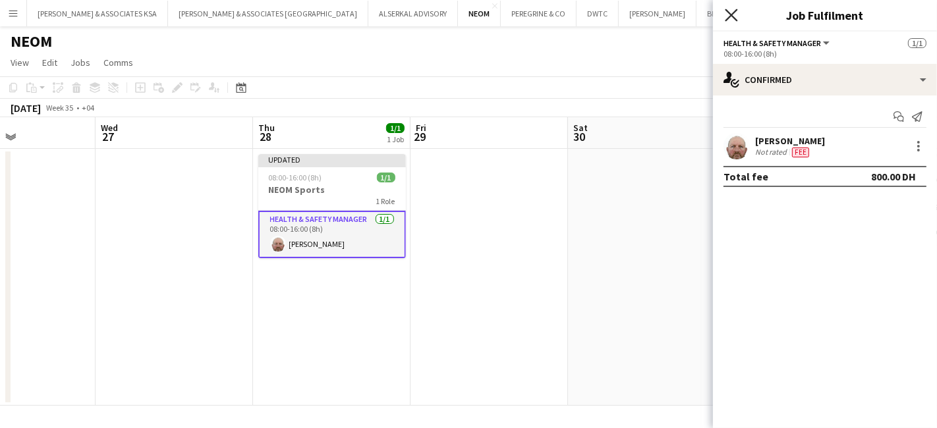
click at [729, 15] on icon "Close pop-in" at bounding box center [730, 15] width 13 height 13
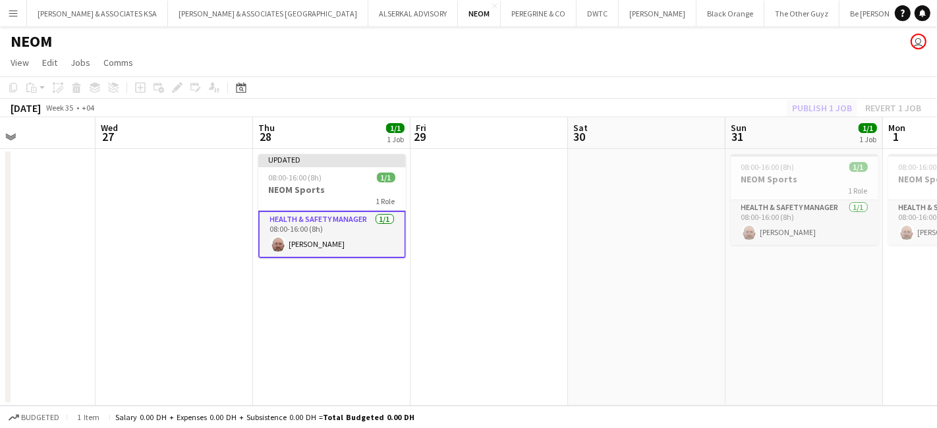
click at [807, 107] on div "Publish 1 job Revert 1 job" at bounding box center [856, 107] width 161 height 17
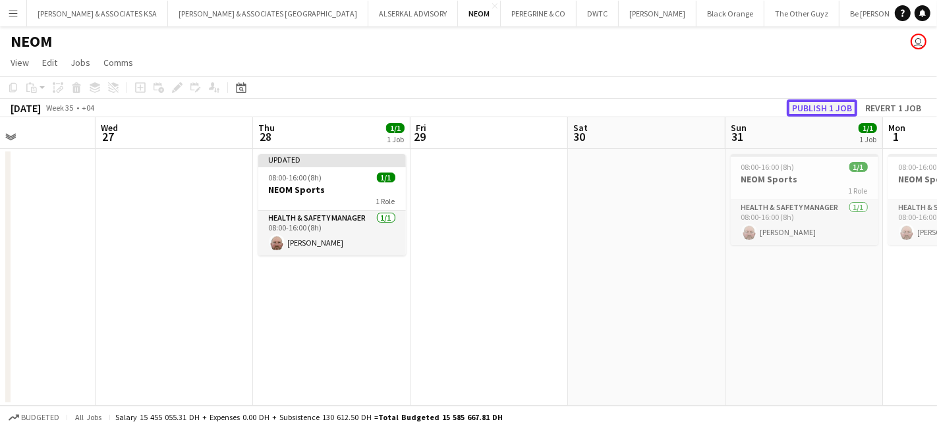
click at [807, 107] on button "Publish 1 job" at bounding box center [821, 107] width 70 height 17
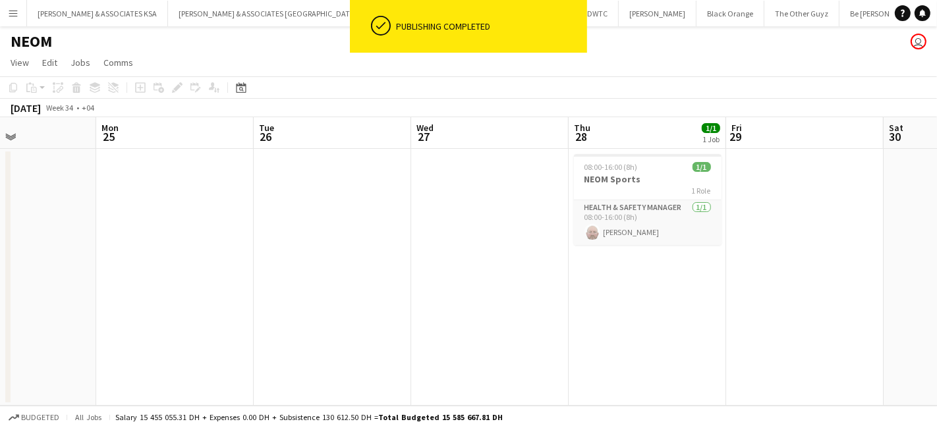
drag, startPoint x: 462, startPoint y: 291, endPoint x: 757, endPoint y: 273, distance: 294.9
click at [777, 273] on app-calendar-viewport "Fri 22 Sat 23 Sun 24 Mon 25 Tue 26 Wed 27 Thu 28 1/1 1 Job Fri 29 Sat 30 Sun 31…" at bounding box center [468, 261] width 937 height 288
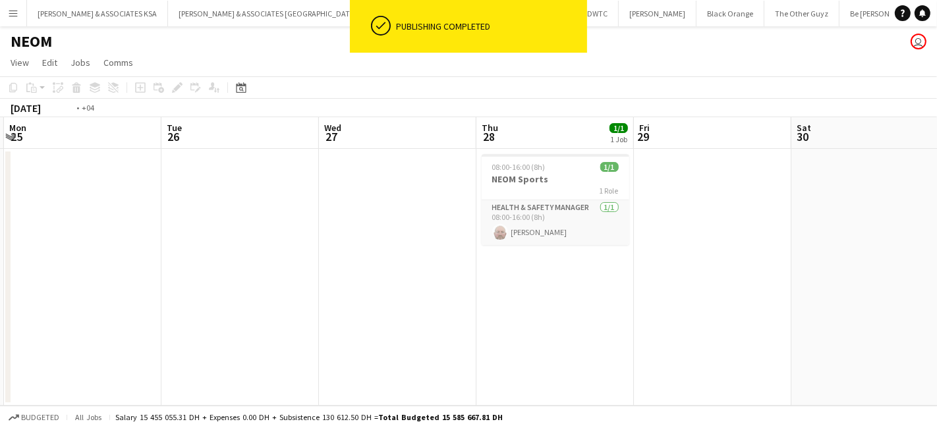
scroll to position [0, 412]
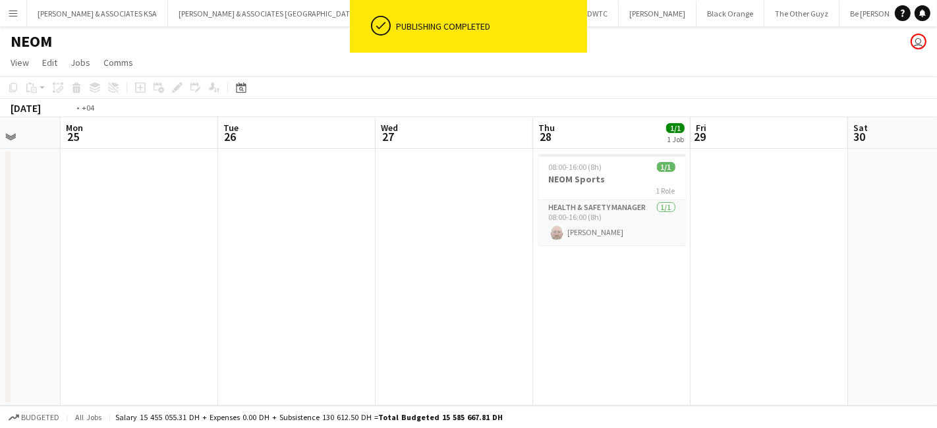
drag, startPoint x: 374, startPoint y: 304, endPoint x: 104, endPoint y: 225, distance: 281.2
click at [74, 251] on app-calendar-viewport "Fri 22 Sat 23 Sun 24 Mon 25 Tue 26 Wed 27 Thu 28 1/1 1 Job Fri 29 Sat 30 Sun 31…" at bounding box center [468, 261] width 937 height 288
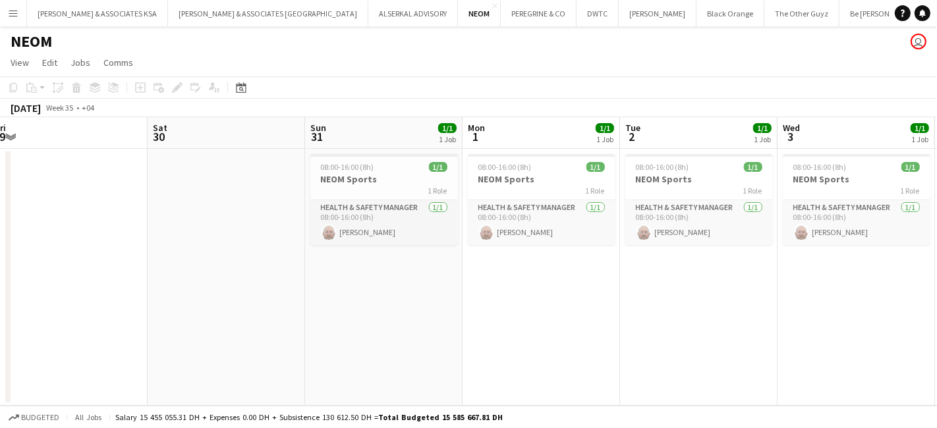
drag, startPoint x: 676, startPoint y: 317, endPoint x: 133, endPoint y: 334, distance: 543.6
click at [133, 334] on app-calendar-viewport "Tue 26 Wed 27 Thu 28 1/1 1 Job Fri 29 Sat 30 Sun 31 1/1 1 Job Mon 1 1/1 1 Job T…" at bounding box center [468, 261] width 937 height 288
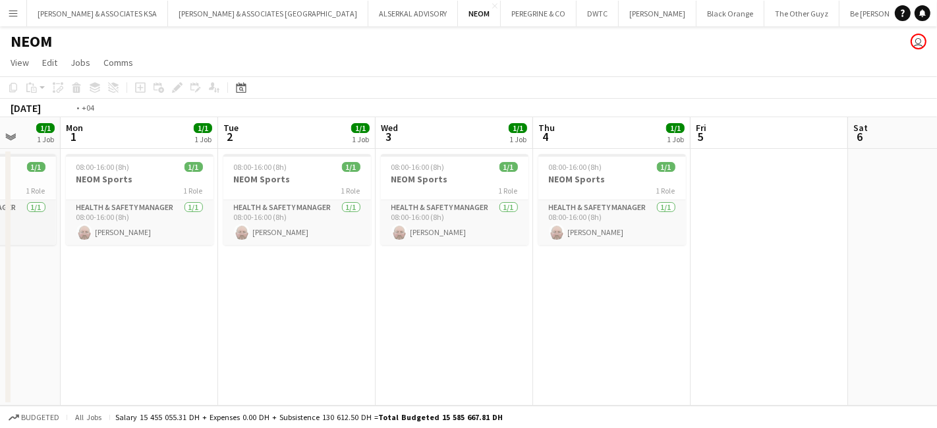
drag, startPoint x: 786, startPoint y: 343, endPoint x: 242, endPoint y: 331, distance: 544.1
click at [242, 331] on app-calendar-viewport "Fri 29 Sat 30 Sun 31 1/1 1 Job Mon 1 1/1 1 Job Tue 2 1/1 1 Job Wed 3 1/1 1 Job …" at bounding box center [468, 261] width 937 height 288
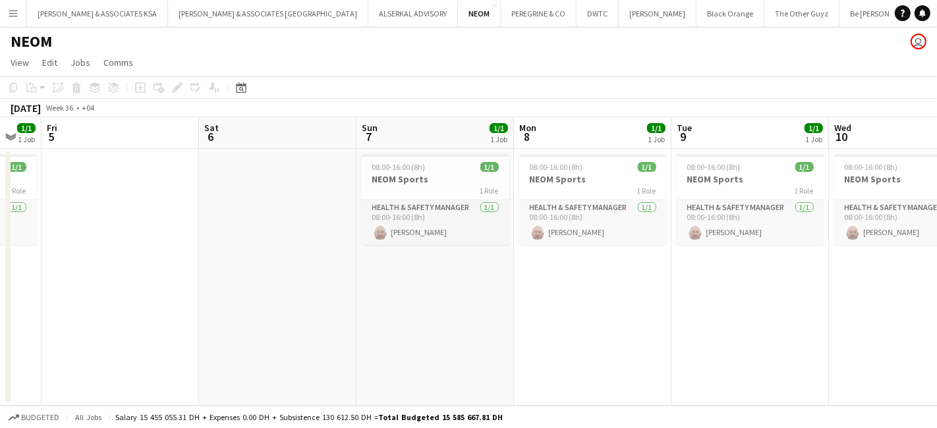
drag, startPoint x: 222, startPoint y: 310, endPoint x: 439, endPoint y: 305, distance: 216.7
click at [220, 306] on app-calendar-viewport "Tue 2 1/1 1 Job Wed 3 1/1 1 Job Thu 4 1/1 1 Job Fri 5 Sat 6 Sun 7 1/1 1 Job Mon…" at bounding box center [468, 261] width 937 height 288
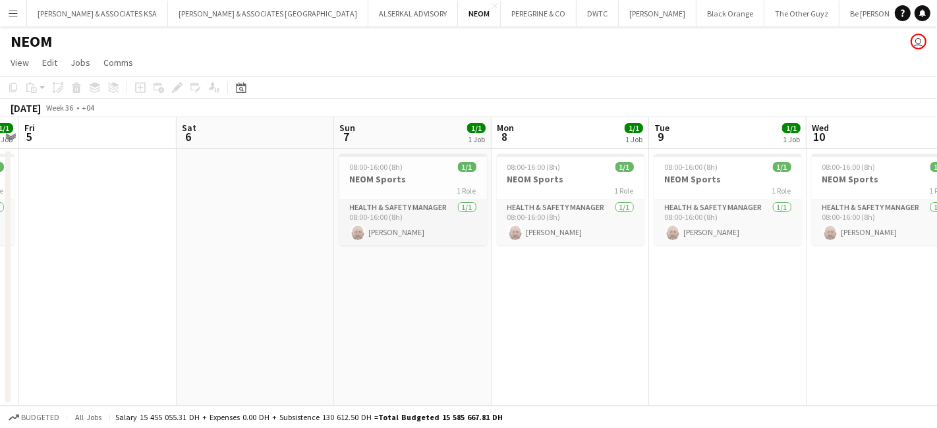
drag, startPoint x: 595, startPoint y: 313, endPoint x: 117, endPoint y: 299, distance: 478.3
click at [117, 299] on app-calendar-viewport "Tue 2 1/1 1 Job Wed 3 1/1 1 Job Thu 4 1/1 1 Job Fri 5 Sat 6 Sun 7 1/1 1 Job Mon…" at bounding box center [468, 261] width 937 height 288
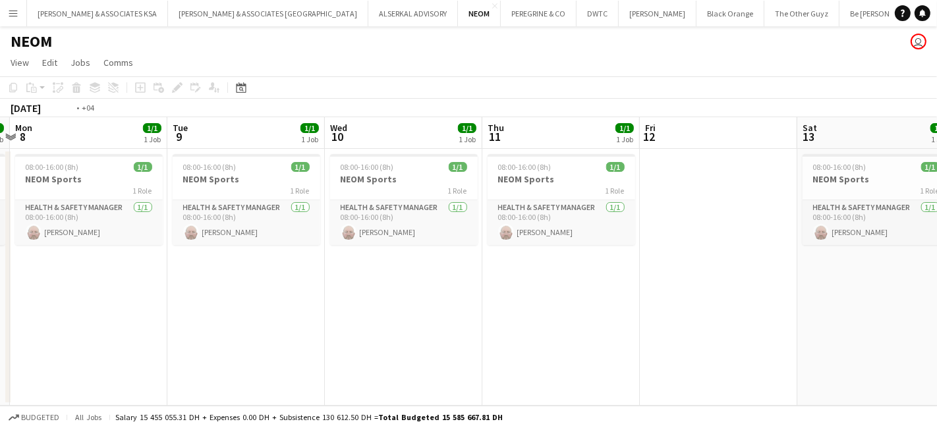
drag, startPoint x: 833, startPoint y: 321, endPoint x: 331, endPoint y: 281, distance: 504.1
click at [219, 286] on app-calendar-viewport "Fri 5 Sat 6 Sun 7 1/1 1 Job Mon 8 1/1 1 Job Tue 9 1/1 1 Job Wed 10 1/1 1 Job Th…" at bounding box center [468, 261] width 937 height 288
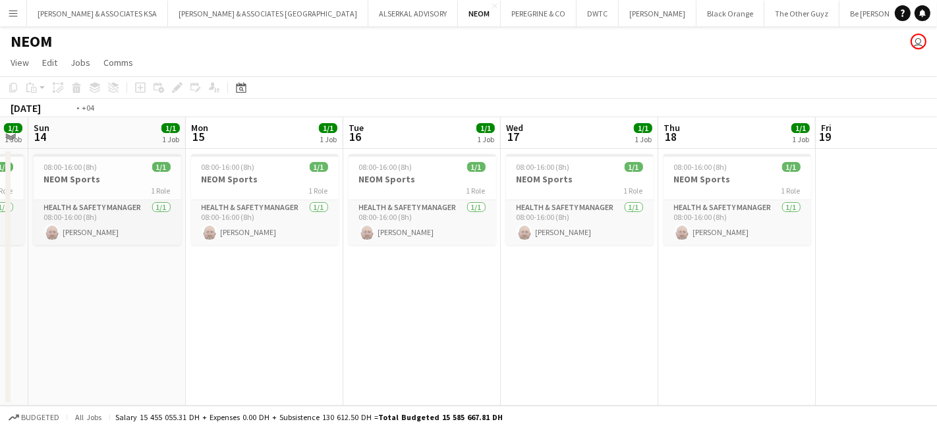
drag, startPoint x: 509, startPoint y: 310, endPoint x: 297, endPoint y: 296, distance: 212.5
click at [297, 296] on app-calendar-viewport "Thu 11 1/1 1 Job Fri 12 Sat 13 1/1 1 Job Sun 14 1/1 1 Job Mon 15 1/1 1 Job Tue …" at bounding box center [468, 261] width 937 height 288
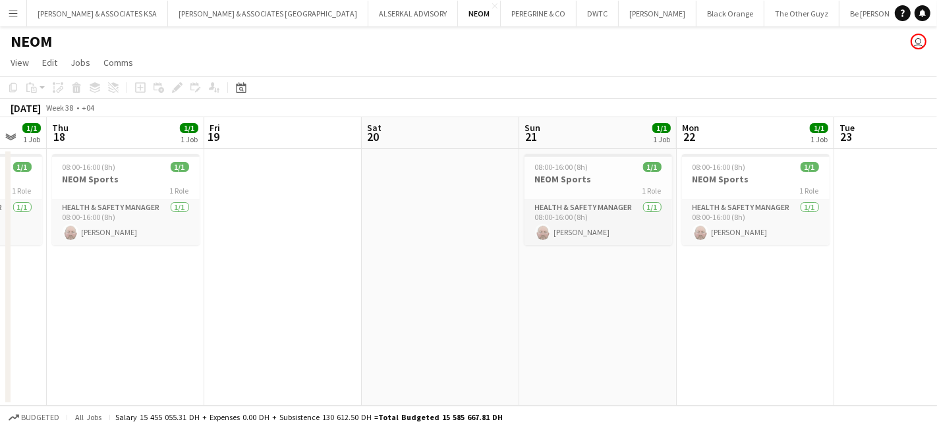
drag, startPoint x: 461, startPoint y: 292, endPoint x: 487, endPoint y: 288, distance: 25.9
click at [418, 288] on app-calendar-viewport "Mon 15 1/1 1 Job Tue 16 1/1 1 Job Wed 17 1/1 1 Job Thu 18 1/1 1 Job Fri 19 Sat …" at bounding box center [468, 261] width 937 height 288
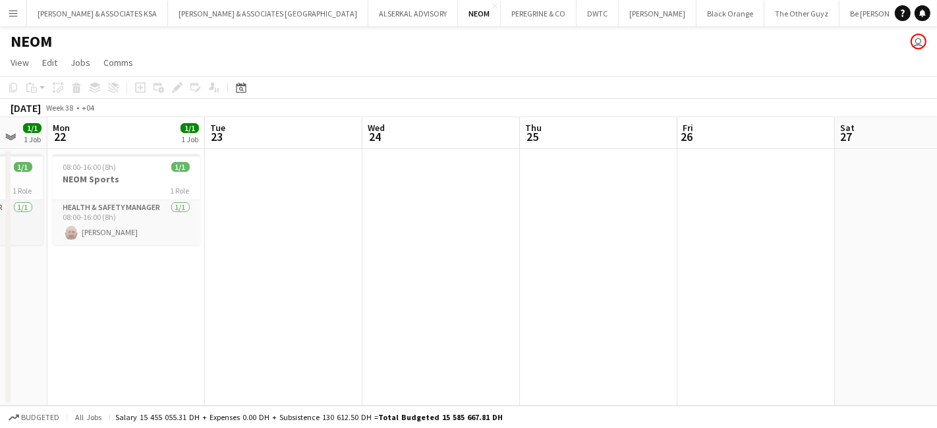
scroll to position [0, 388]
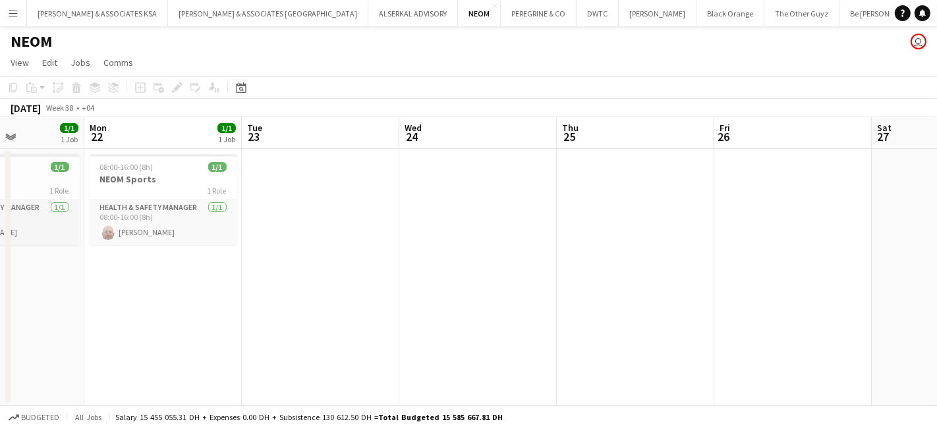
drag, startPoint x: 903, startPoint y: 310, endPoint x: 576, endPoint y: 278, distance: 328.2
click at [398, 283] on app-calendar-viewport "Fri 19 Sat 20 Sun 21 1/1 1 Job Mon 22 1/1 1 Job Tue 23 Wed 24 Thu 25 Fri 26 Sat…" at bounding box center [468, 261] width 937 height 288
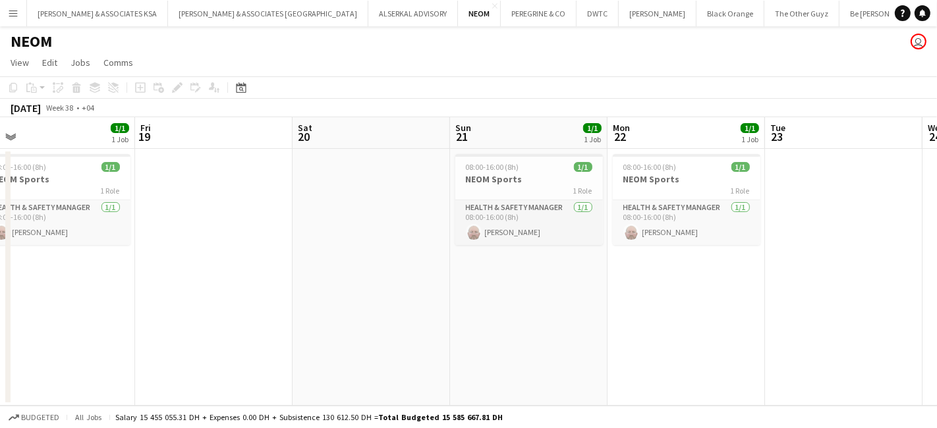
scroll to position [0, 407]
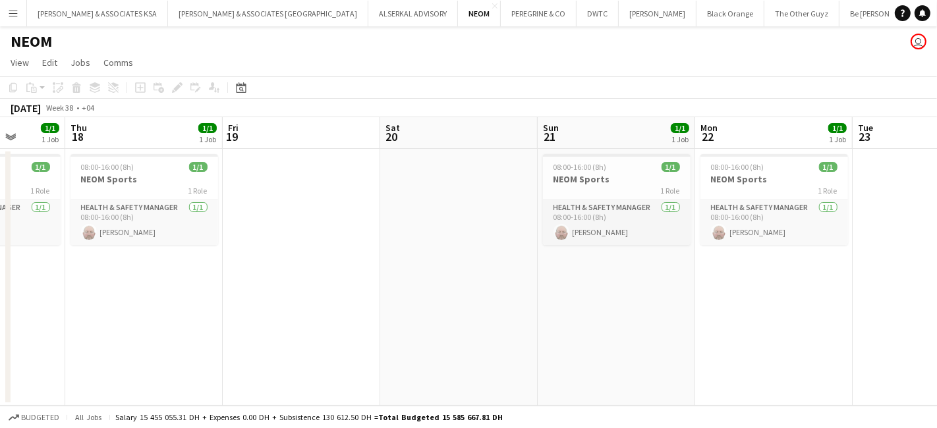
drag, startPoint x: 344, startPoint y: 302, endPoint x: 223, endPoint y: 267, distance: 125.9
click at [925, 350] on app-calendar-viewport "Mon 15 1/1 1 Job Tue 16 1/1 1 Job Wed 17 1/1 1 Job Thu 18 1/1 1 Job Fri 19 Sat …" at bounding box center [468, 261] width 937 height 288
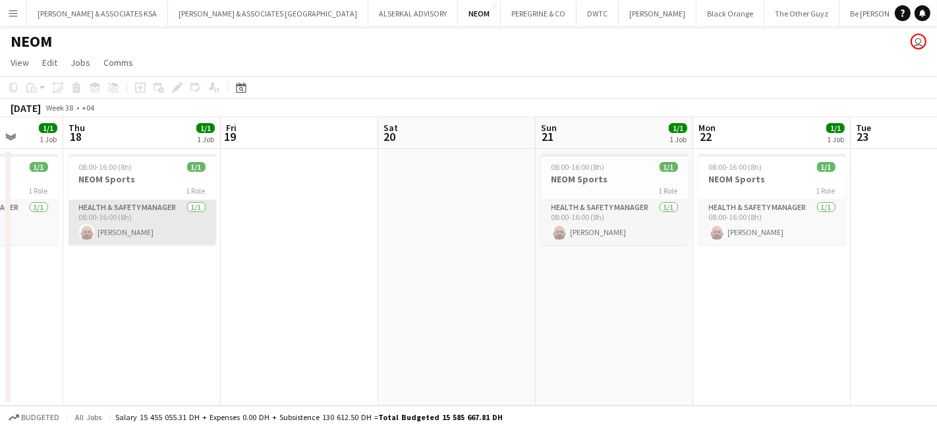
click at [134, 207] on app-card-role "Health & Safety Manager 1/1 08:00-16:00 (8h) Kevin Howard-Perry" at bounding box center [142, 222] width 148 height 45
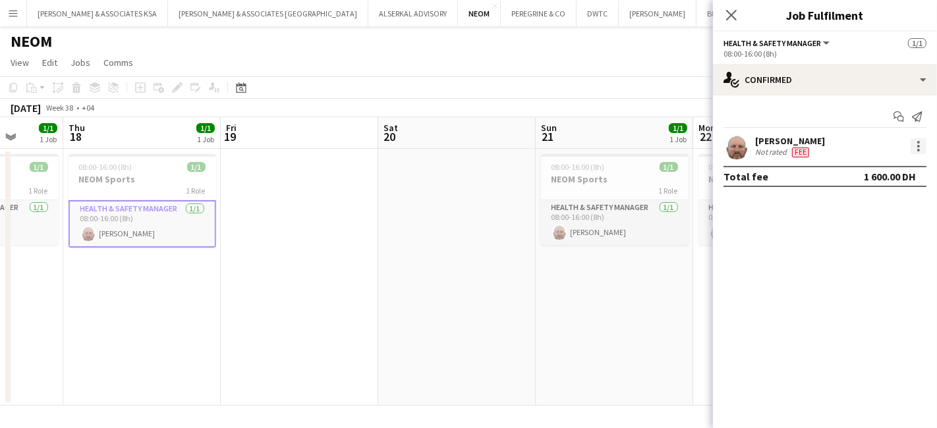
click at [918, 145] on div at bounding box center [918, 146] width 3 height 3
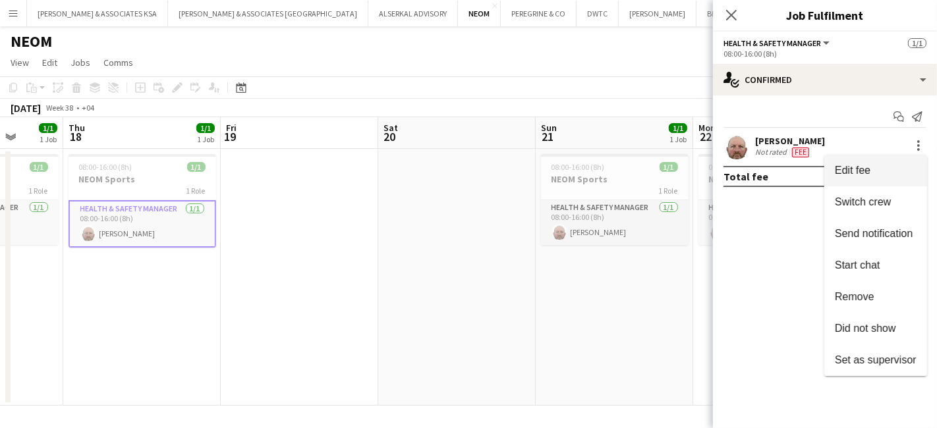
click at [904, 159] on button "Edit fee" at bounding box center [875, 171] width 103 height 32
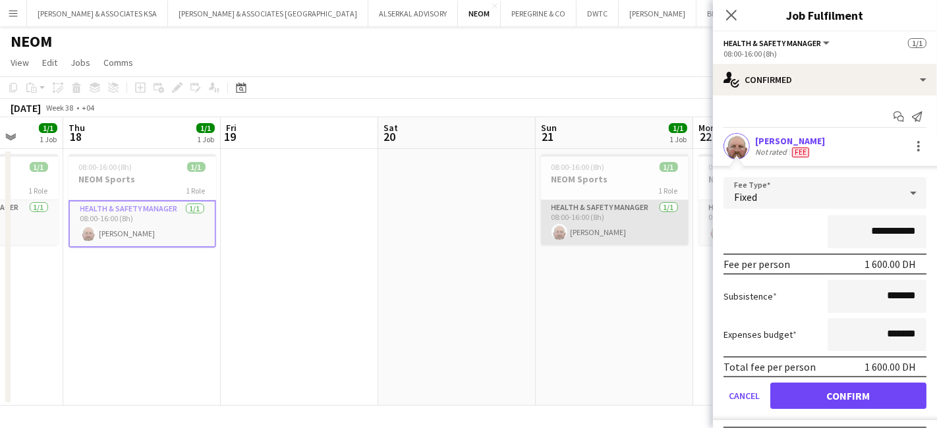
drag, startPoint x: 911, startPoint y: 229, endPoint x: 572, endPoint y: 231, distance: 338.5
click at [572, 231] on body "Menu Boards Boards Boards All jobs Status Workforce Workforce My Workforce Recr…" at bounding box center [468, 214] width 937 height 428
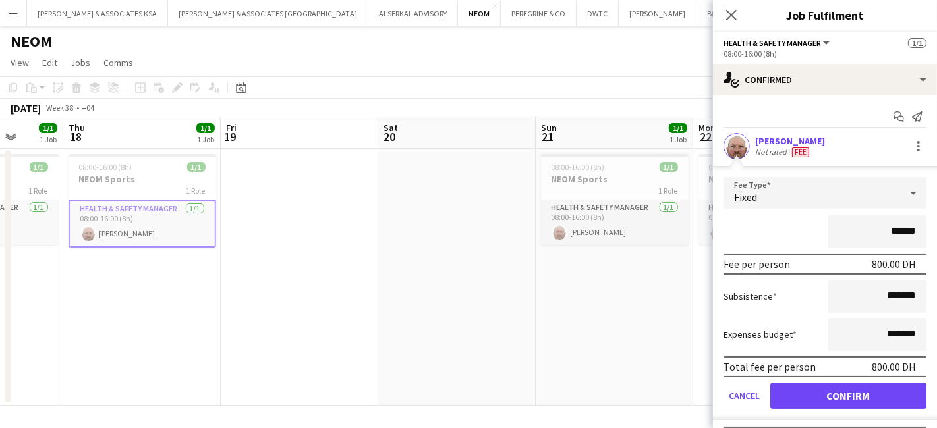
type input "******"
click at [842, 387] on button "Confirm" at bounding box center [848, 396] width 156 height 26
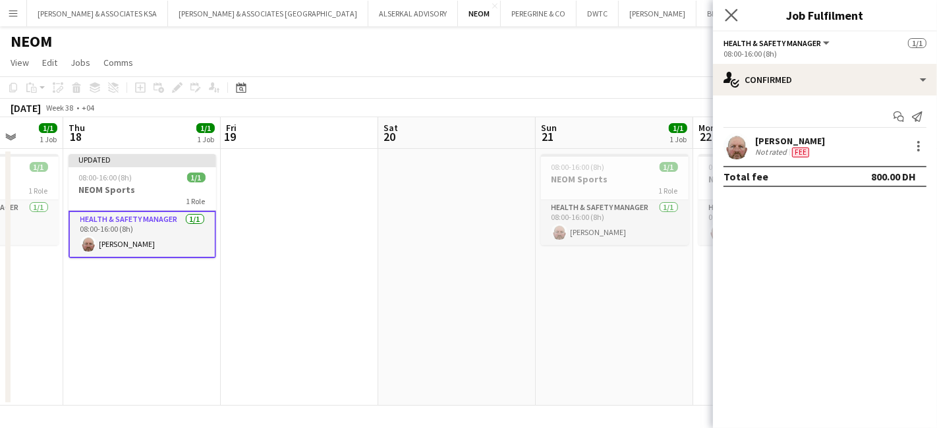
click at [728, 7] on app-icon "Close pop-in" at bounding box center [731, 15] width 19 height 19
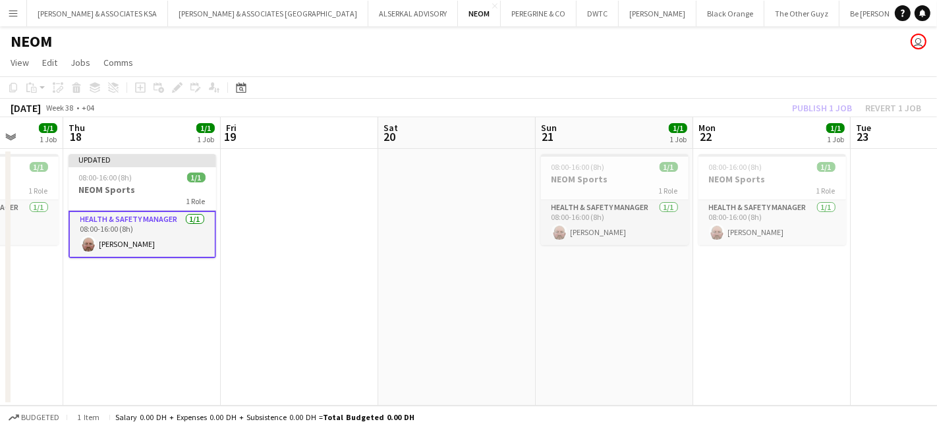
click at [803, 106] on div "Publish 1 job Revert 1 job" at bounding box center [856, 107] width 161 height 17
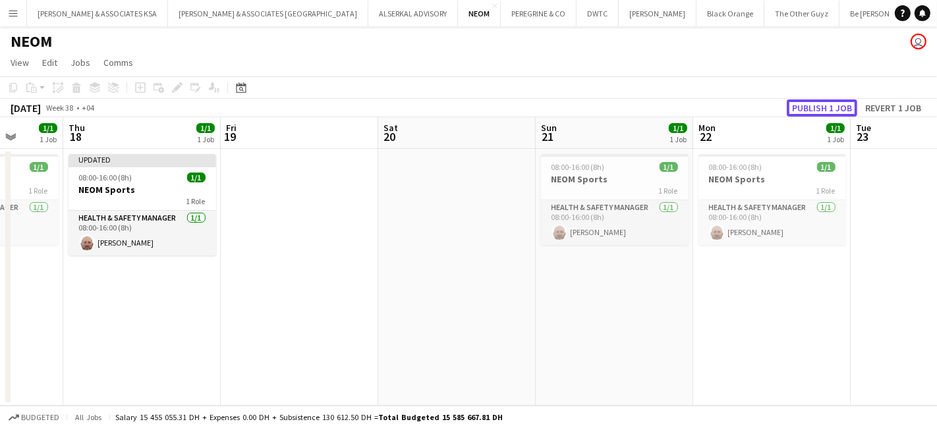
click at [803, 106] on button "Publish 1 job" at bounding box center [821, 107] width 70 height 17
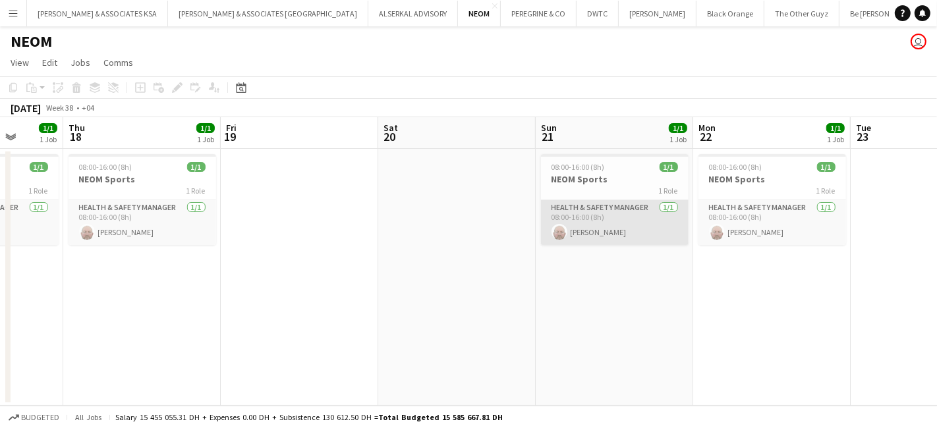
click at [572, 215] on app-card-role "Health & Safety Manager 1/1 08:00-16:00 (8h) Kevin Howard-Perry" at bounding box center [615, 222] width 148 height 45
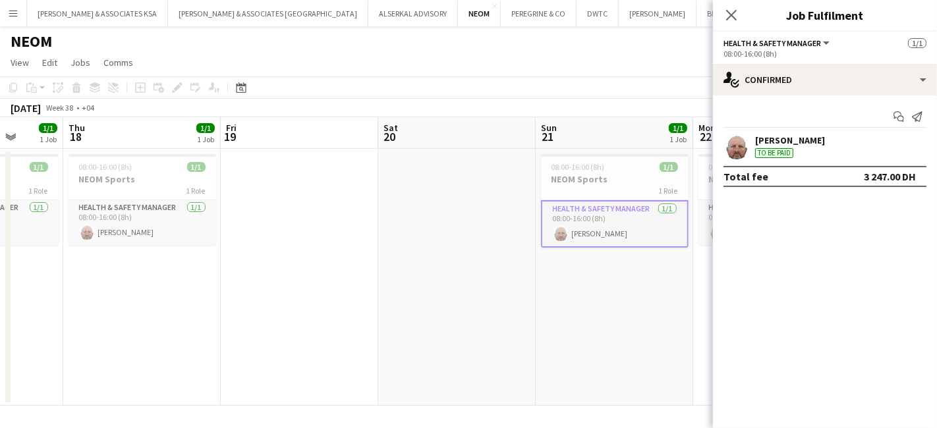
click at [814, 136] on div "Kevin Howard-Perry" at bounding box center [790, 140] width 70 height 12
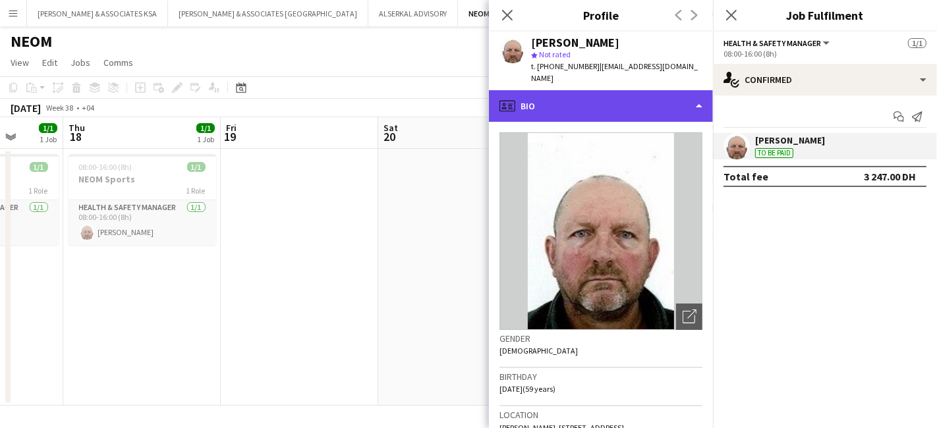
click at [531, 90] on div "profile Bio" at bounding box center [601, 106] width 224 height 32
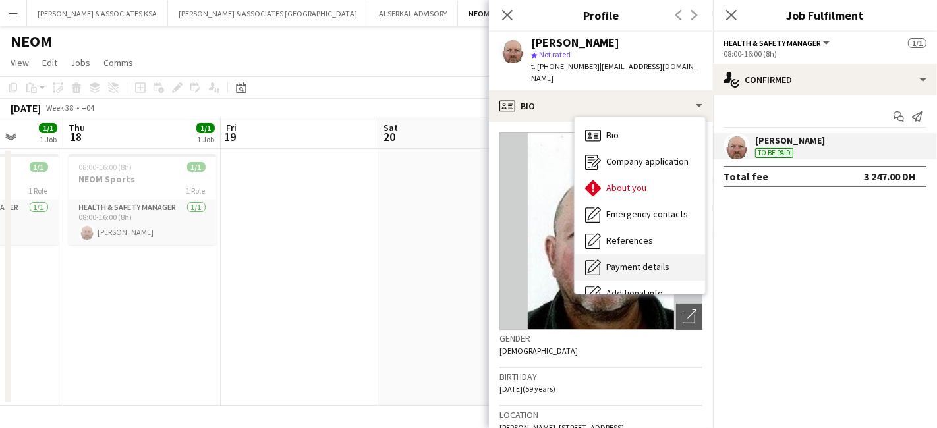
click at [628, 261] on span "Payment details" at bounding box center [637, 267] width 63 height 12
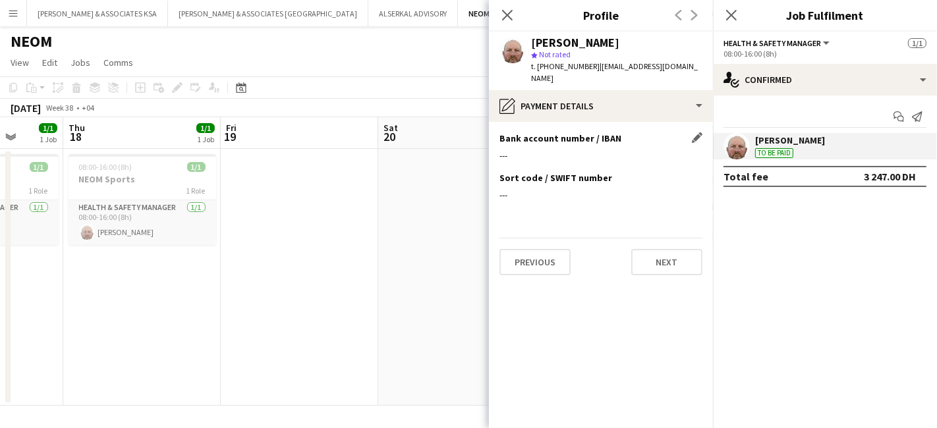
drag, startPoint x: 694, startPoint y: 128, endPoint x: 595, endPoint y: 131, distance: 98.2
click at [694, 132] on app-icon "Edit this field" at bounding box center [697, 137] width 11 height 11
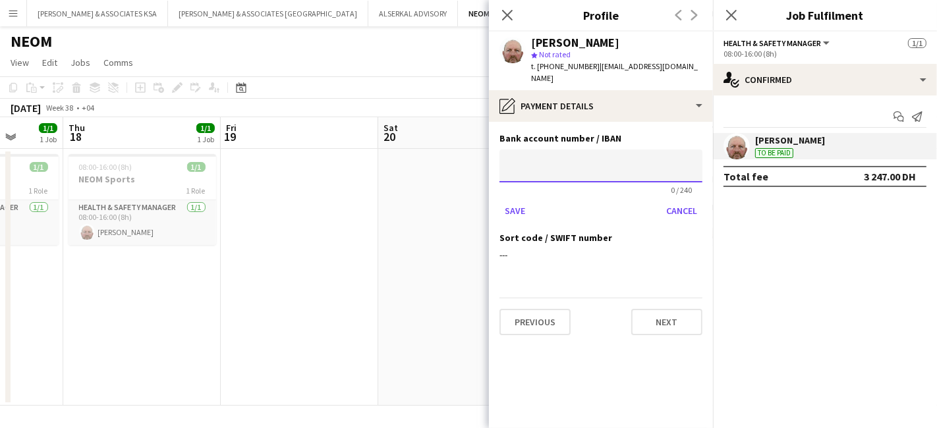
click at [517, 150] on input at bounding box center [600, 166] width 203 height 33
paste input "**********"
click at [527, 181] on app-form-group "**********" at bounding box center [600, 172] width 203 height 45
type input "**********"
click at [519, 200] on button "Save" at bounding box center [514, 210] width 31 height 21
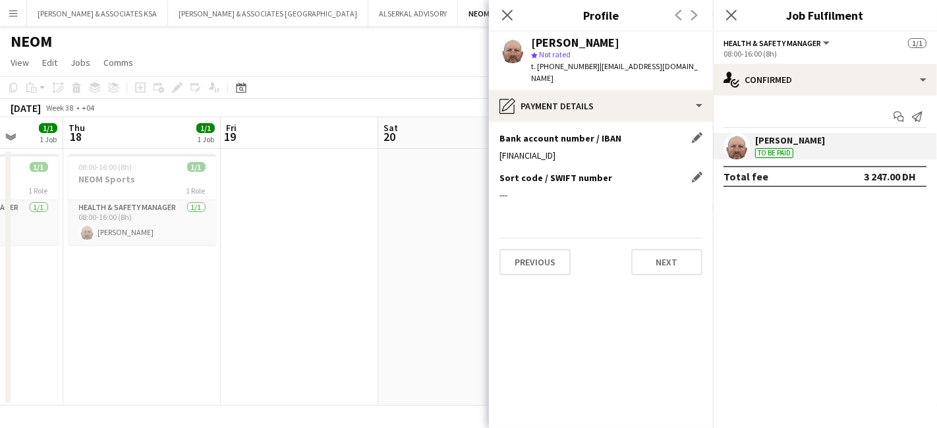
click at [688, 172] on div "Sort code / SWIFT number Edit this field" at bounding box center [600, 178] width 203 height 12
drag, startPoint x: 693, startPoint y: 166, endPoint x: 683, endPoint y: 172, distance: 11.5
click at [692, 172] on app-icon "Edit this field" at bounding box center [697, 177] width 11 height 11
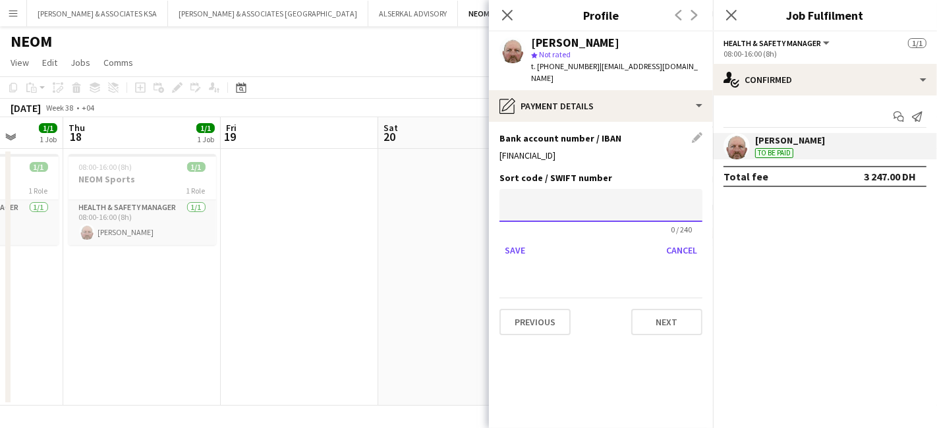
click at [564, 205] on input at bounding box center [600, 205] width 203 height 33
paste input "**********"
type input "**********"
click at [506, 240] on button "Save" at bounding box center [514, 250] width 31 height 21
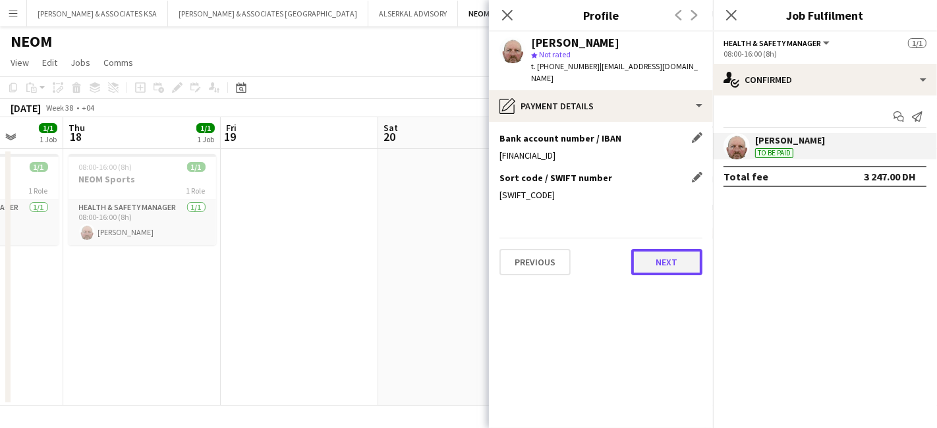
click at [671, 255] on button "Next" at bounding box center [666, 262] width 71 height 26
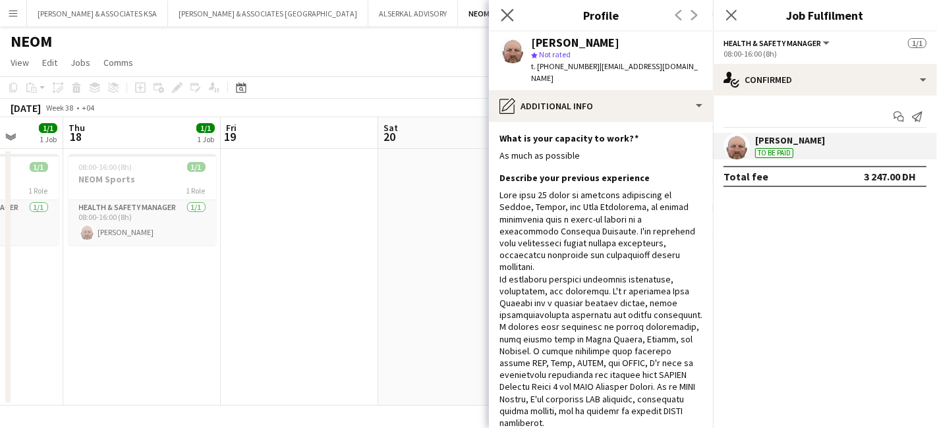
click at [506, 8] on app-icon "Close pop-in" at bounding box center [507, 15] width 19 height 19
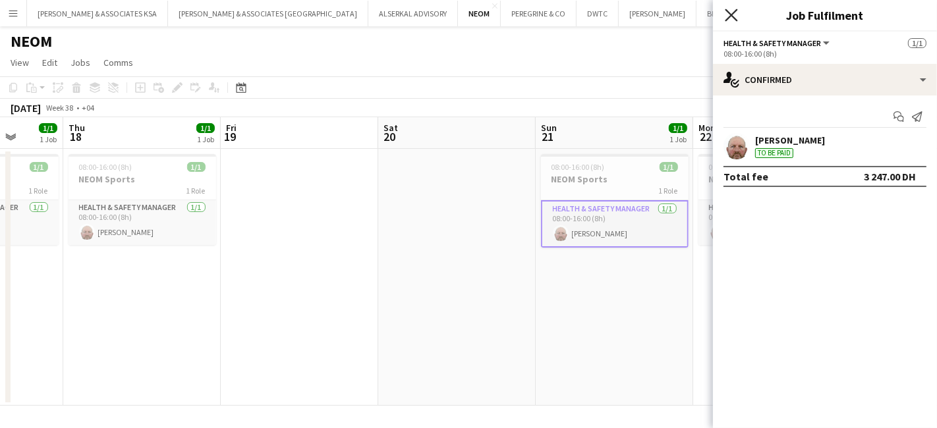
click at [733, 17] on icon at bounding box center [730, 15] width 13 height 13
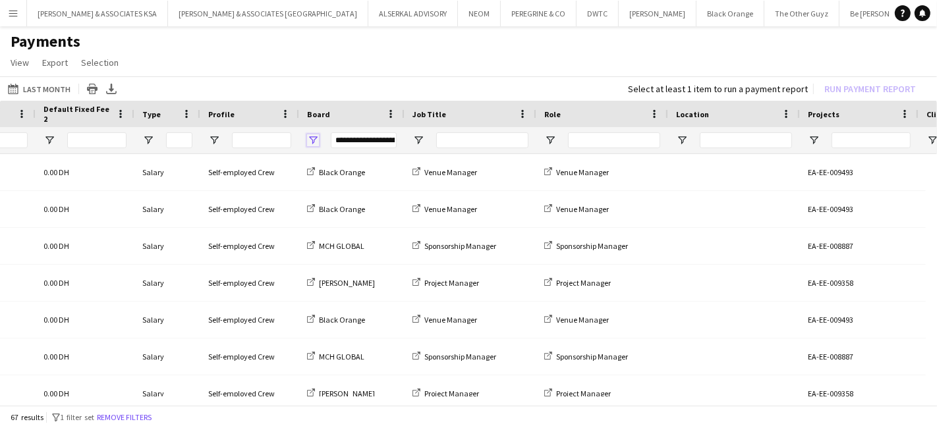
click at [311, 135] on span "Open Filter Menu" at bounding box center [313, 140] width 12 height 12
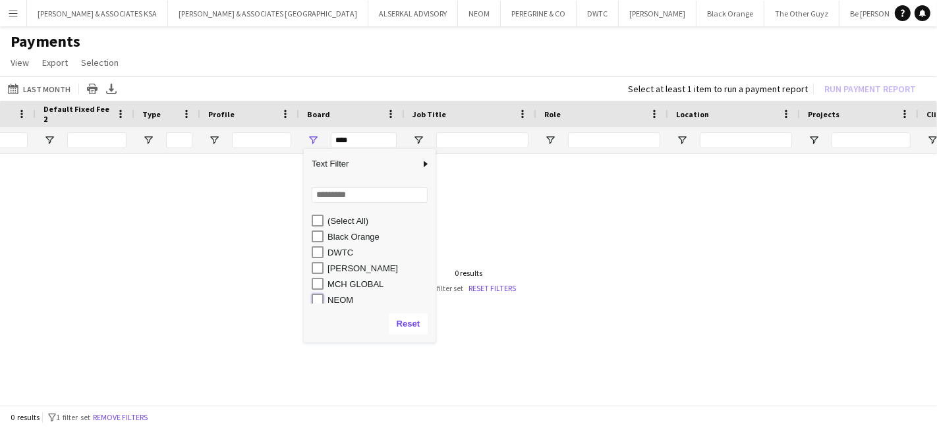
type input "********"
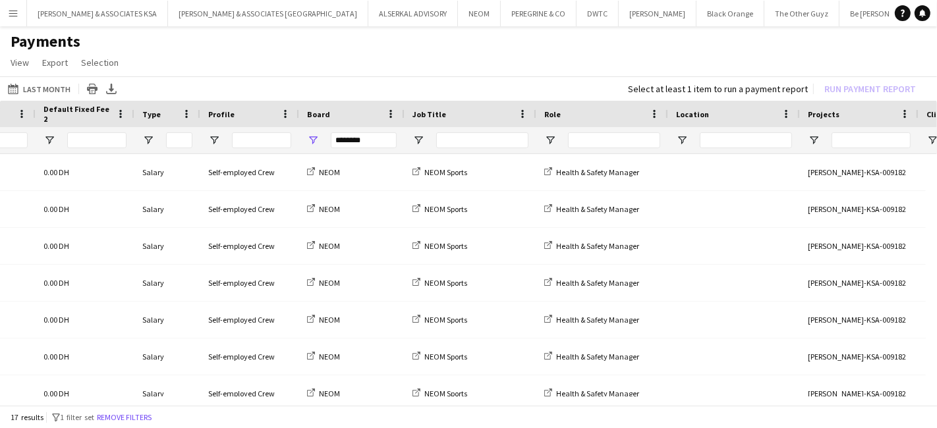
click at [397, 68] on app-page-menu "View Customise view Customise filters Reset Filters Reset View Reset All Export…" at bounding box center [468, 63] width 937 height 25
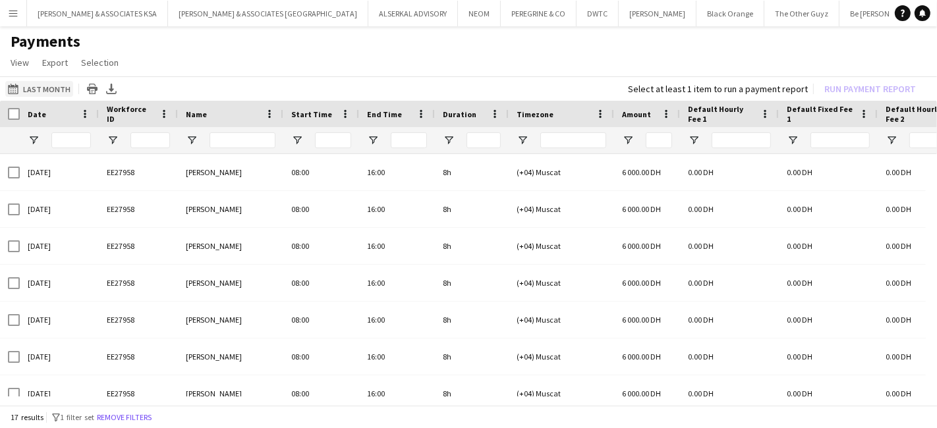
click at [49, 86] on button "Last Month Last Month" at bounding box center [39, 89] width 68 height 16
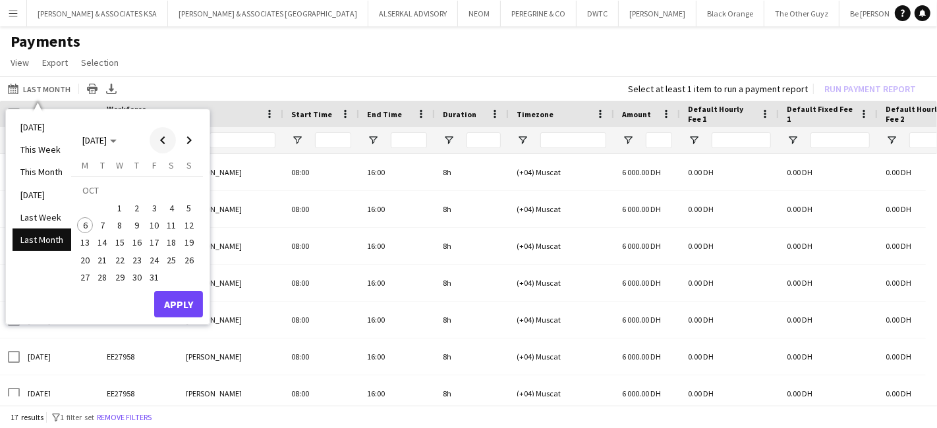
click at [165, 136] on span "Previous month" at bounding box center [163, 140] width 26 height 26
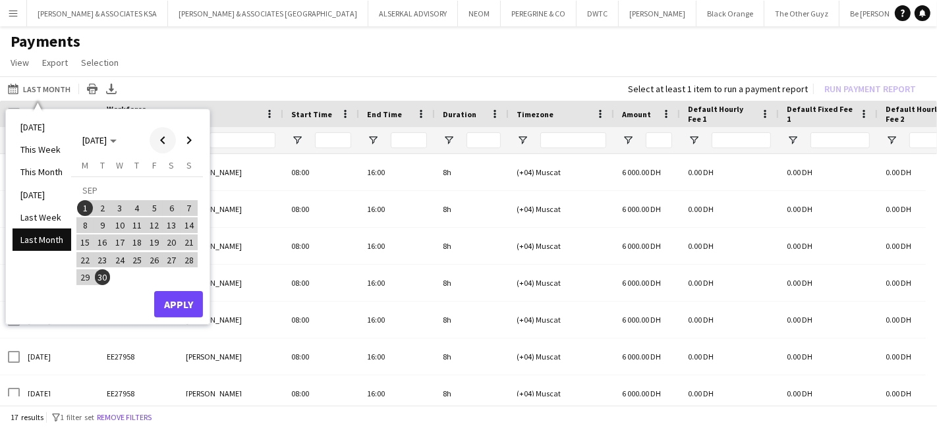
click at [165, 136] on span "Previous month" at bounding box center [163, 140] width 26 height 26
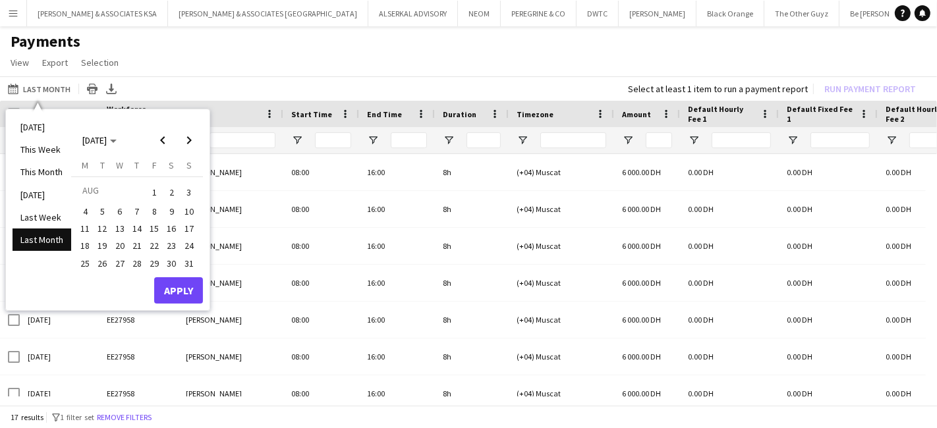
click at [148, 192] on span "1" at bounding box center [154, 192] width 16 height 18
click at [186, 142] on span "Next month" at bounding box center [189, 140] width 26 height 26
click at [103, 283] on span "30" at bounding box center [103, 277] width 16 height 16
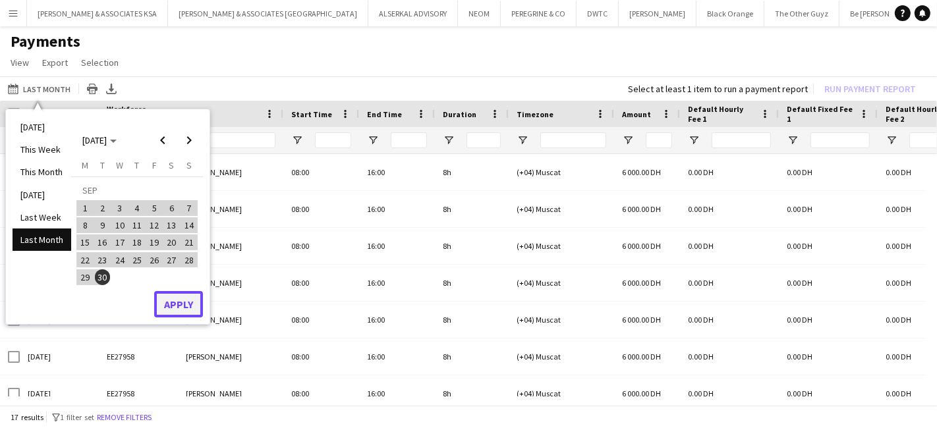
click at [181, 304] on button "Apply" at bounding box center [178, 304] width 49 height 26
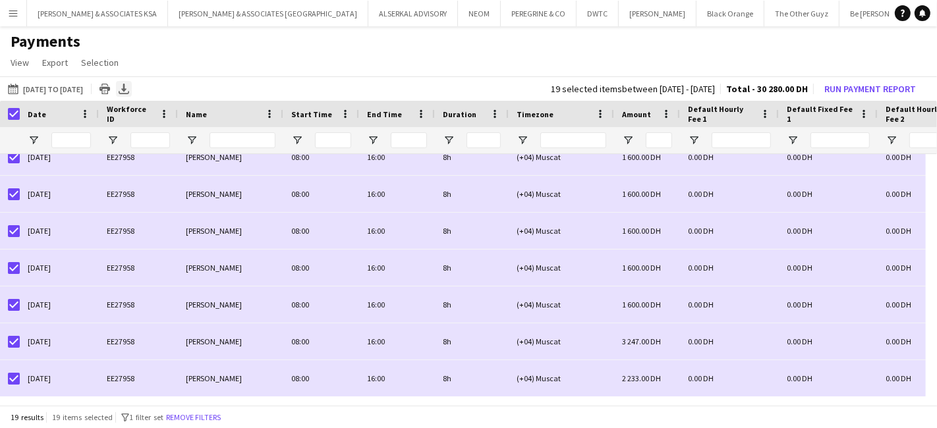
click at [126, 87] on icon at bounding box center [123, 88] width 5 height 8
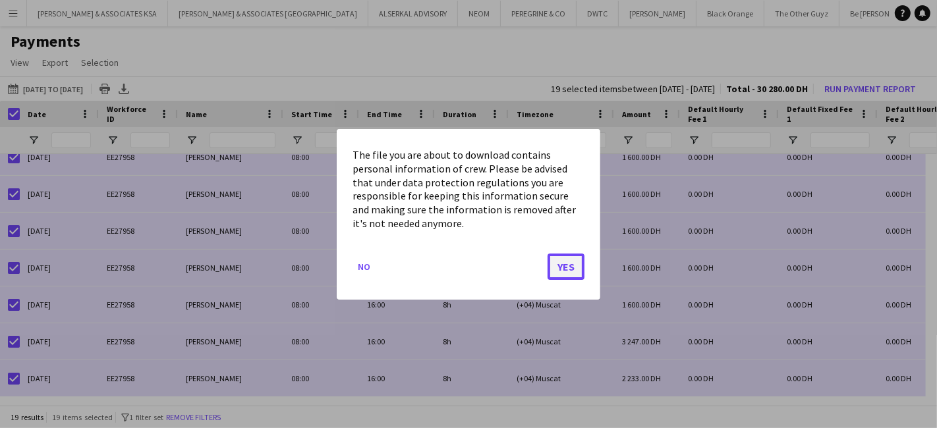
click at [555, 266] on button "Yes" at bounding box center [565, 266] width 37 height 26
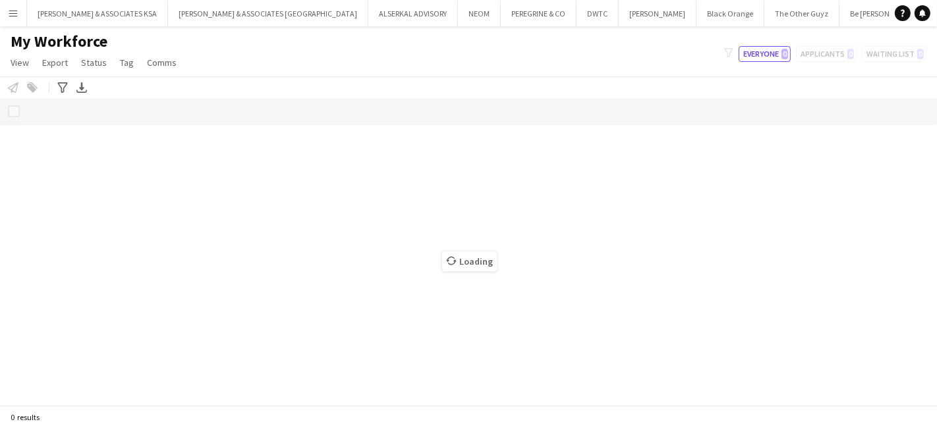
click at [8, 12] on app-icon "Menu" at bounding box center [13, 13] width 11 height 11
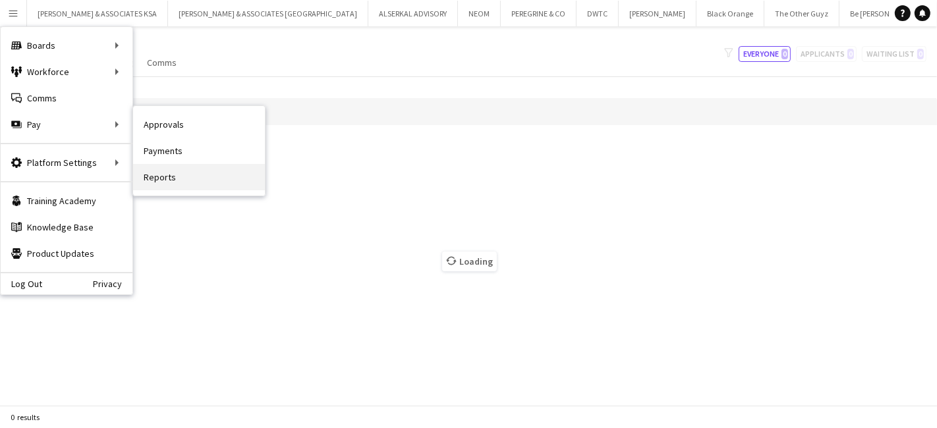
click at [177, 171] on link "Reports" at bounding box center [199, 177] width 132 height 26
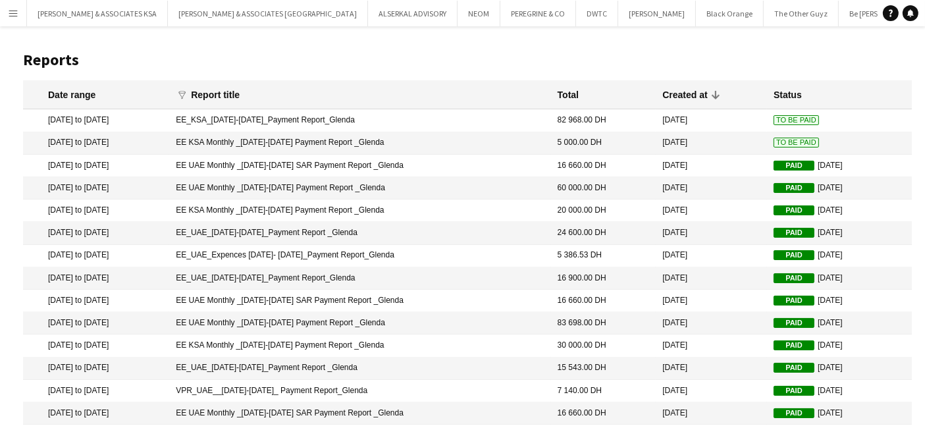
click at [501, 142] on mat-cell "EE KSA Monthly _01-30 September 2025 Payment Report _Glenda" at bounding box center [359, 143] width 381 height 22
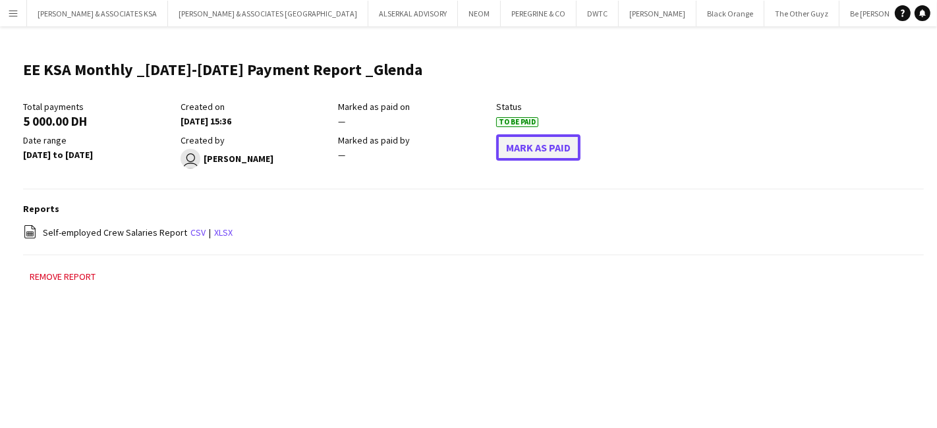
click at [530, 144] on button "Mark As Paid" at bounding box center [538, 147] width 84 height 26
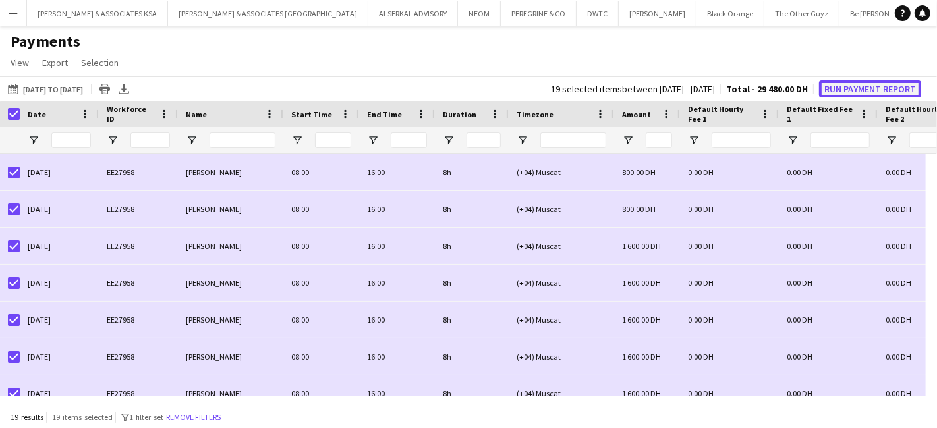
click at [859, 88] on button "Run Payment Report" at bounding box center [870, 88] width 102 height 17
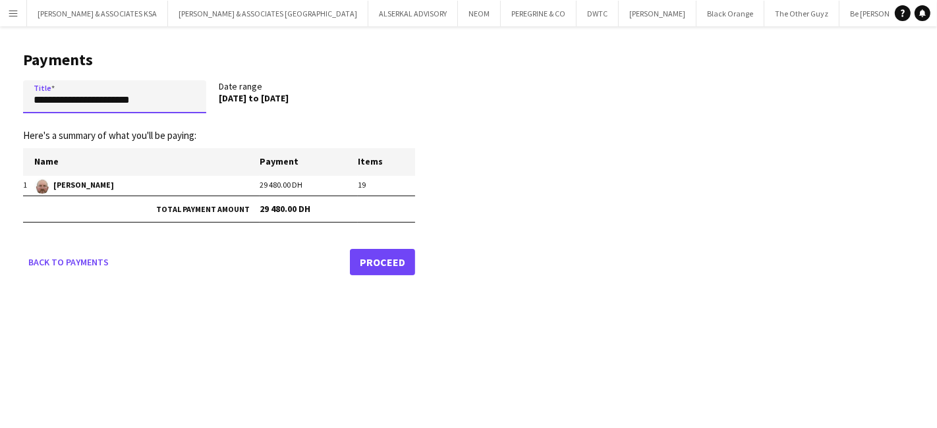
drag, startPoint x: 169, startPoint y: 102, endPoint x: -121, endPoint y: 101, distance: 289.8
click at [0, 101] on html "Menu Boards Boards Boards All jobs Status Workforce Workforce My Workforce Recr…" at bounding box center [468, 214] width 937 height 428
paste input "**********"
type input "**********"
click at [389, 261] on link "Proceed" at bounding box center [382, 261] width 65 height 26
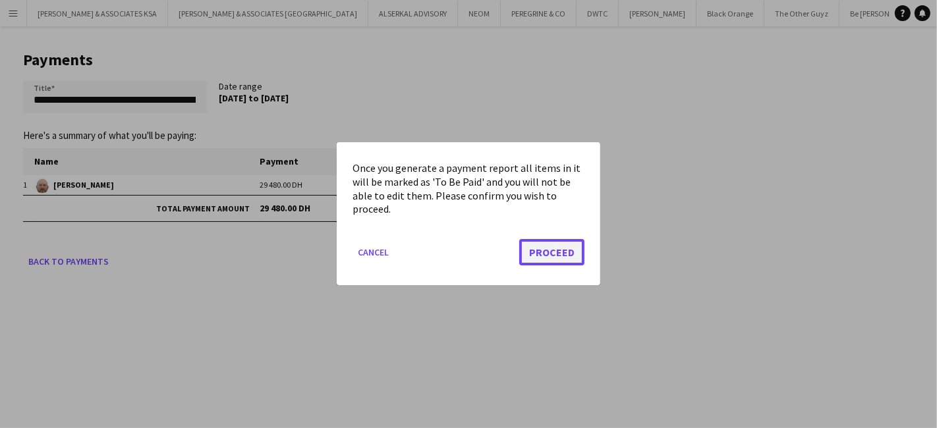
click at [570, 253] on button "Proceed" at bounding box center [551, 253] width 65 height 26
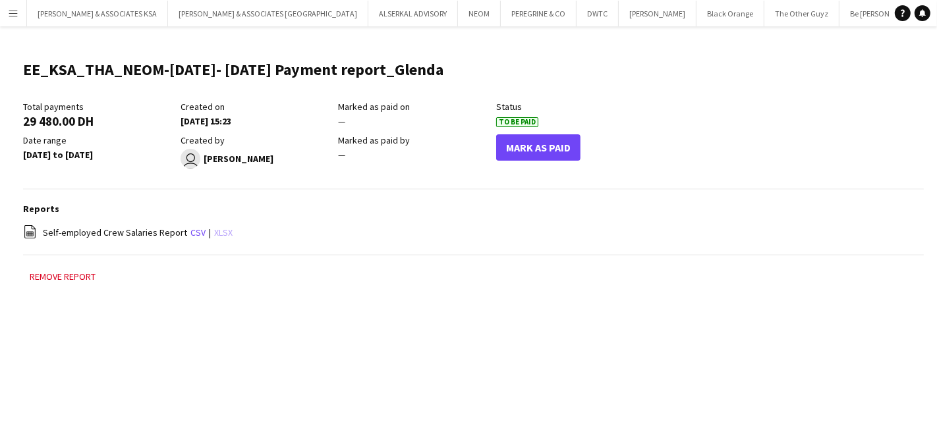
click at [217, 234] on link "xlsx" at bounding box center [223, 233] width 18 height 12
